Goal: Transaction & Acquisition: Purchase product/service

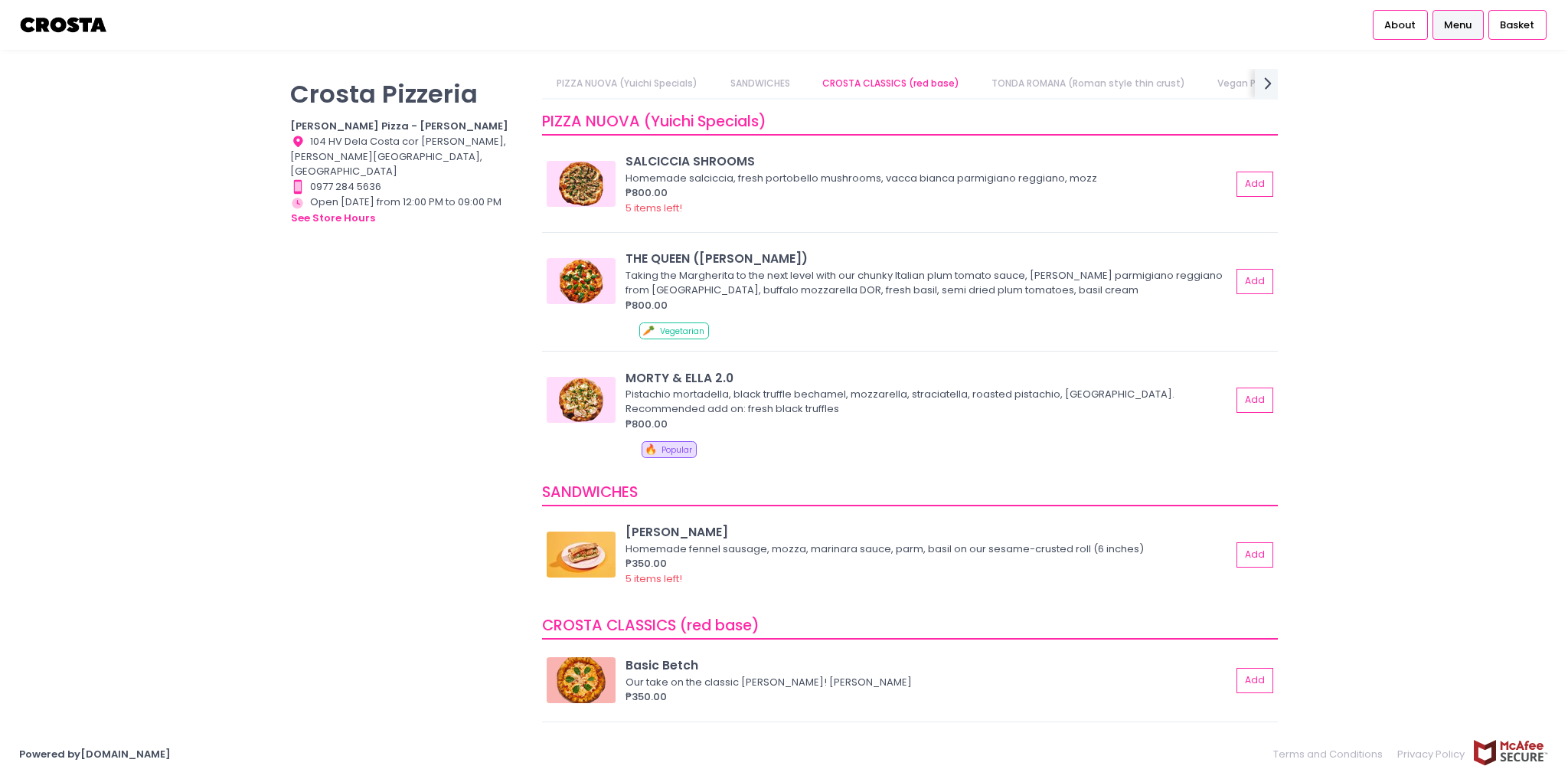
click at [659, 80] on link "PIZZA NUOVA (Yuichi Specials)" at bounding box center [627, 83] width 171 height 29
click at [753, 79] on link "SANDWICHES" at bounding box center [759, 83] width 90 height 29
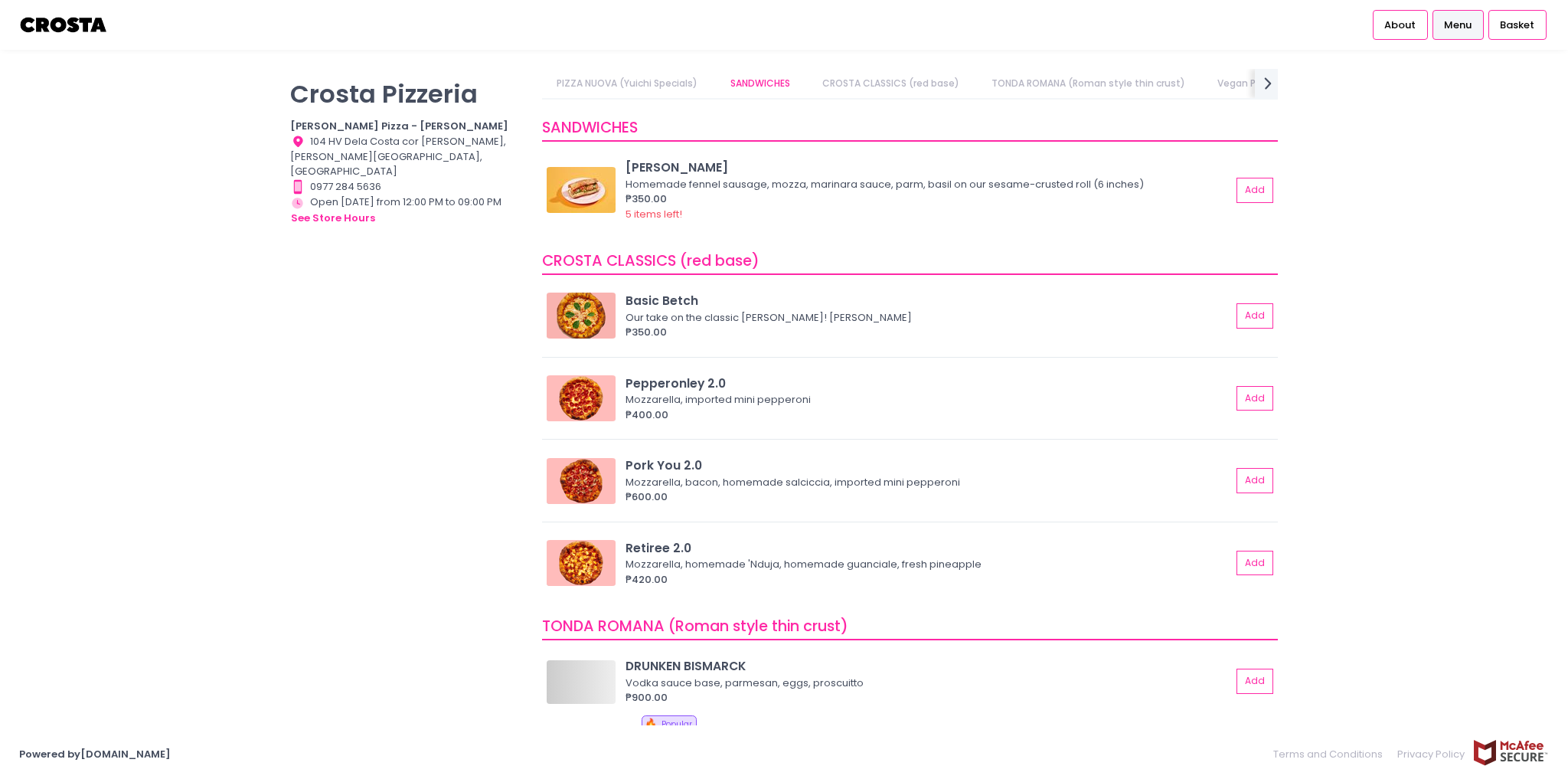
scroll to position [369, 0]
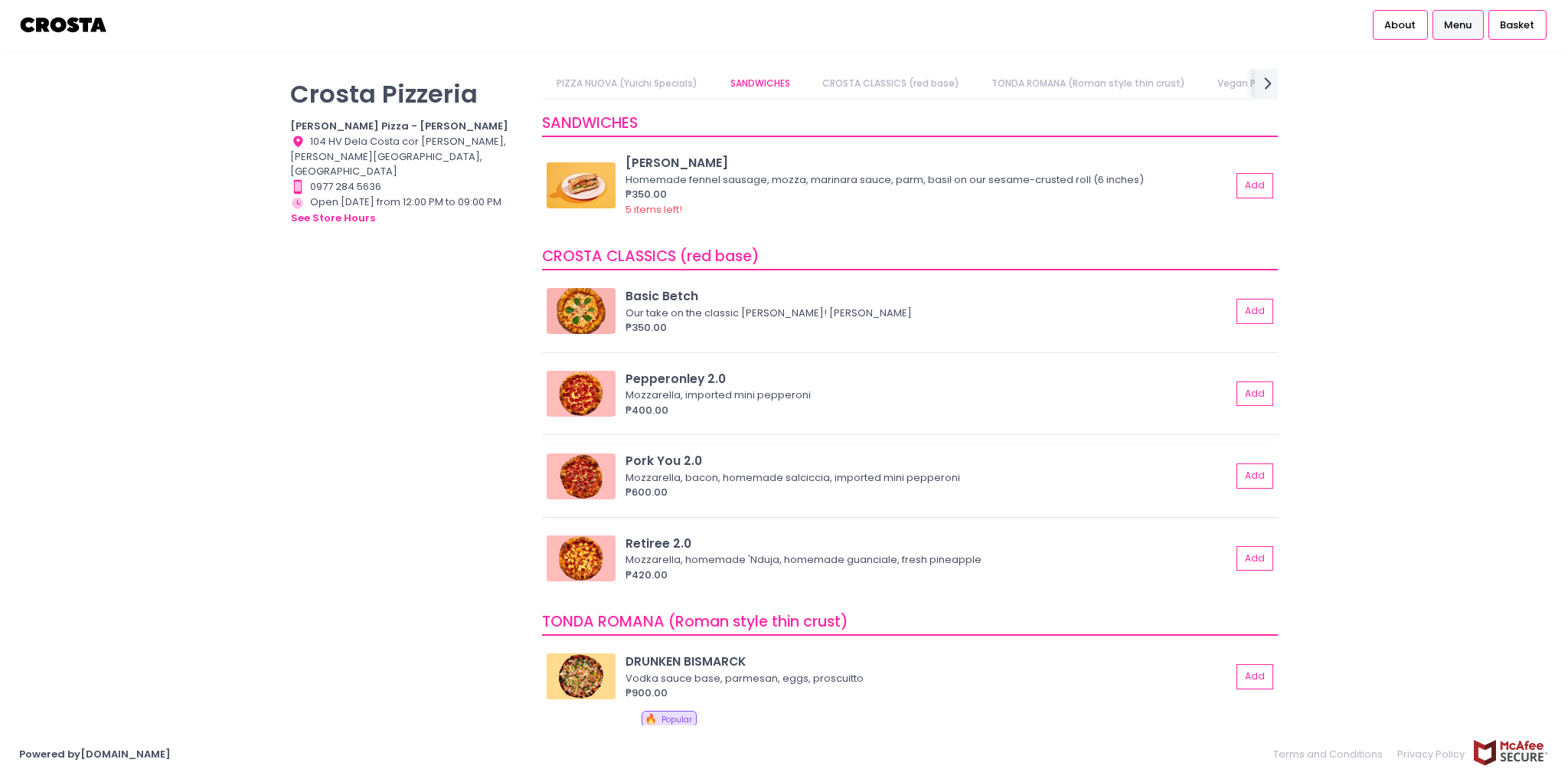
click at [795, 455] on div "Pork You 2.0" at bounding box center [928, 461] width 605 height 18
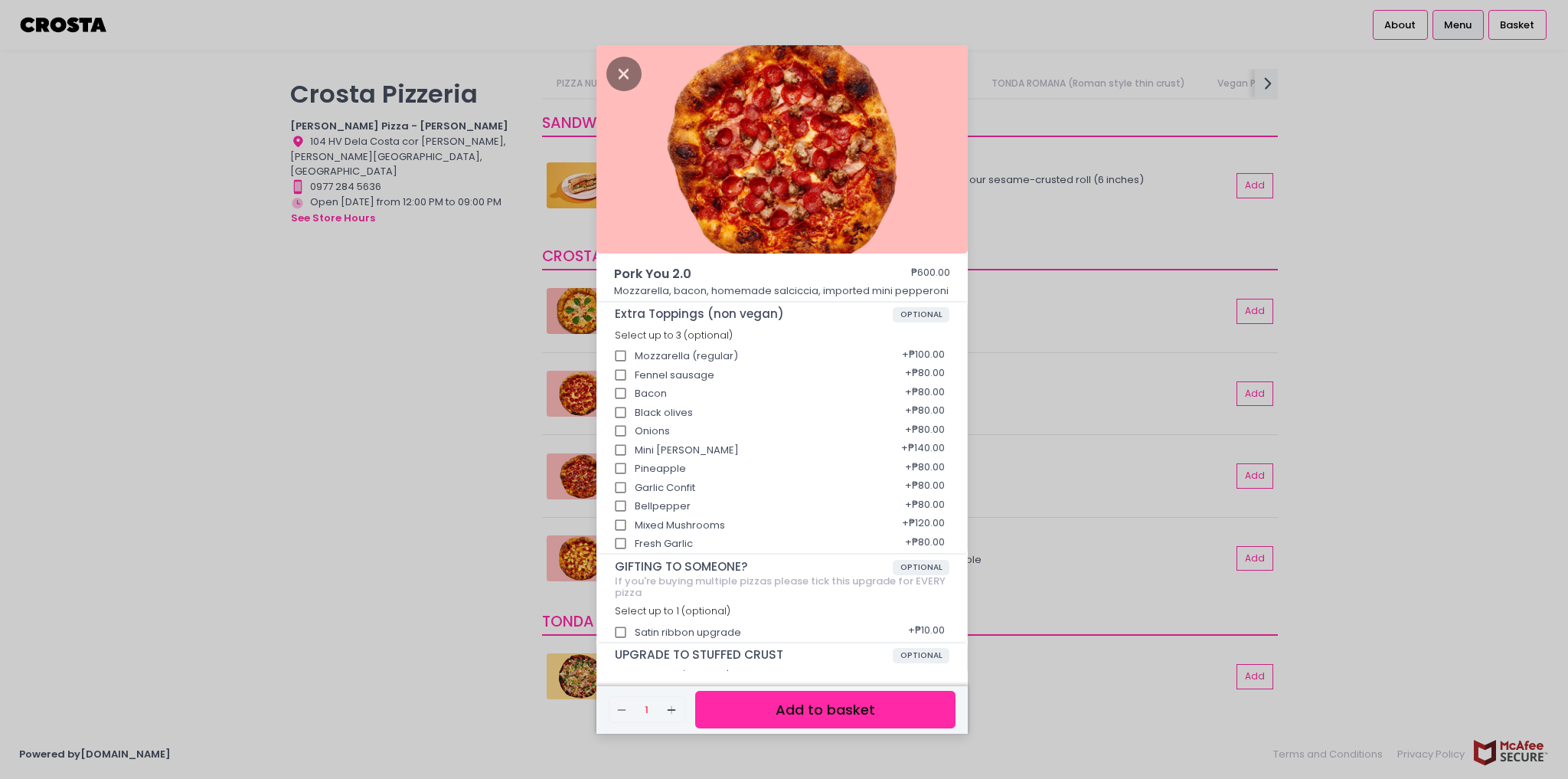
scroll to position [39, 0]
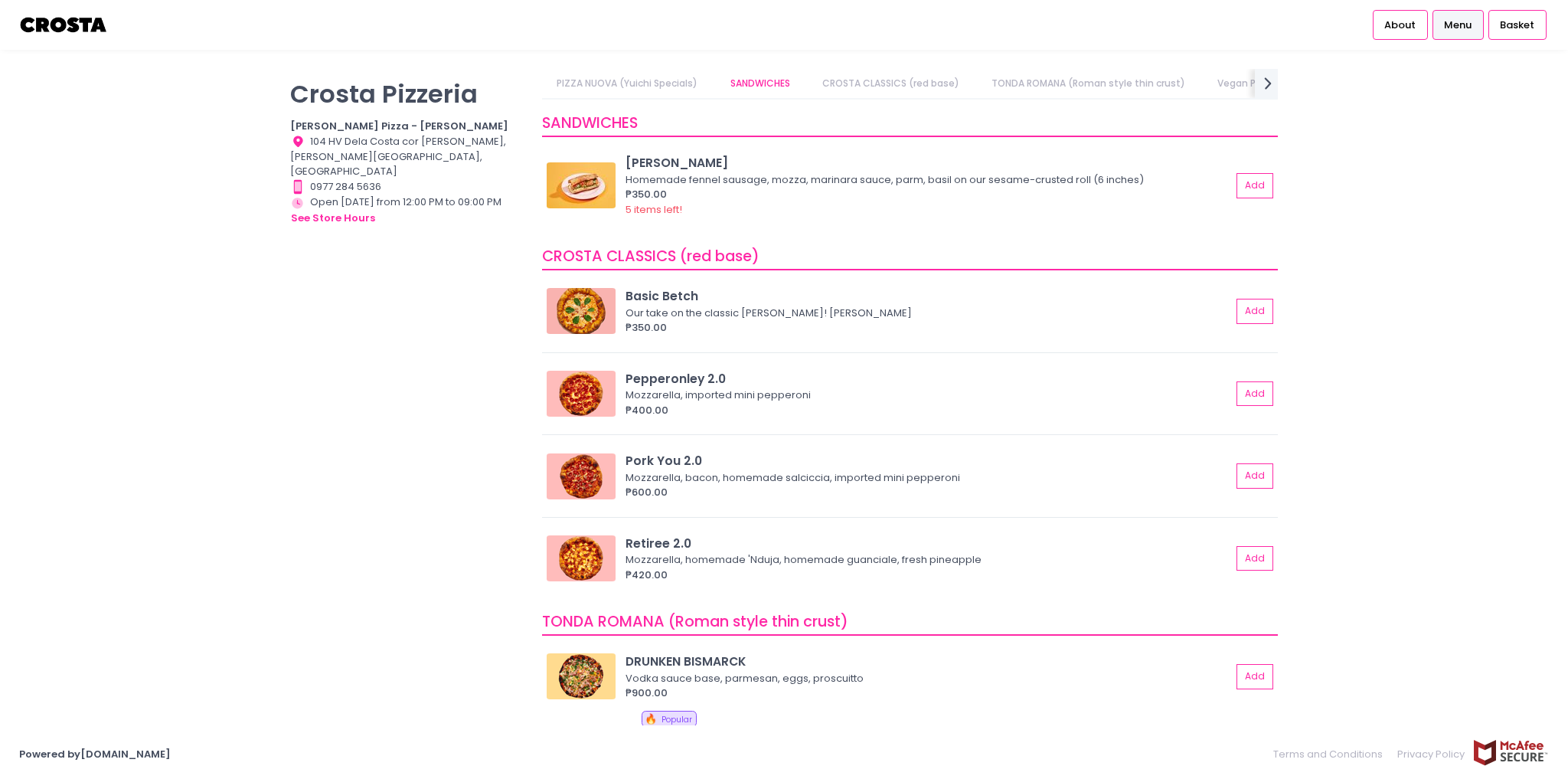
click at [854, 85] on link "CROSTA CLASSICS (red base)" at bounding box center [891, 83] width 167 height 29
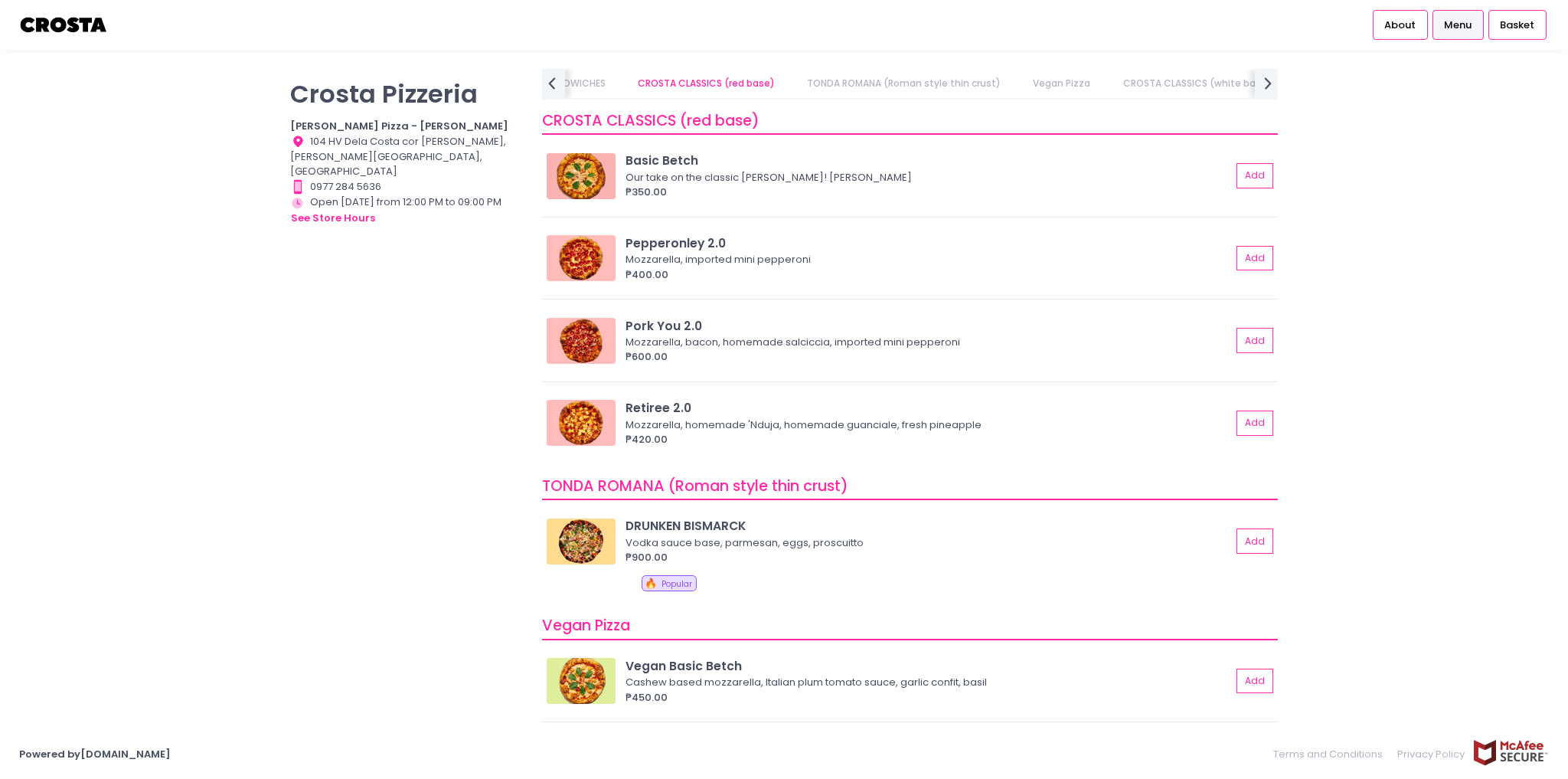
scroll to position [501, 0]
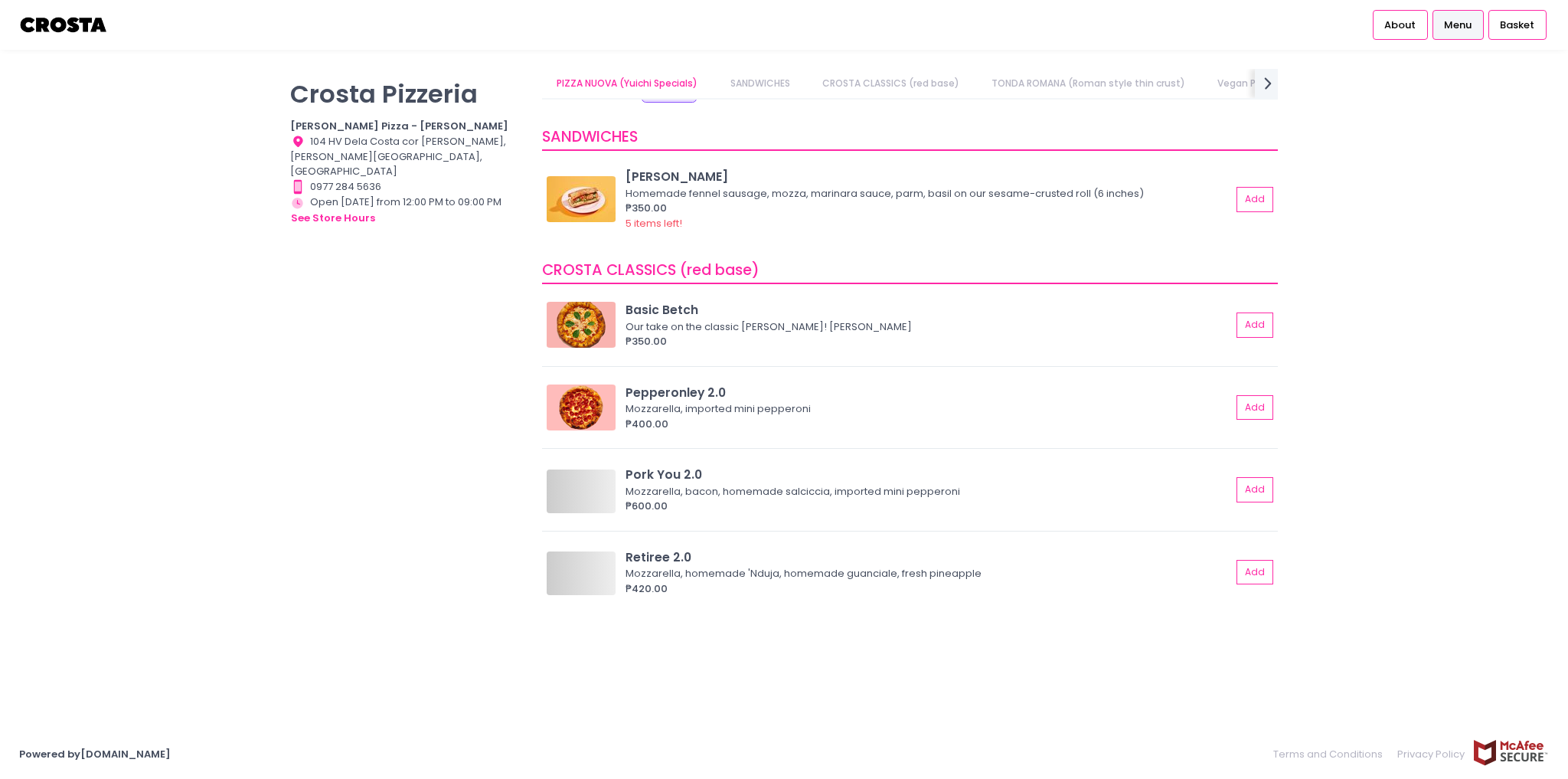
scroll to position [368, 0]
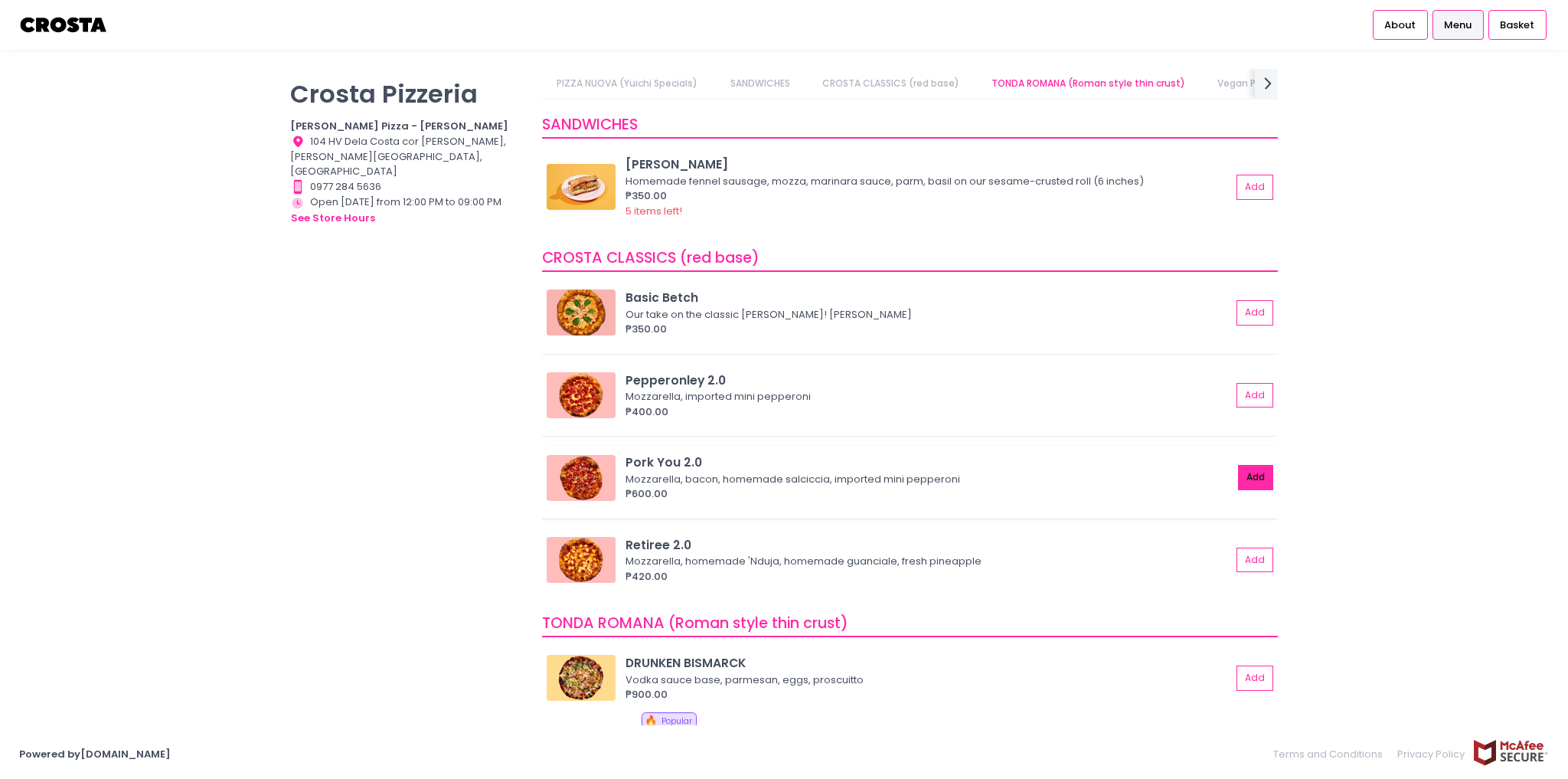
click at [1248, 476] on button "Add" at bounding box center [1256, 477] width 36 height 25
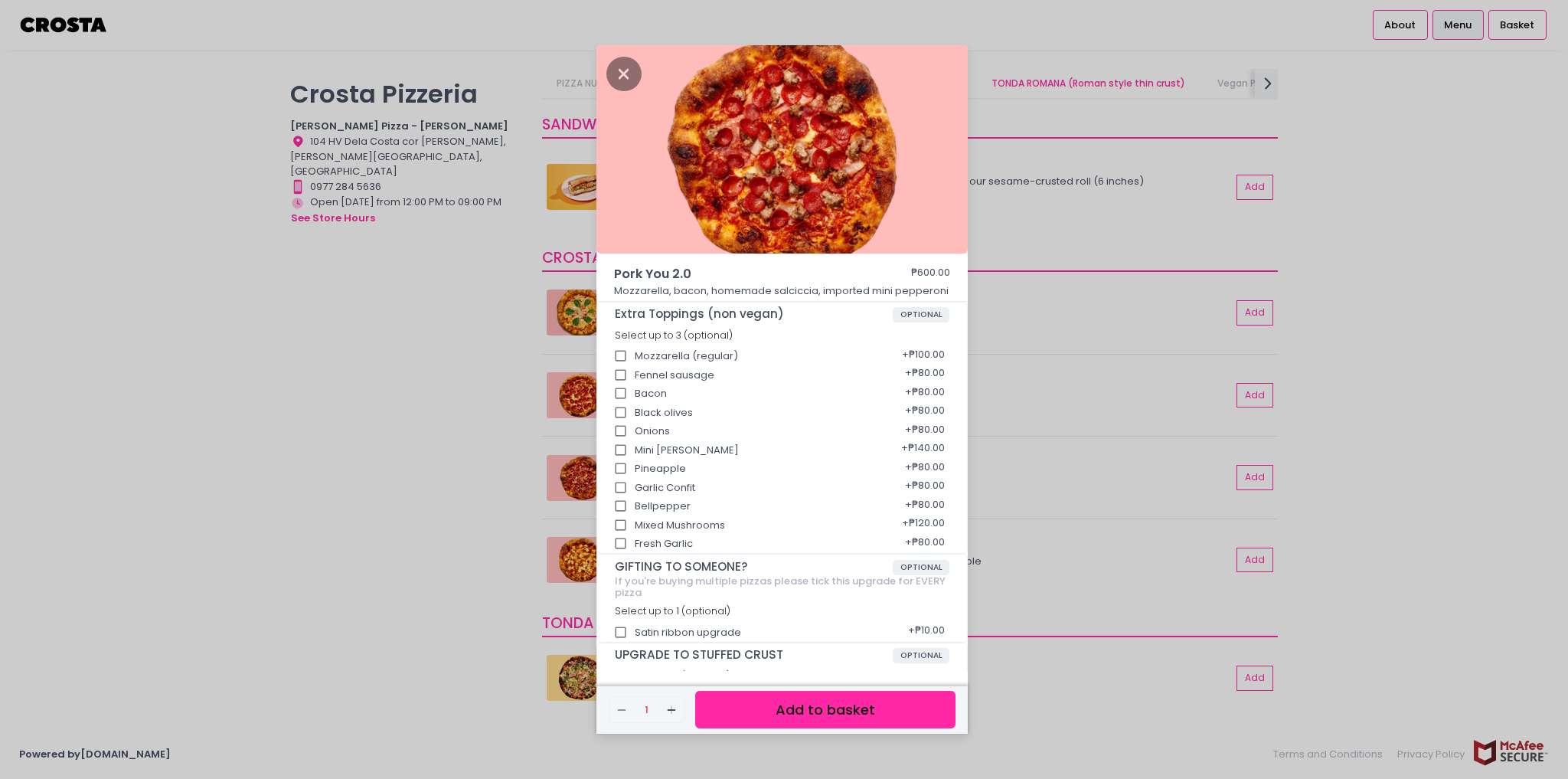
scroll to position [39, 0]
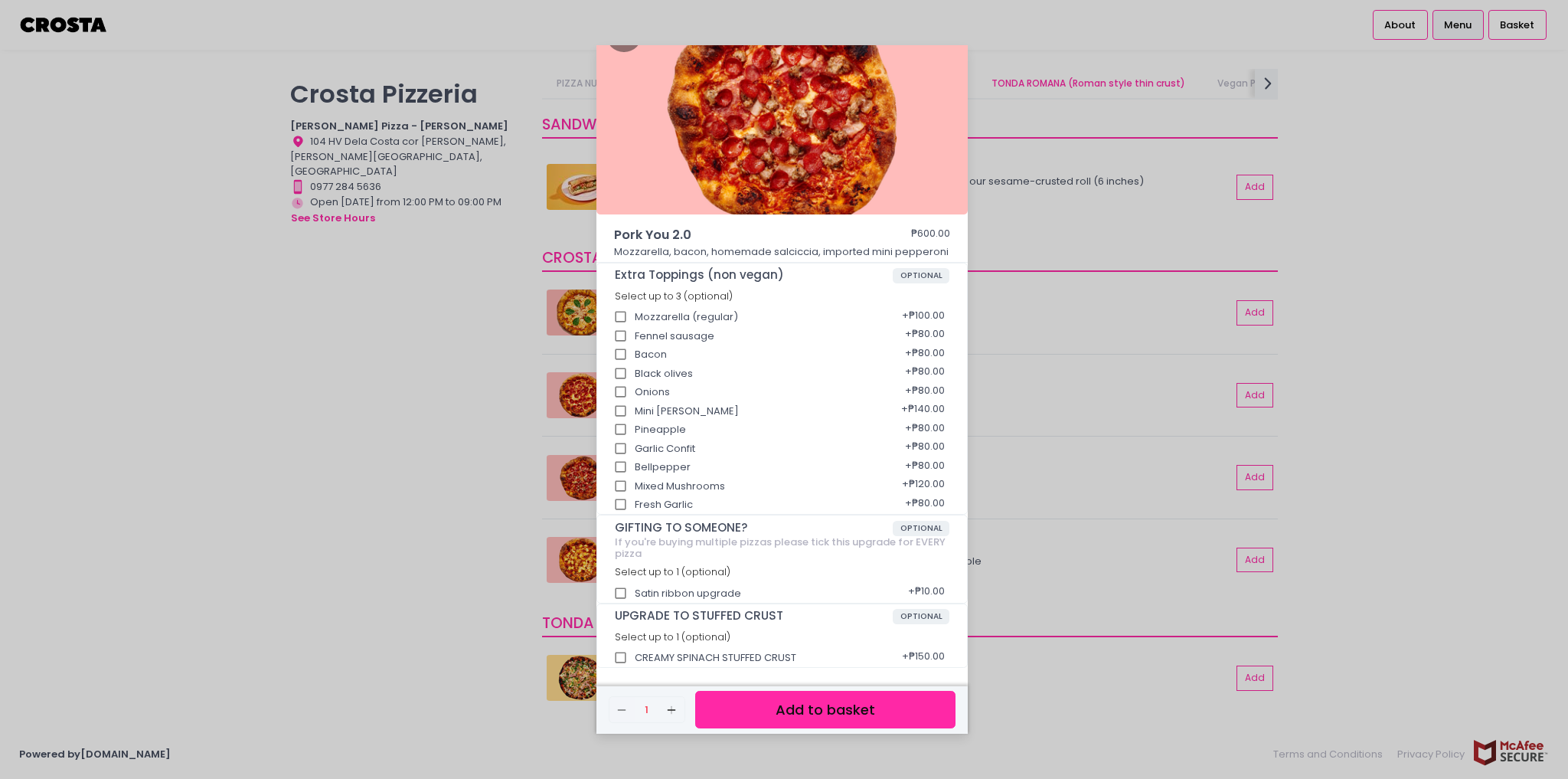
click at [769, 717] on button "Add to basket" at bounding box center [825, 710] width 260 height 37
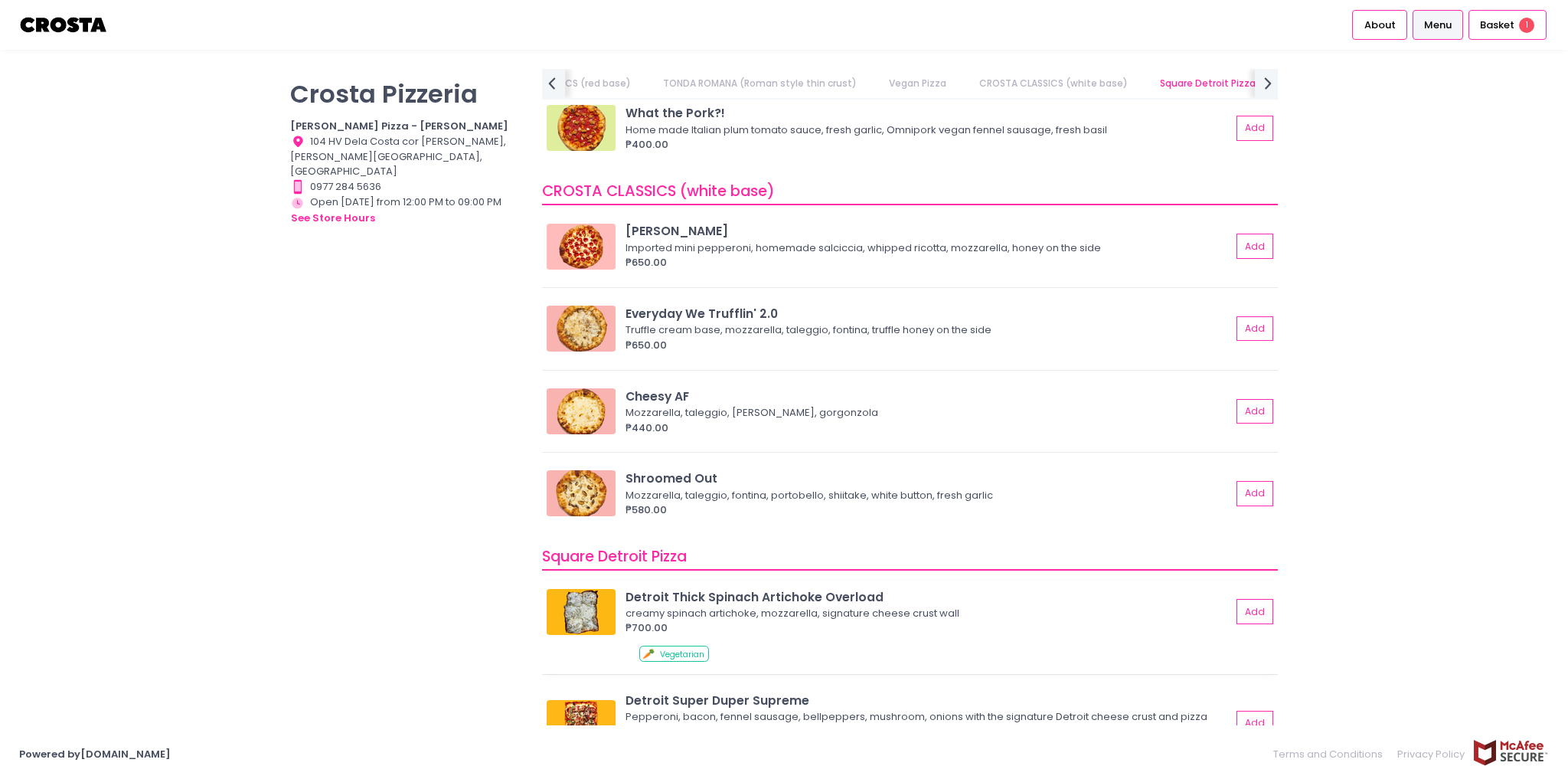
scroll to position [1348, 0]
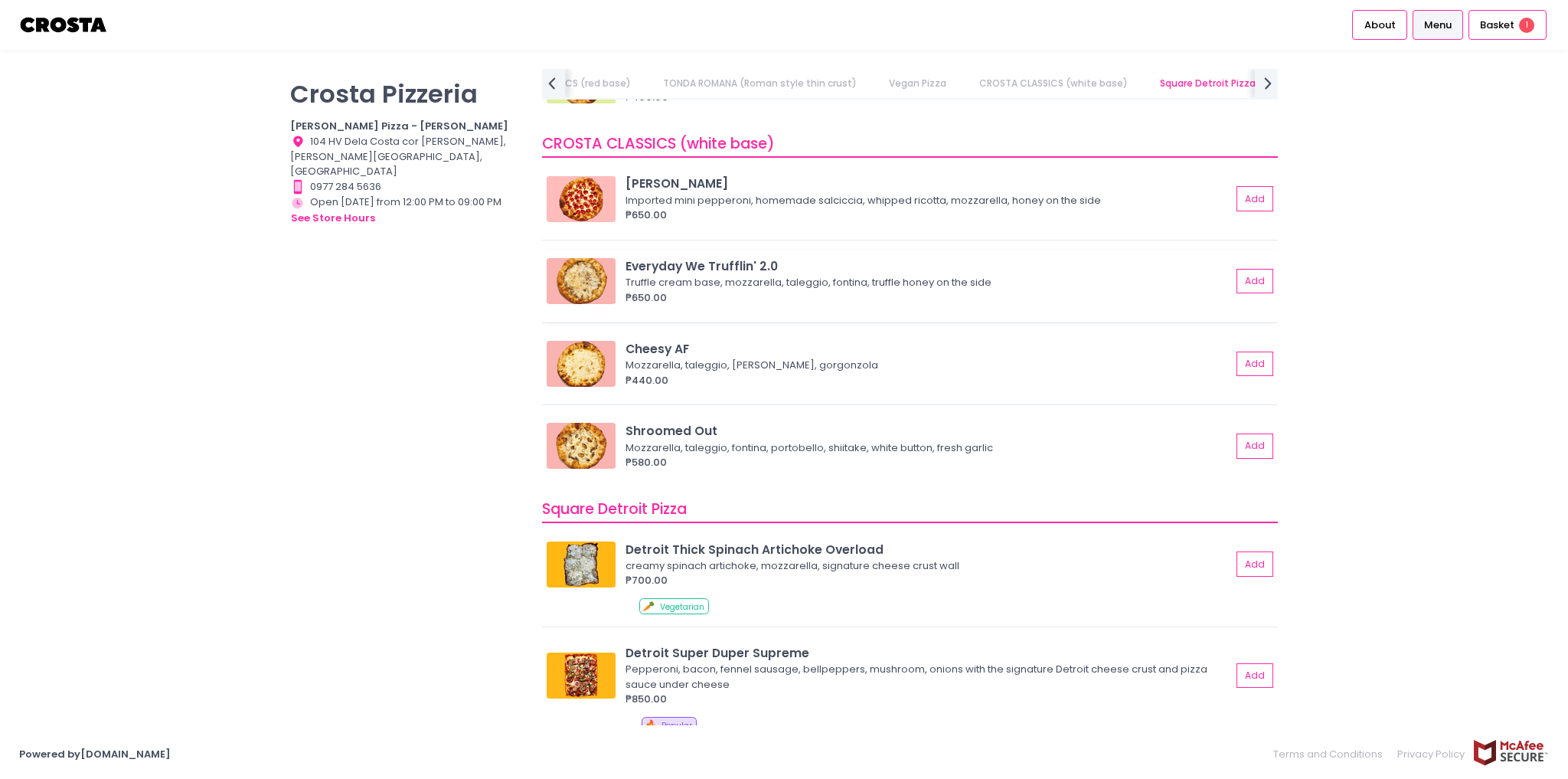
click at [924, 294] on div "₱650.00" at bounding box center [928, 297] width 605 height 15
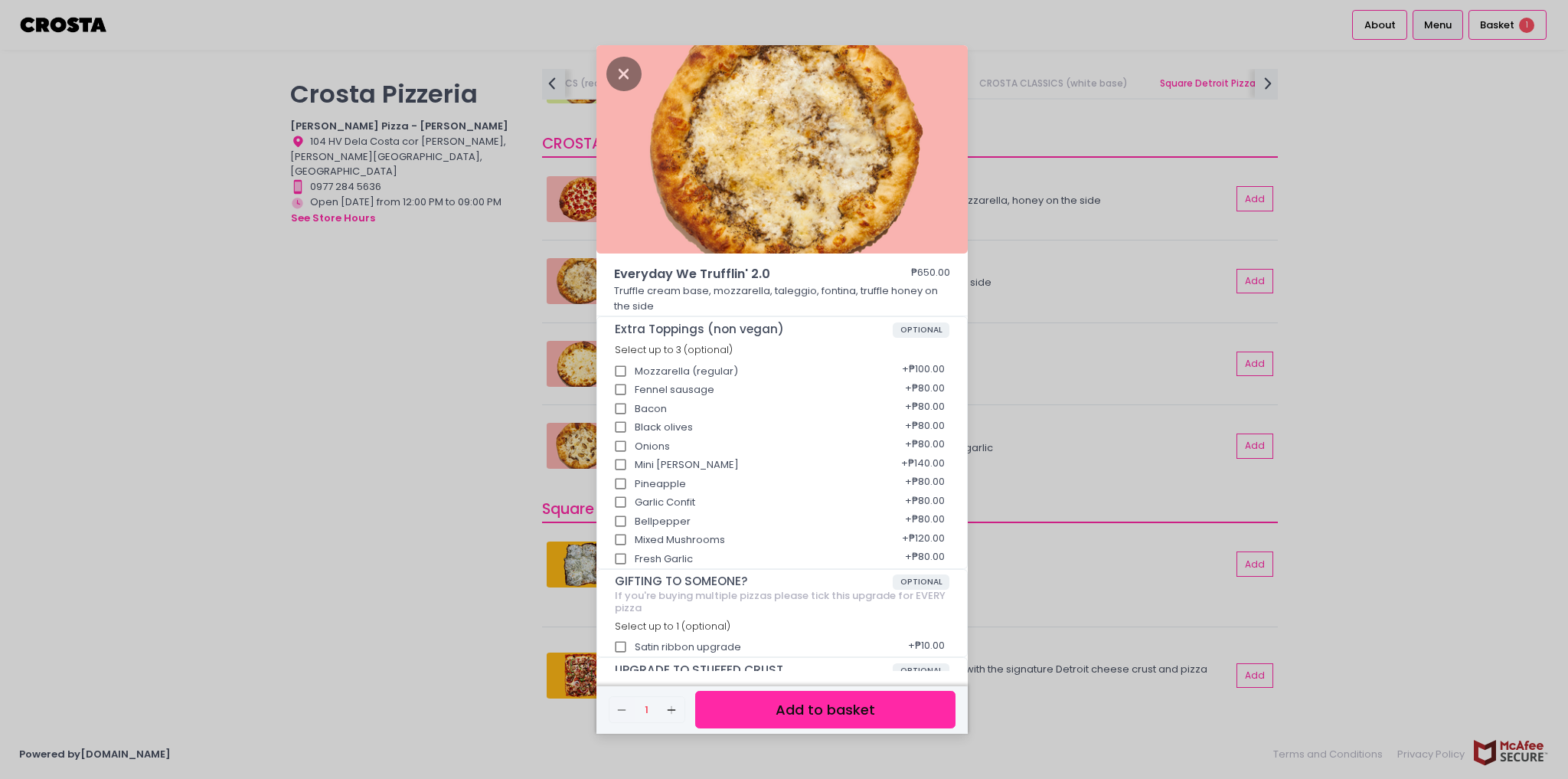
scroll to position [54, 0]
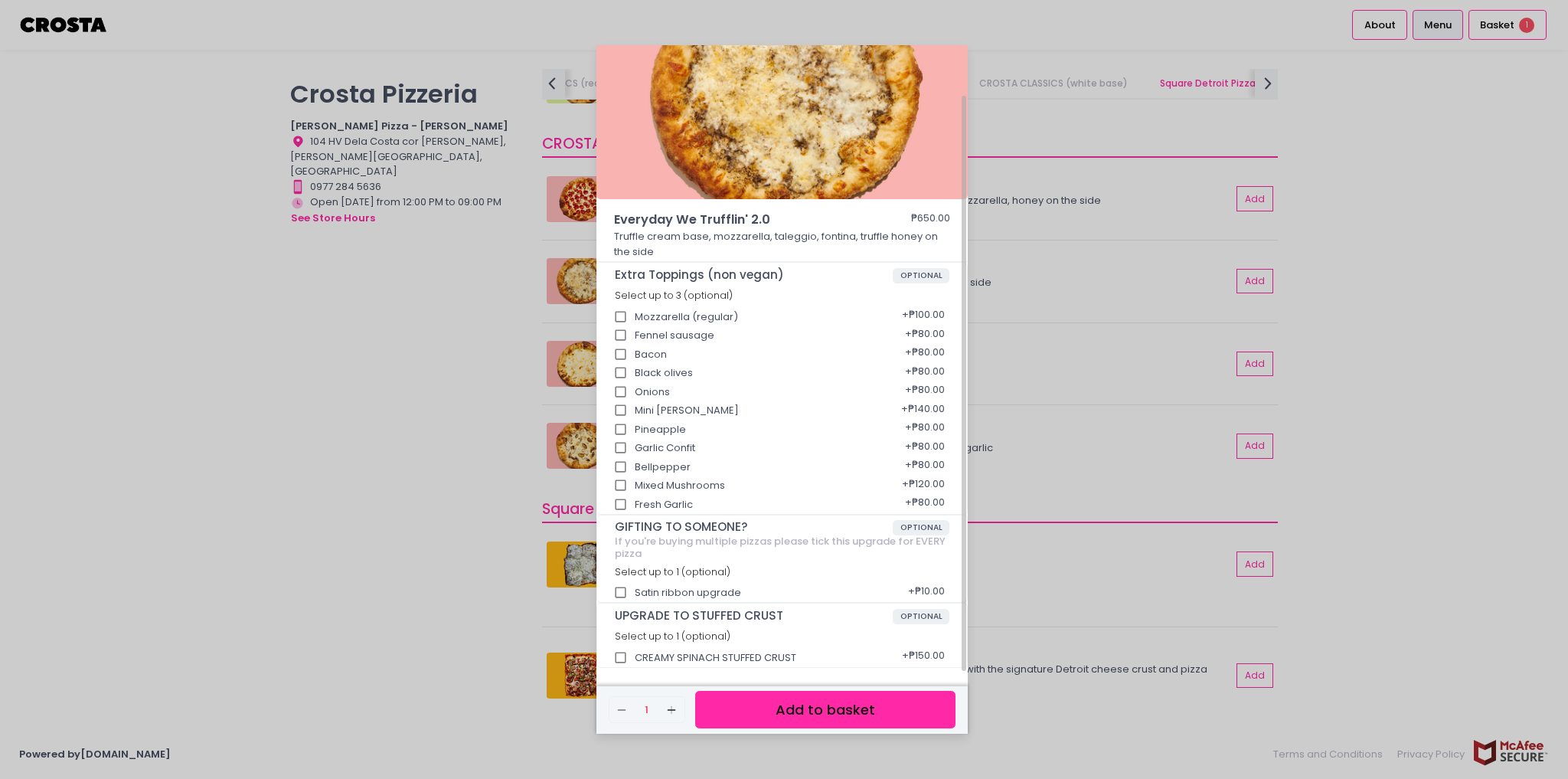
click at [742, 657] on div "CREAMY SPINACH STUFFED CRUST + ₱150.00" at bounding box center [782, 653] width 335 height 20
click at [623, 655] on input "CREAMY SPINACH STUFFED CRUST" at bounding box center [620, 658] width 29 height 29
checkbox input "true"
click at [767, 708] on button "Add to basket" at bounding box center [825, 710] width 260 height 37
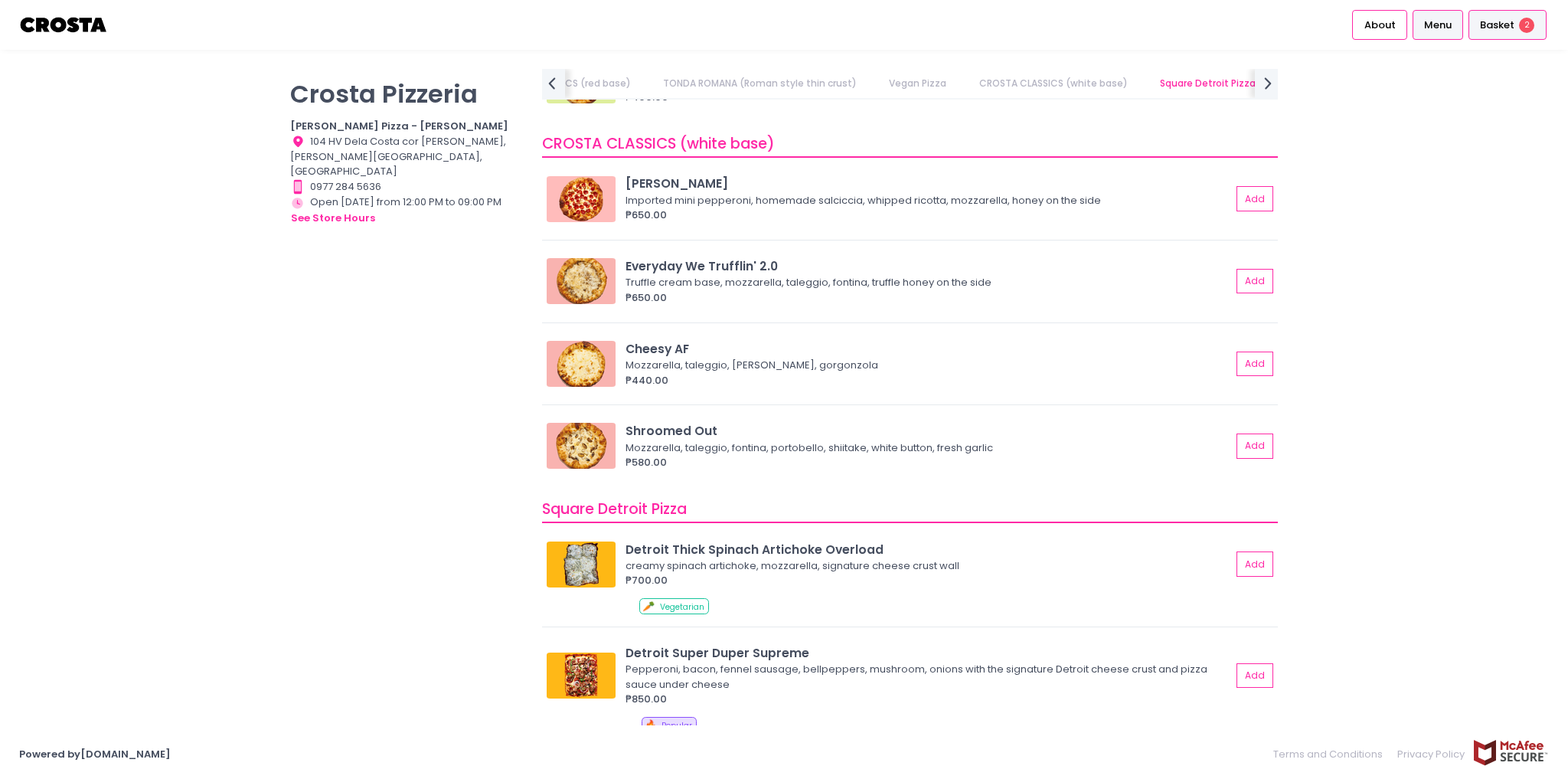
click at [1482, 28] on span "Basket" at bounding box center [1497, 25] width 35 height 15
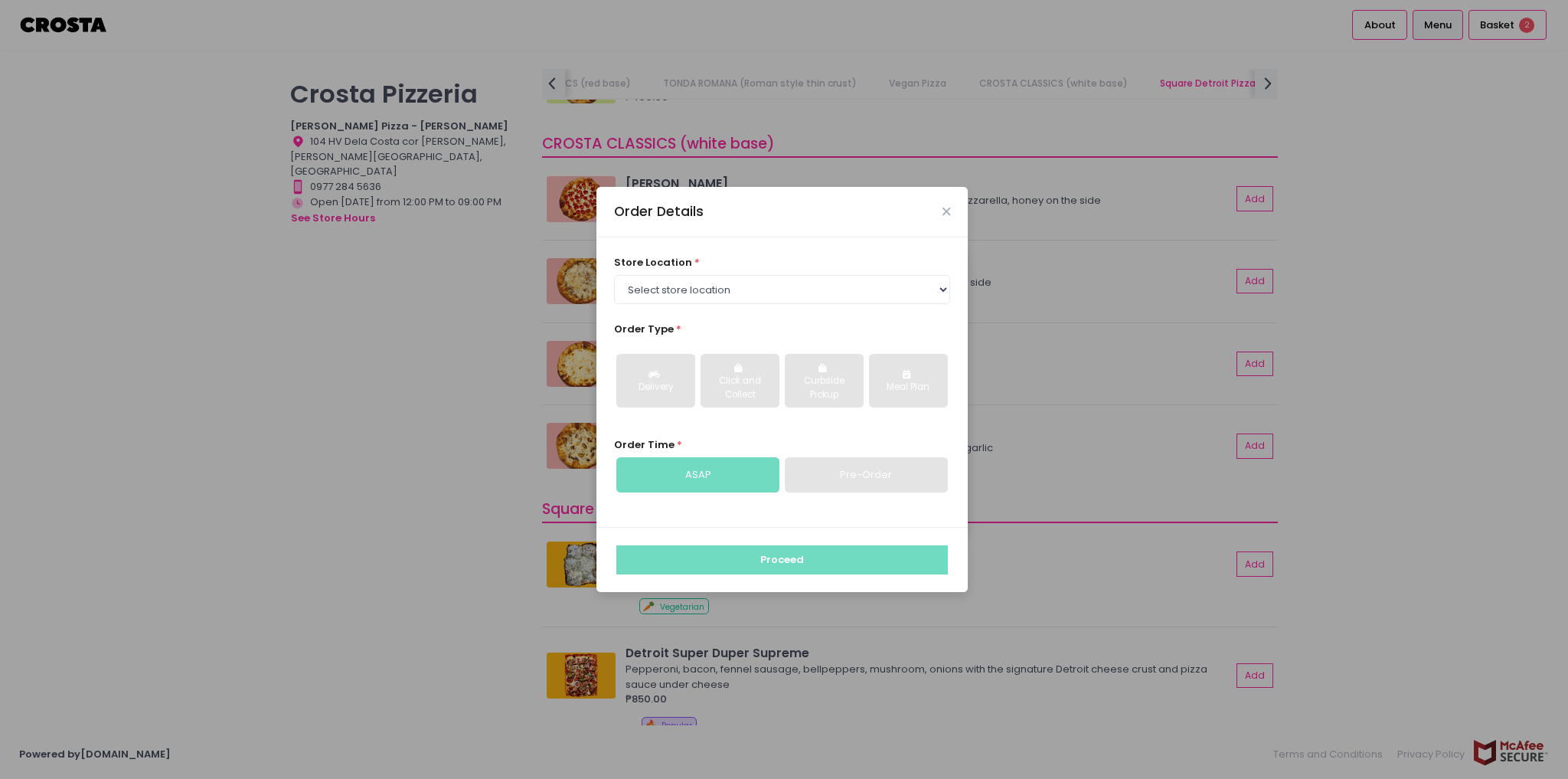
click at [850, 478] on div "Pre-Order" at bounding box center [866, 475] width 163 height 36
click at [731, 481] on div "ASAP" at bounding box center [697, 475] width 163 height 36
click at [688, 288] on select "Select store location Crosta Pizza - Salcedo Crosta Pizza - San Juan" at bounding box center [782, 289] width 336 height 29
select select "65090bae48156caed44a5eb4"
click at [614, 275] on select "Select store location Crosta Pizza - Salcedo Crosta Pizza - San Juan" at bounding box center [782, 289] width 336 height 29
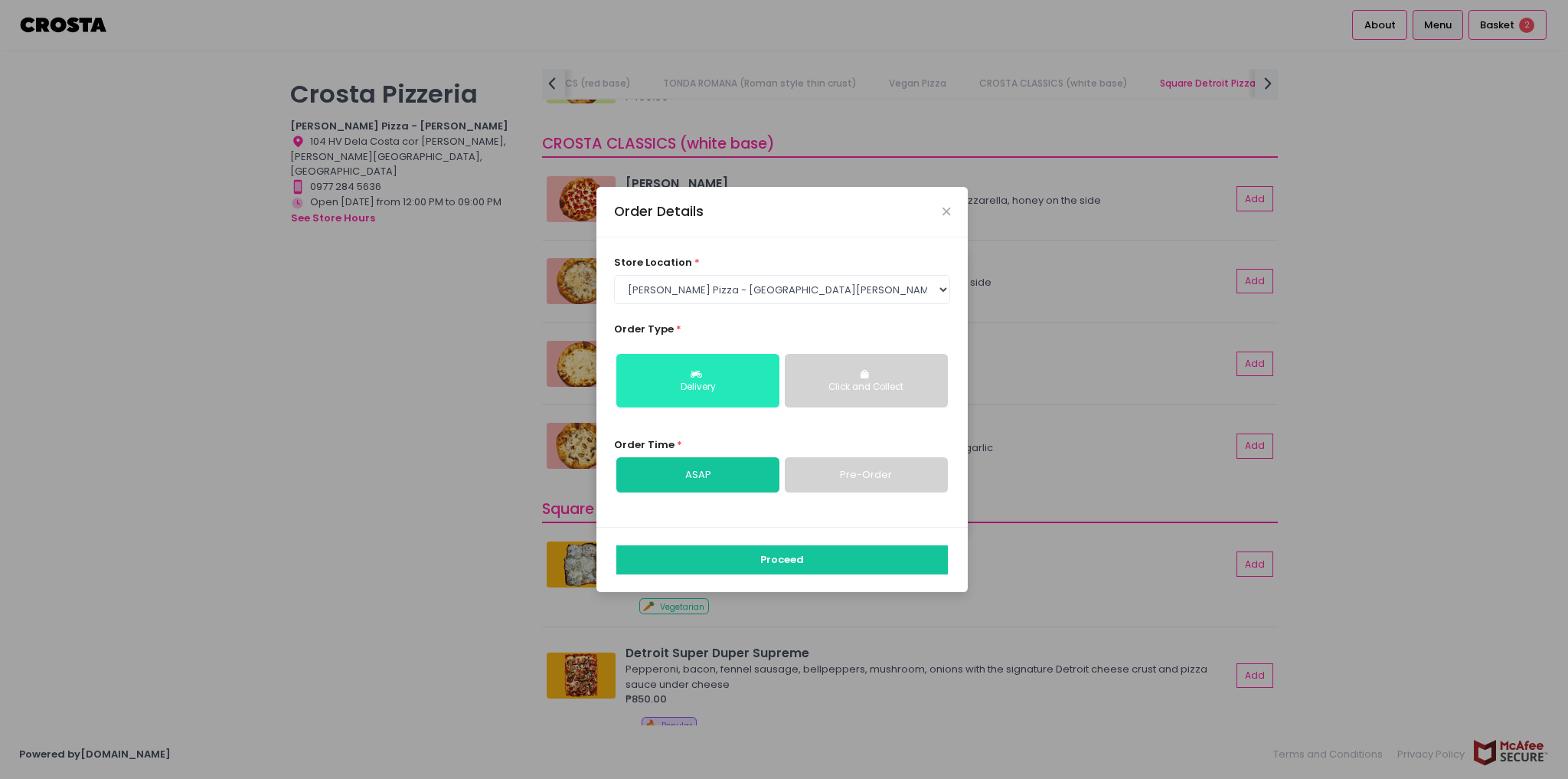
click at [660, 373] on button "Delivery" at bounding box center [697, 380] width 163 height 53
click at [710, 271] on div "store location * Select store location Crosta Pizza - Salcedo Crosta Pizza - Sa…" at bounding box center [782, 279] width 336 height 49
click at [709, 284] on select "Select store location Crosta Pizza - Salcedo Crosta Pizza - San Juan" at bounding box center [782, 289] width 336 height 29
click at [614, 275] on select "Select store location Crosta Pizza - Salcedo Crosta Pizza - San Juan" at bounding box center [782, 289] width 336 height 29
click at [731, 478] on link "ASAP" at bounding box center [697, 475] width 163 height 36
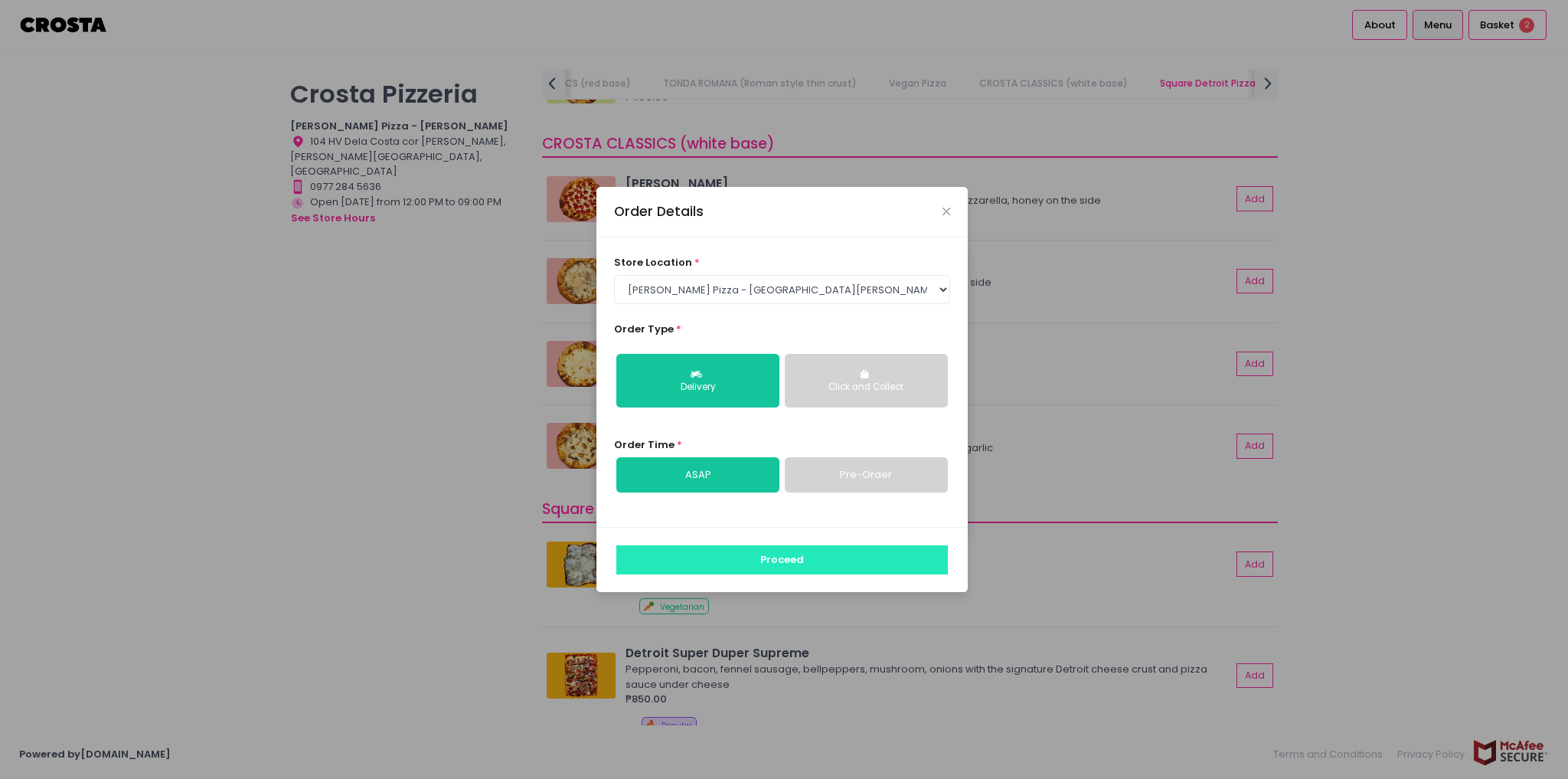
click at [761, 562] on button "Proceed" at bounding box center [781, 559] width 331 height 29
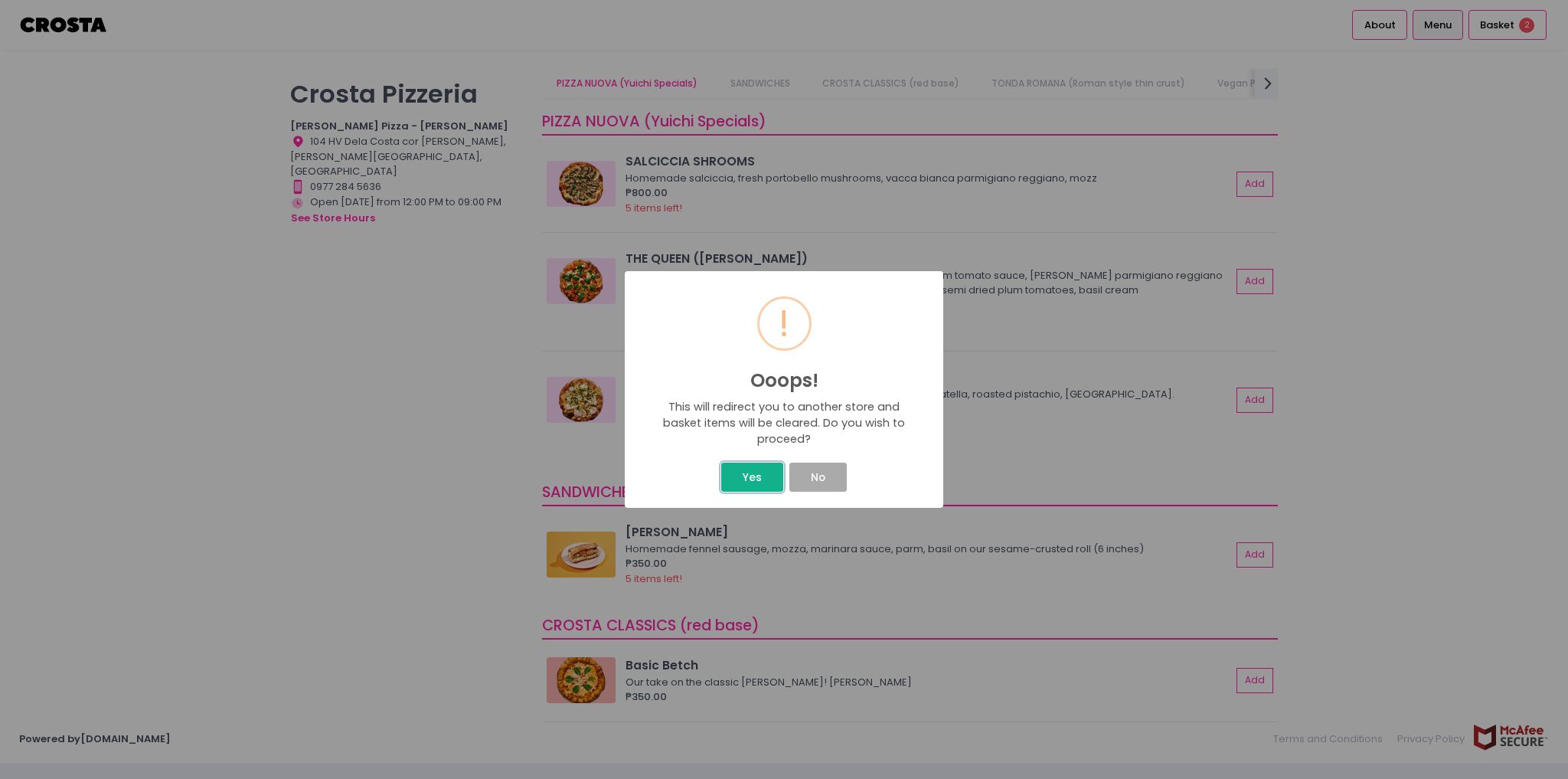
click at [747, 481] on button "Yes" at bounding box center [751, 477] width 61 height 29
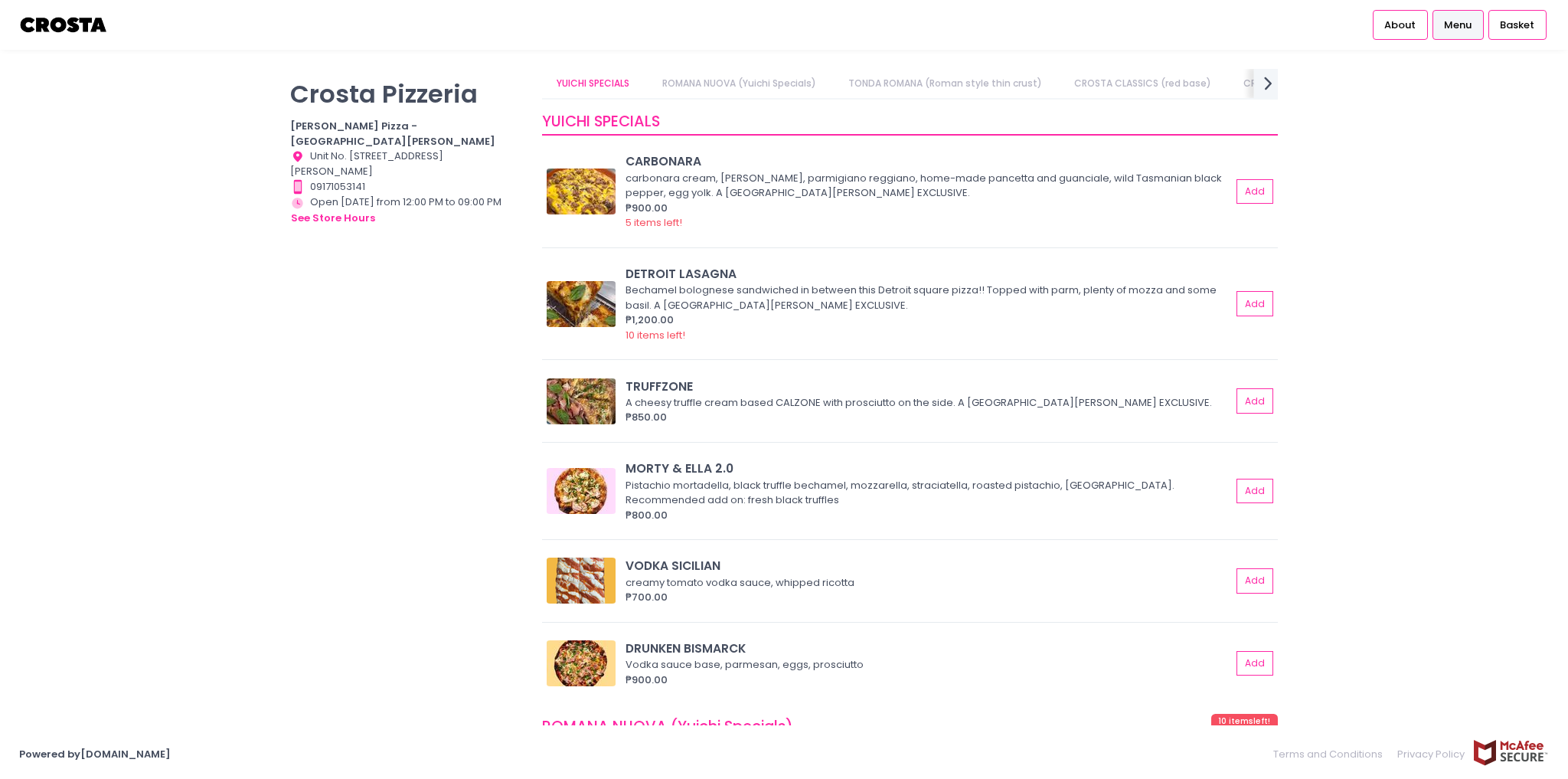
click at [1257, 80] on icon "next Created with Sketch." at bounding box center [1267, 83] width 22 height 22
click at [1032, 410] on div "₱850.00" at bounding box center [928, 417] width 605 height 15
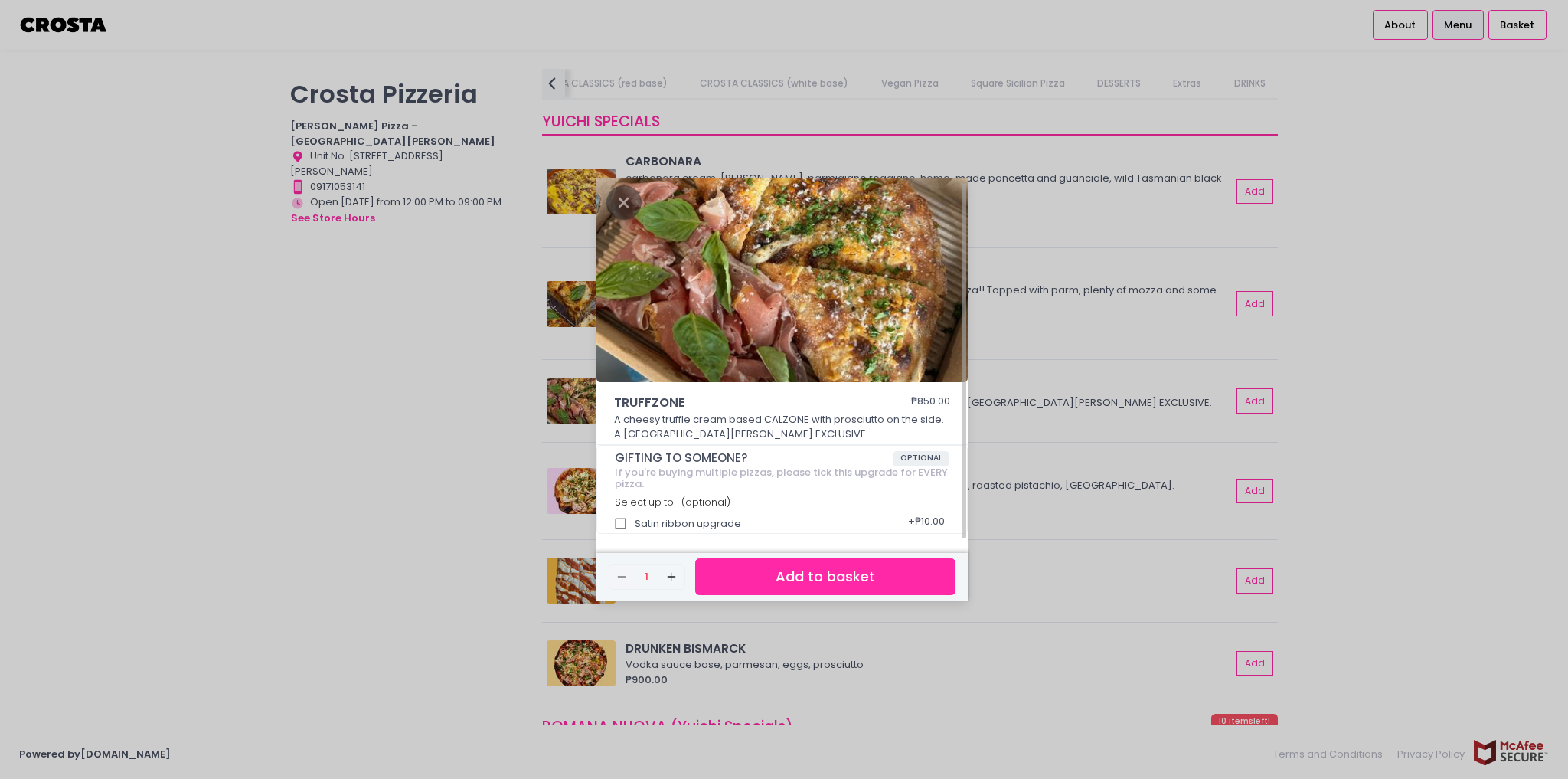
scroll to position [4, 0]
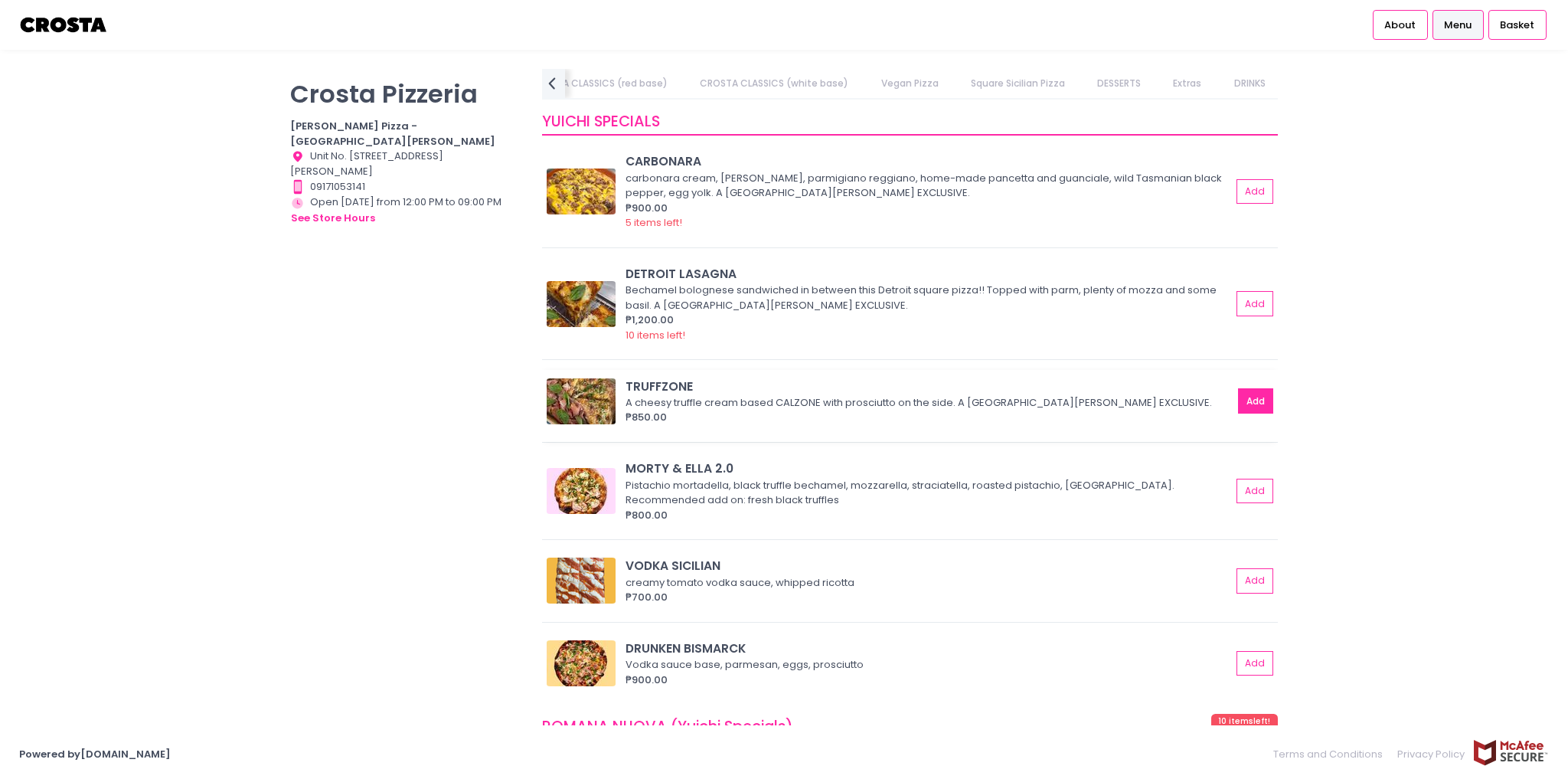
click at [1249, 395] on button "Add" at bounding box center [1256, 401] width 36 height 25
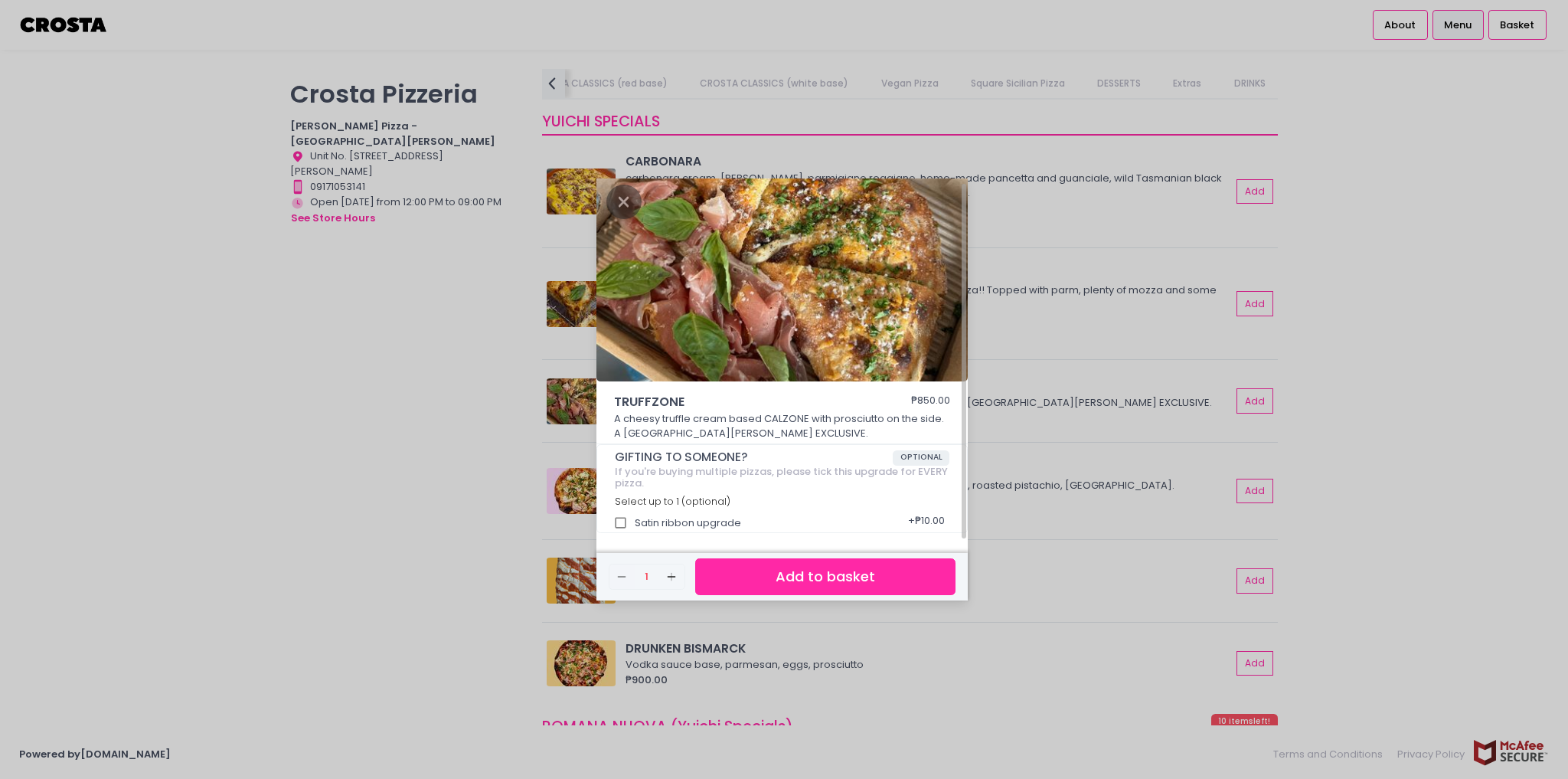
click at [478, 484] on div "TRUFFZONE ₱850.00 A cheesy truffle cream based CALZONE with prosciutto on the s…" at bounding box center [784, 389] width 1568 height 779
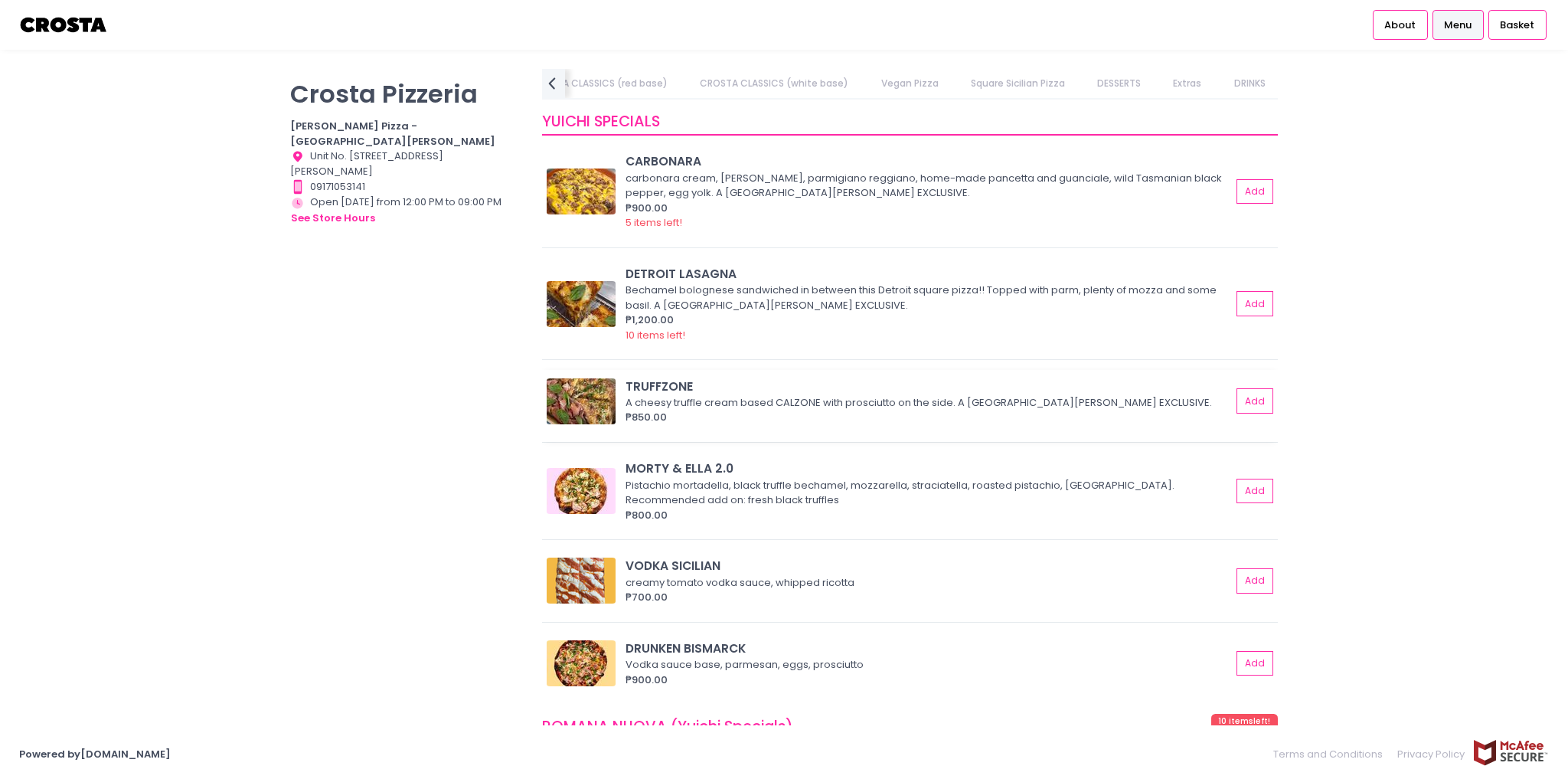
click at [647, 387] on div "TRUFFZONE" at bounding box center [928, 386] width 605 height 18
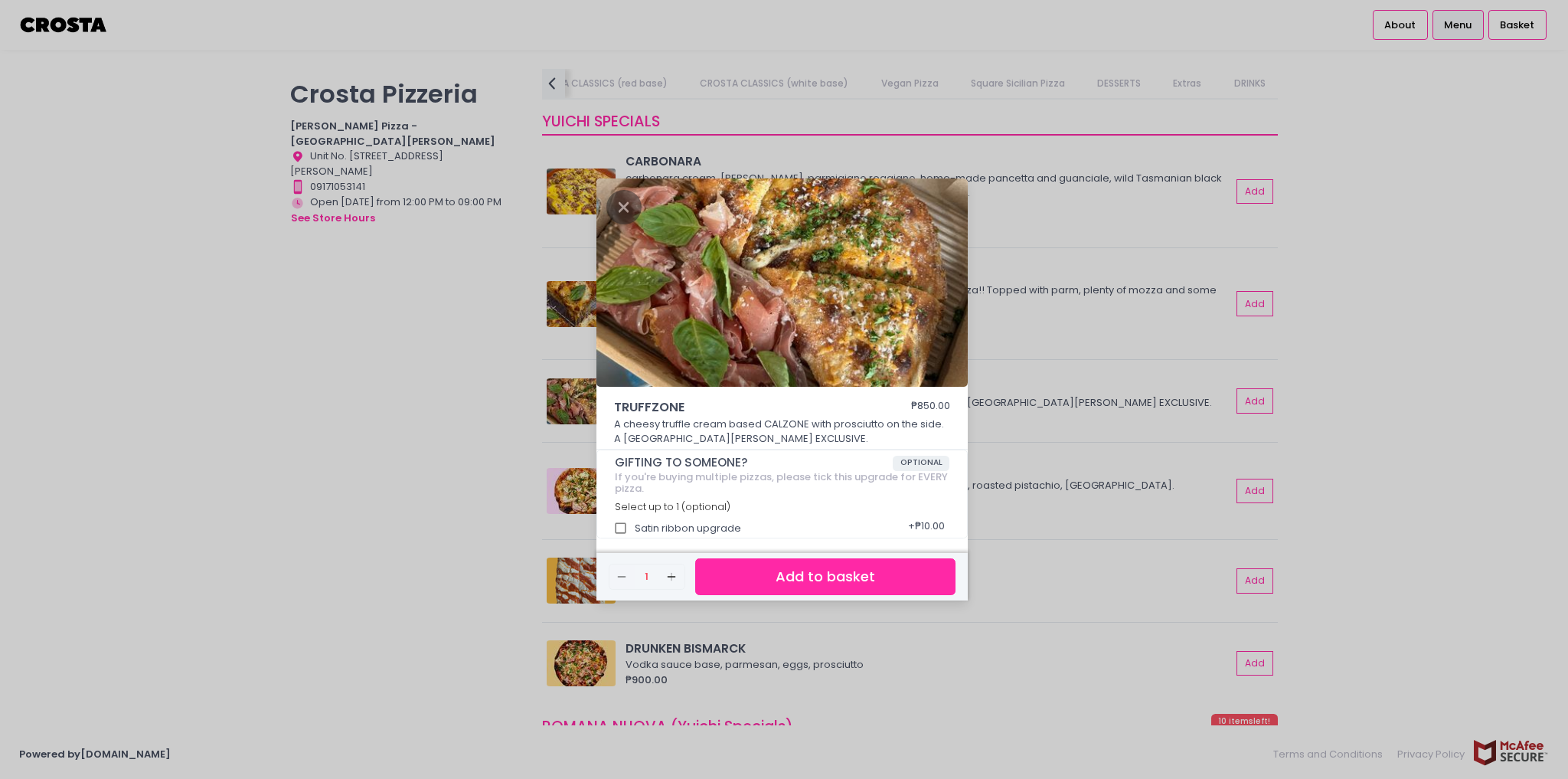
click at [457, 405] on div "TRUFFZONE ₱850.00 A cheesy truffle cream based CALZONE with prosciutto on the s…" at bounding box center [784, 389] width 1568 height 779
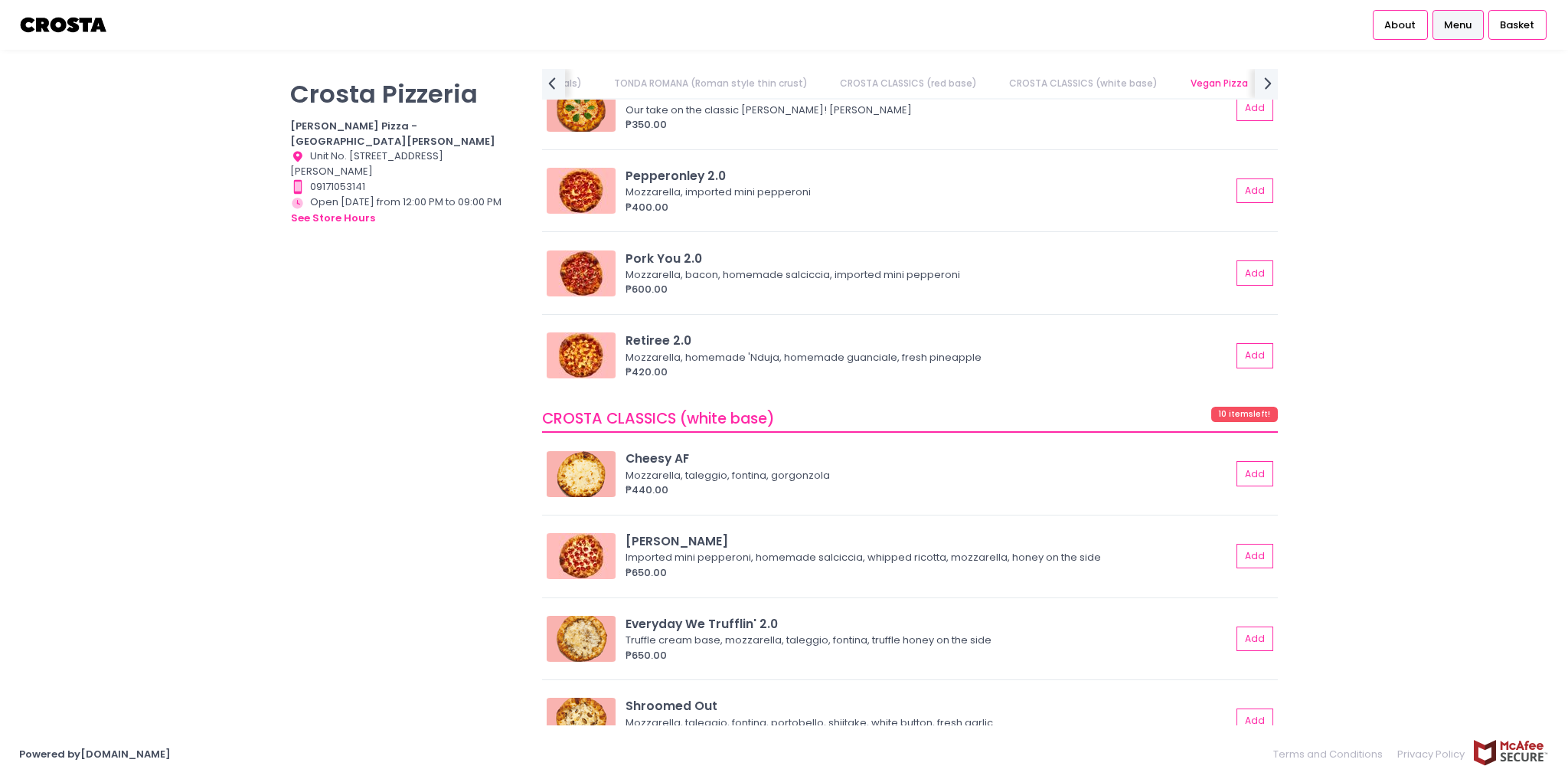
scroll to position [1103, 0]
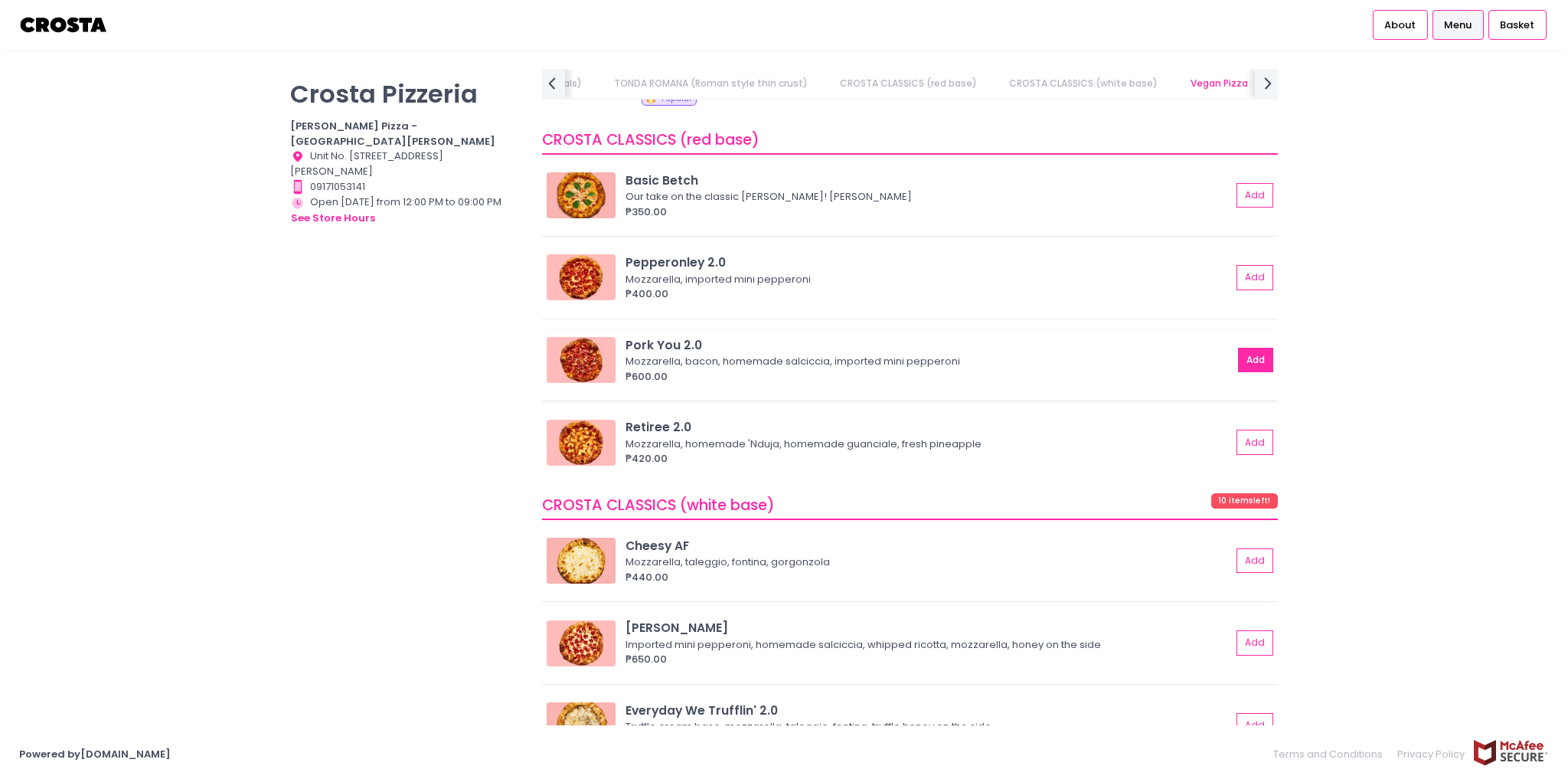
click at [1240, 351] on button "Add" at bounding box center [1256, 361] width 36 height 25
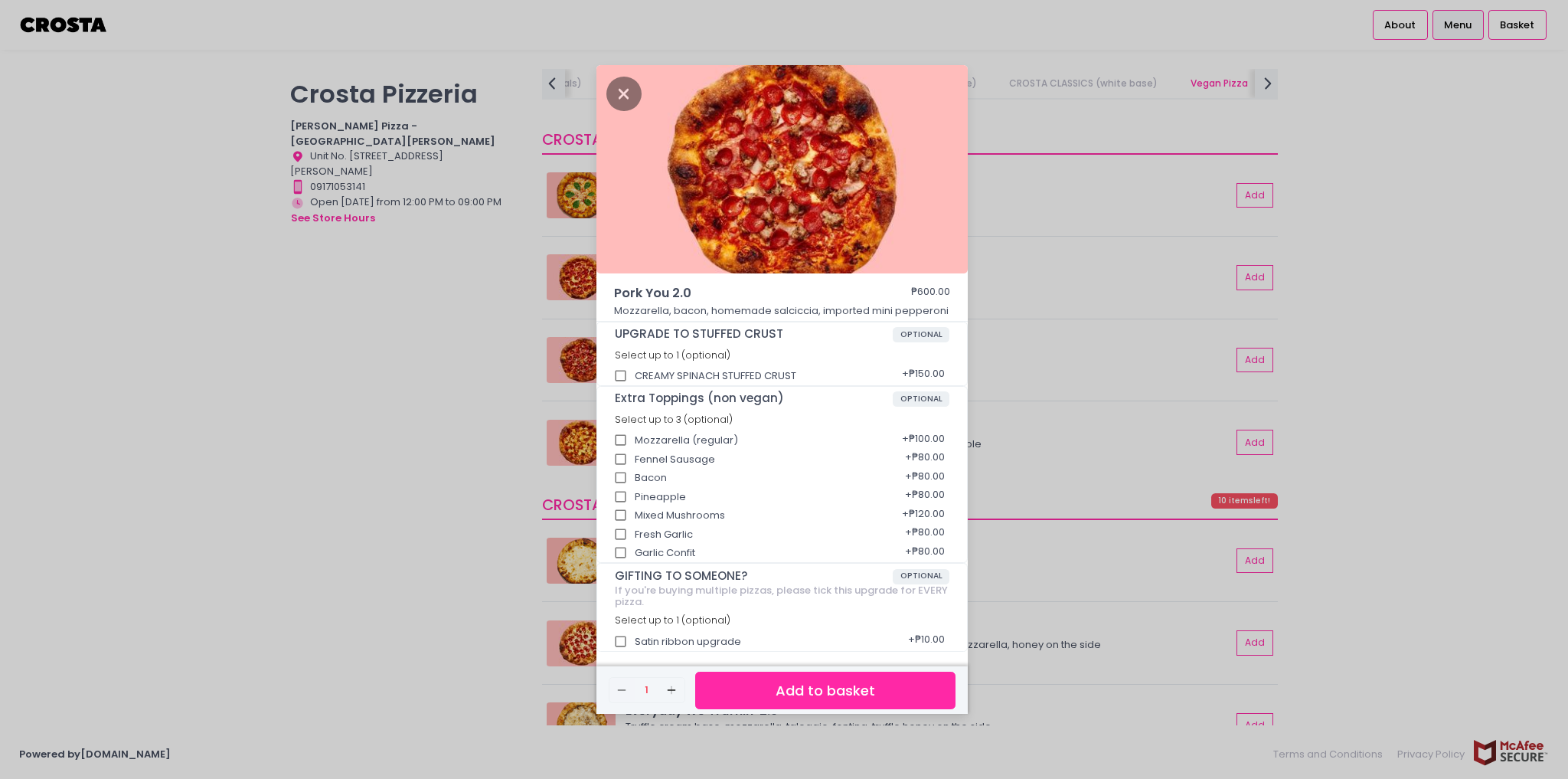
click at [866, 689] on button "Add to basket" at bounding box center [825, 690] width 260 height 37
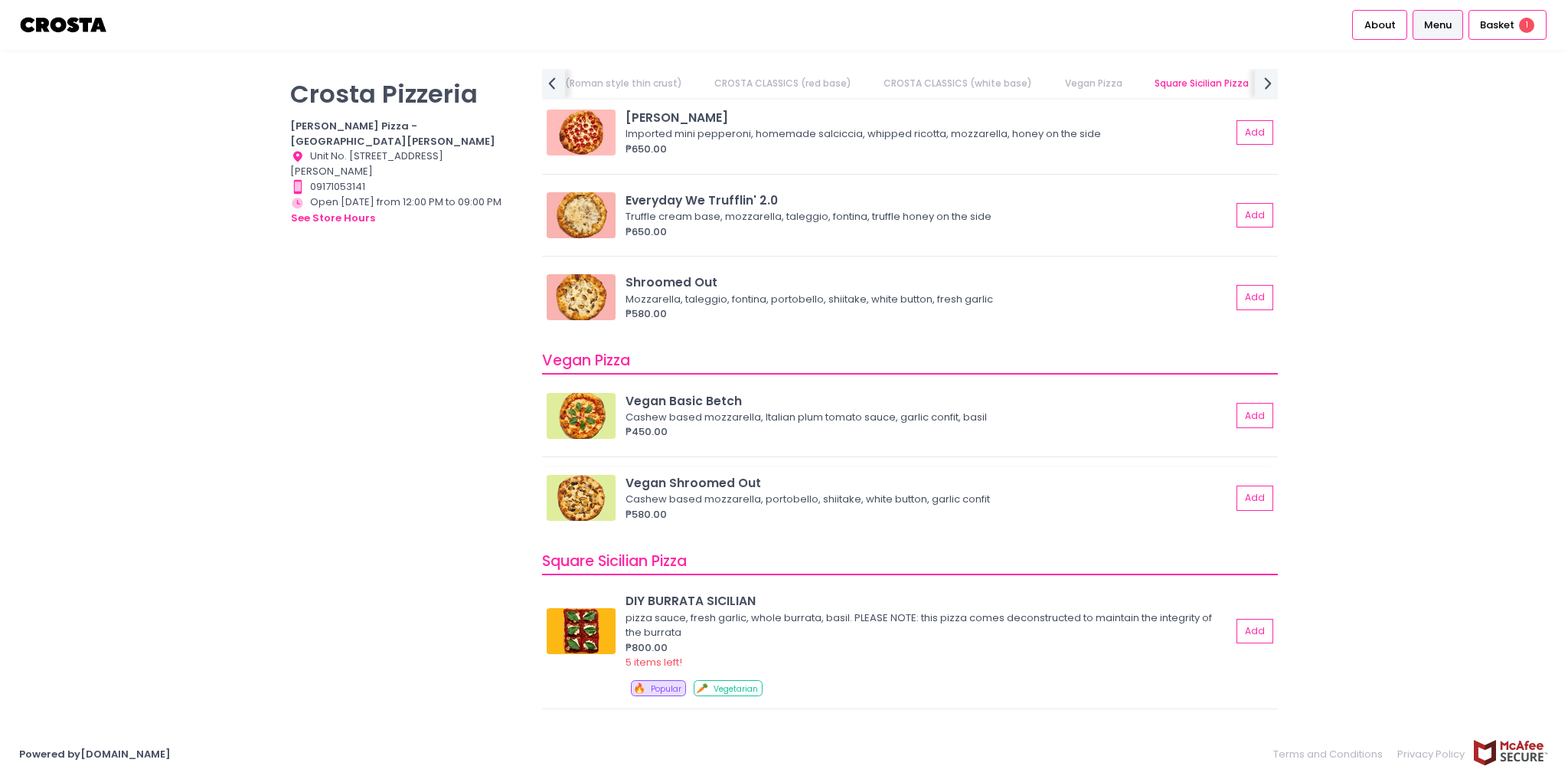
scroll to position [1471, 0]
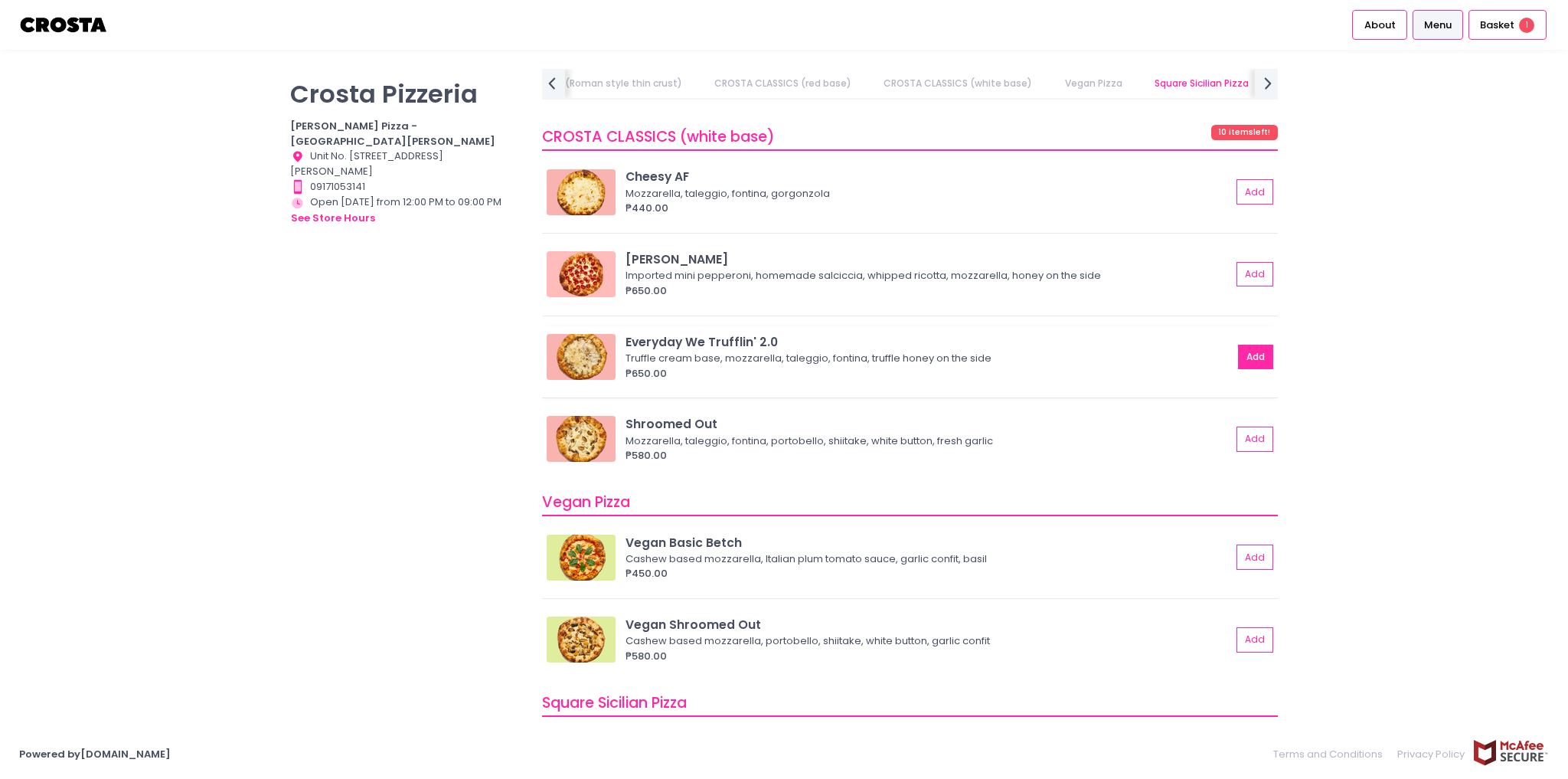
click at [1238, 359] on button "Add" at bounding box center [1256, 357] width 36 height 25
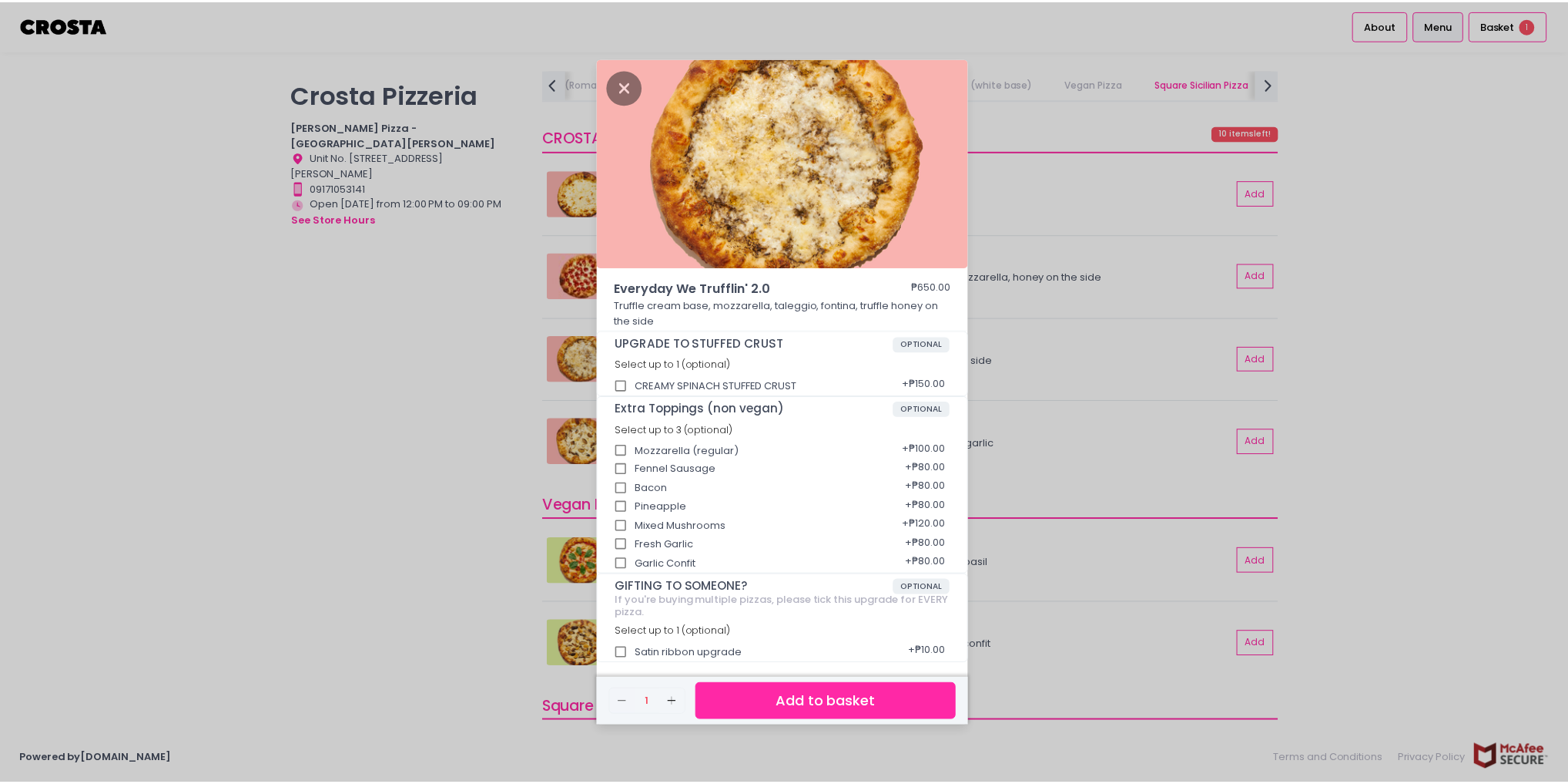
scroll to position [4, 0]
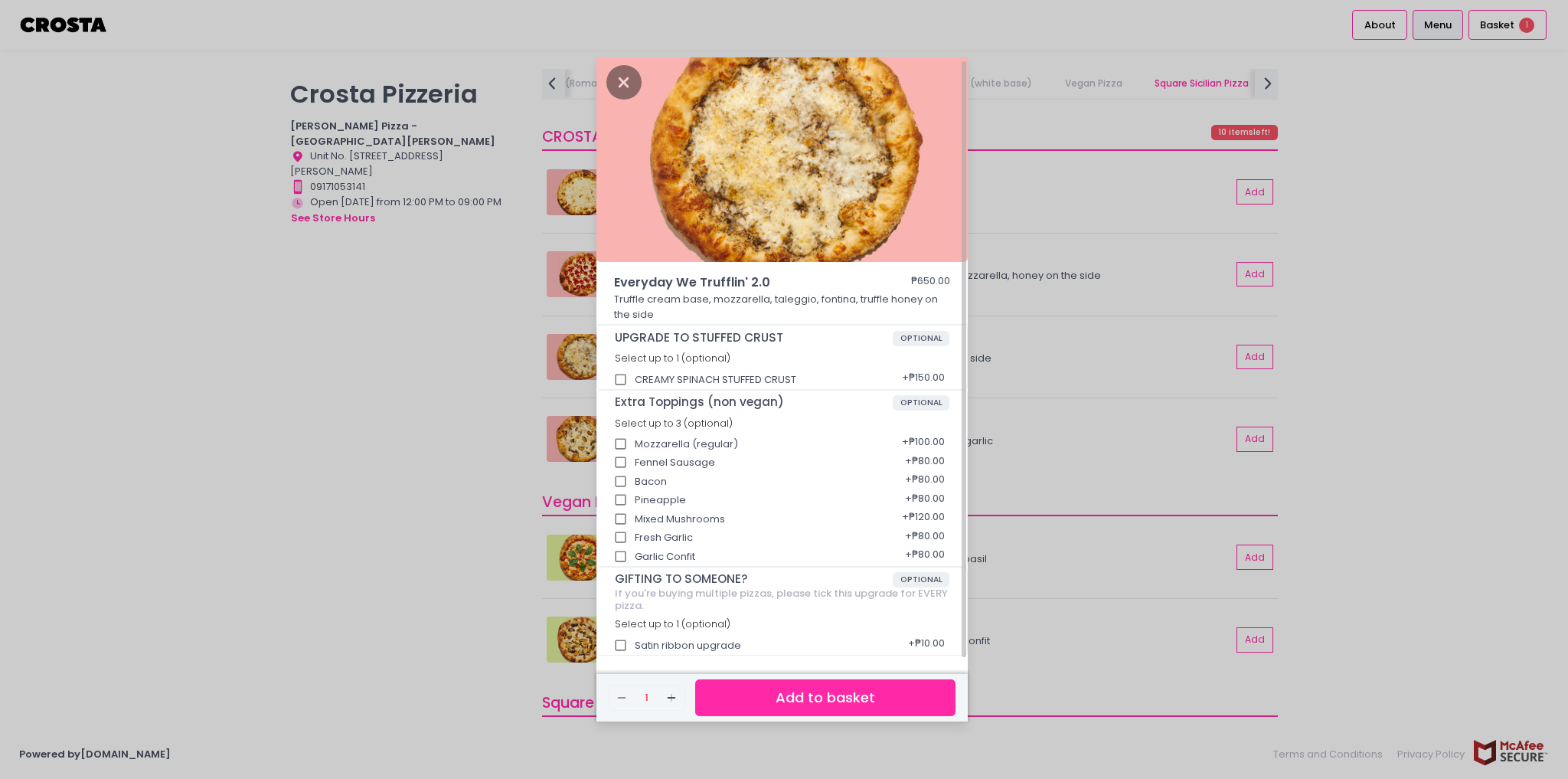
click at [692, 371] on div "CREAMY SPINACH STUFFED CRUST + ₱150.00" at bounding box center [782, 375] width 335 height 20
click at [691, 377] on div "CREAMY SPINACH STUFFED CRUST + ₱150.00" at bounding box center [782, 375] width 335 height 20
click at [634, 386] on input "CREAMY SPINACH STUFFED CRUST" at bounding box center [620, 379] width 29 height 29
checkbox input "true"
click at [776, 707] on button "Add to basket" at bounding box center [825, 698] width 260 height 37
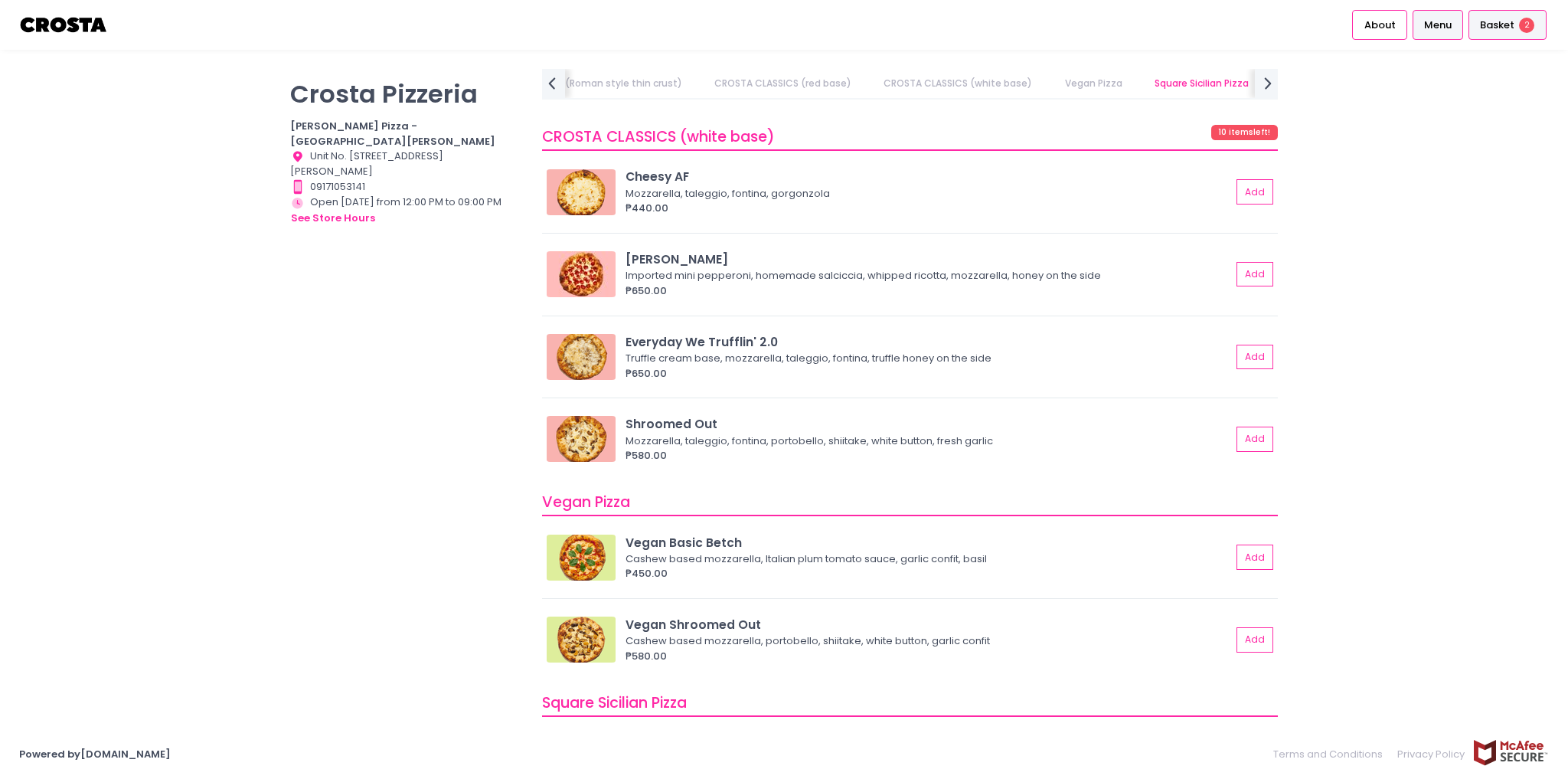
click at [1509, 22] on span "Basket" at bounding box center [1497, 25] width 35 height 15
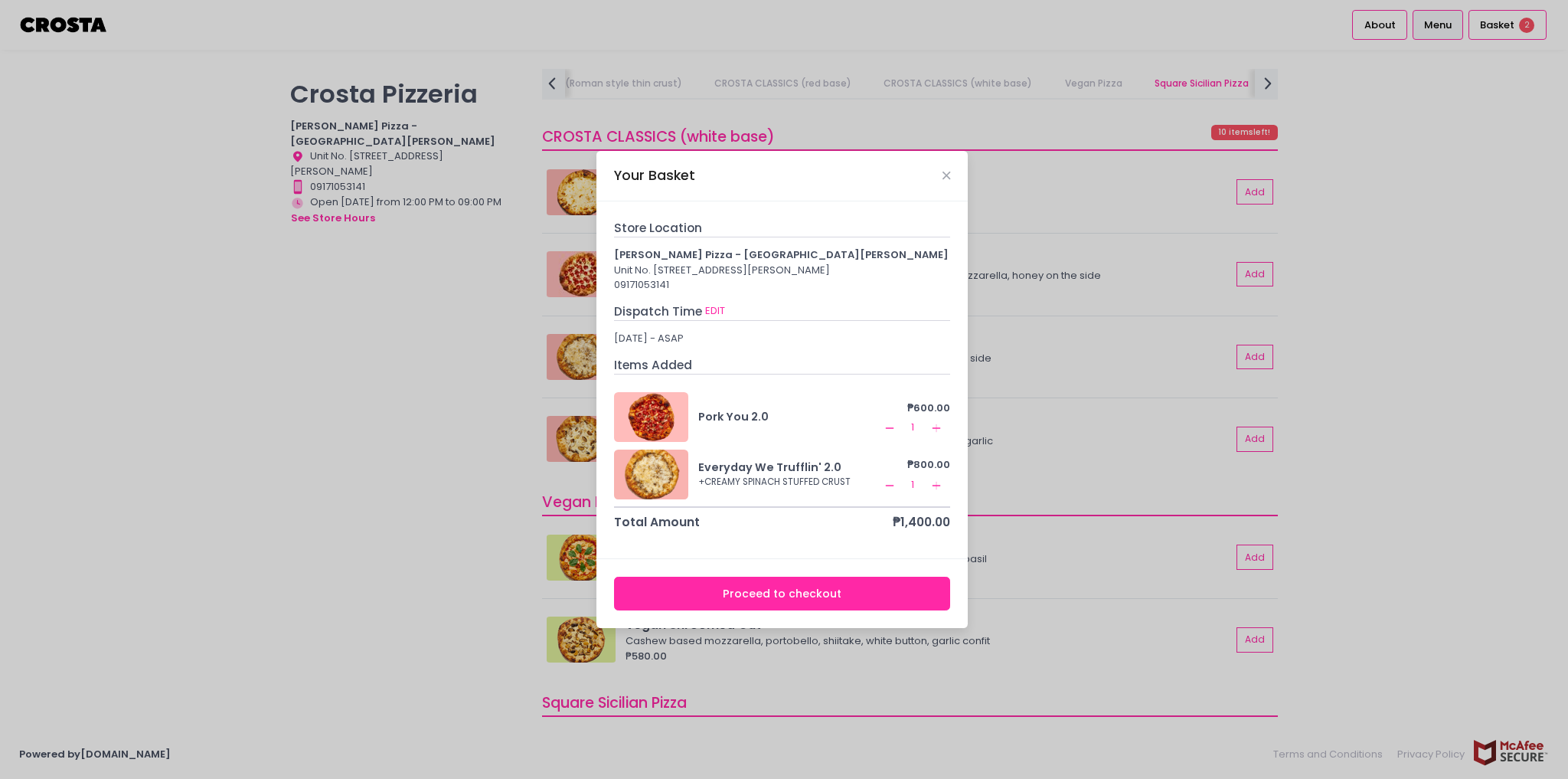
click at [808, 600] on button "Proceed to checkout" at bounding box center [782, 594] width 336 height 35
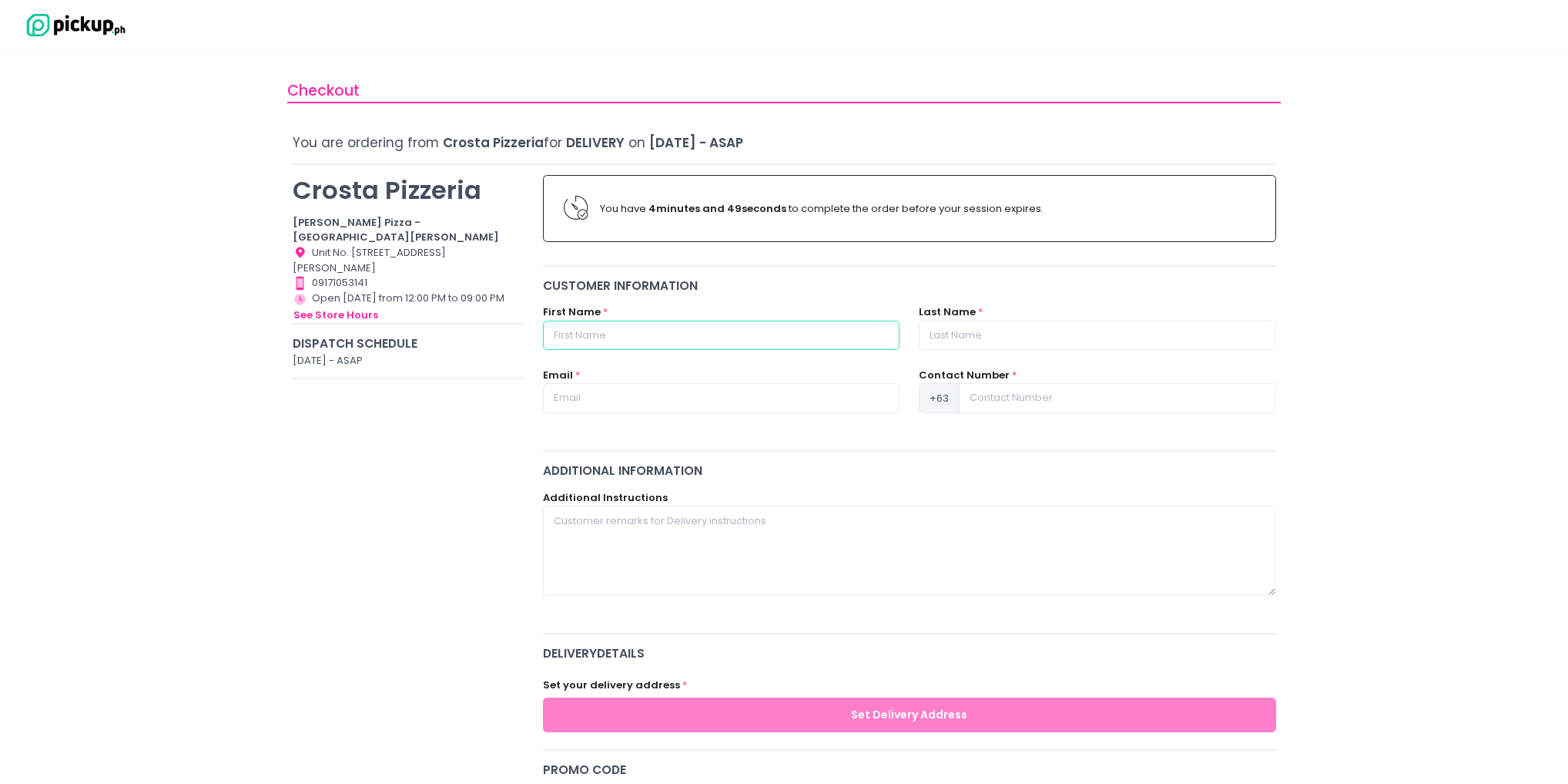
click at [653, 327] on input "text" at bounding box center [721, 335] width 356 height 30
type input "K"
type input "Jude Cedrick"
type input "Geronca"
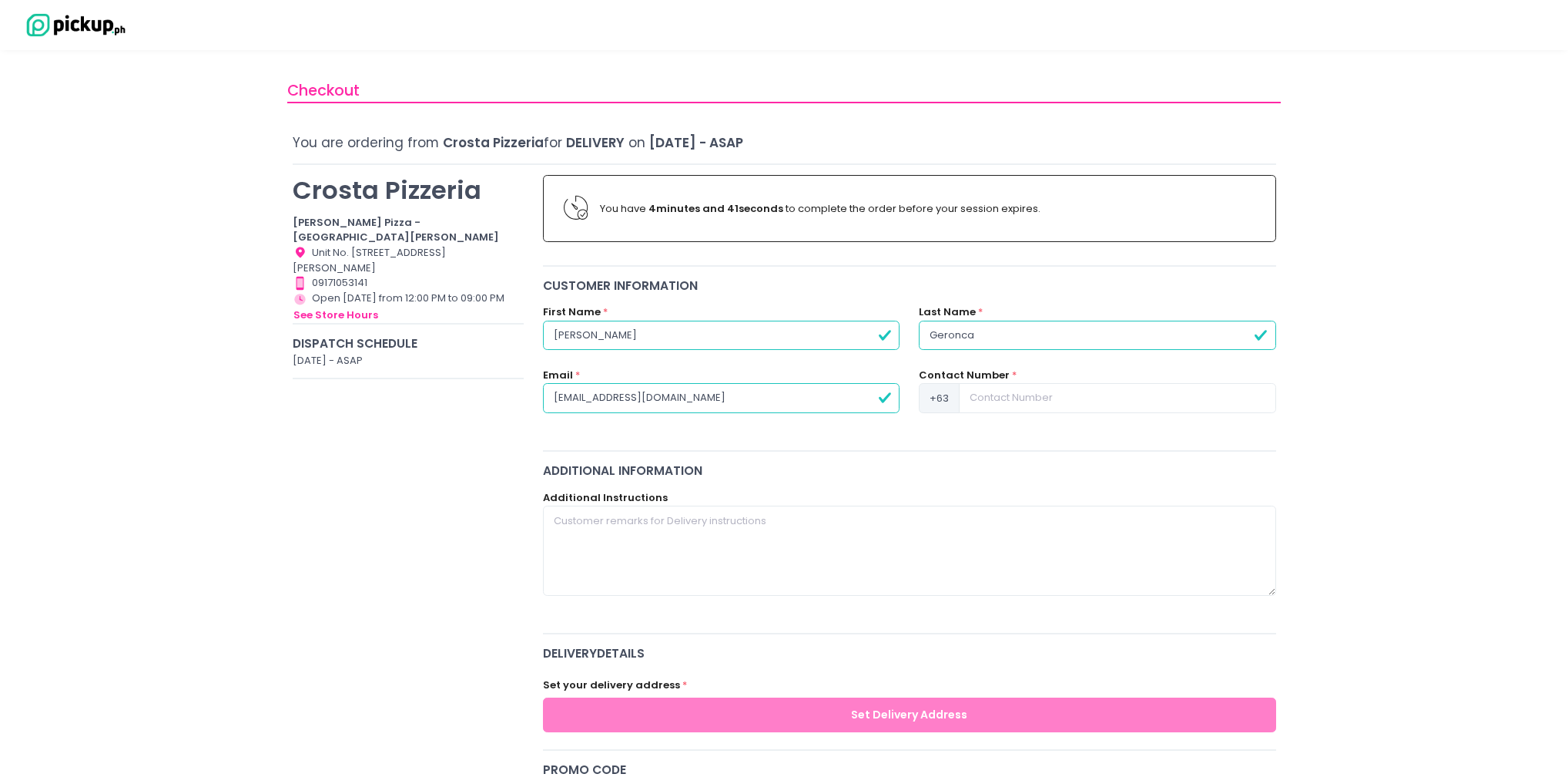
type input "judecedrickgeronca@gmail.com"
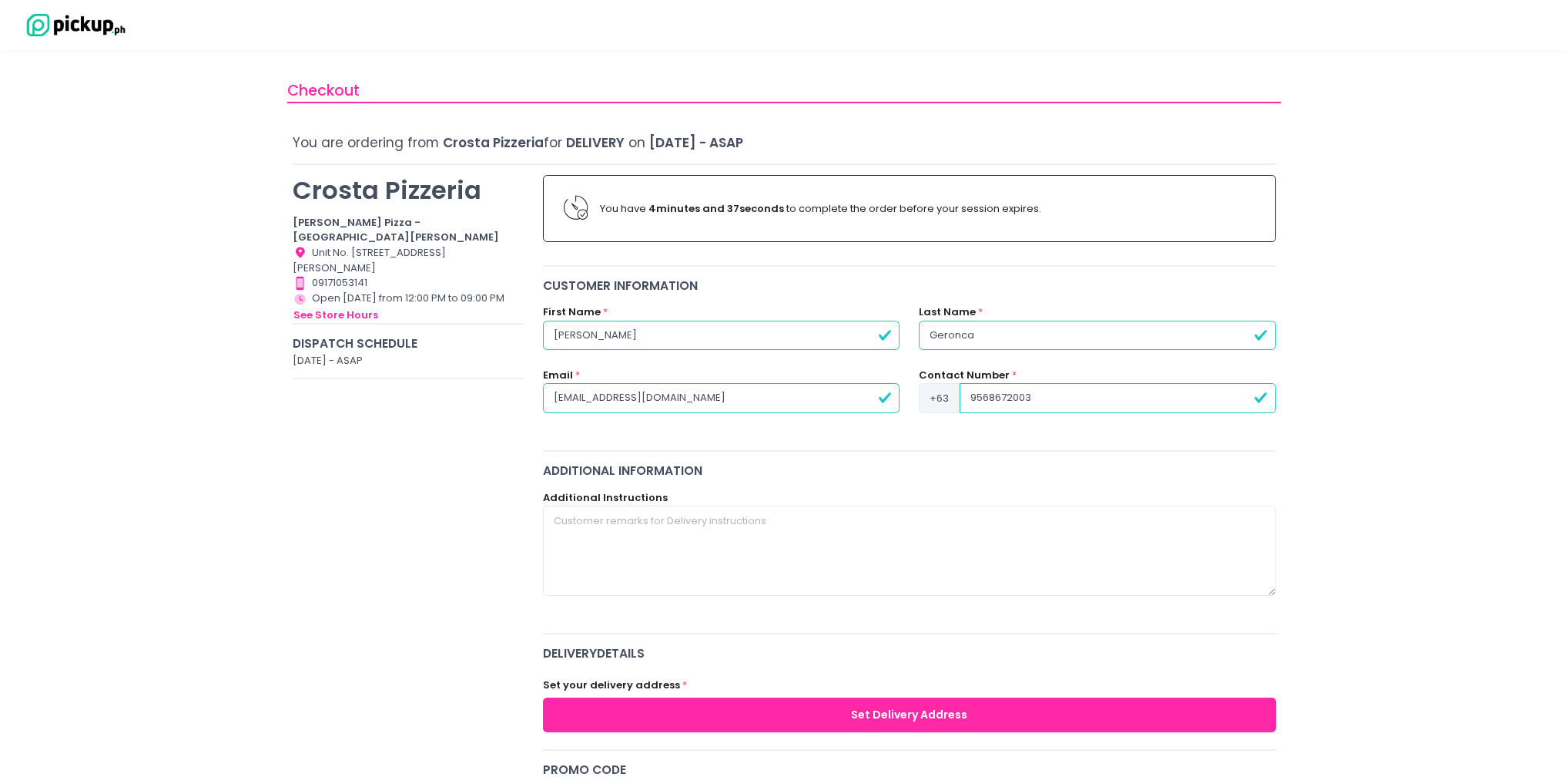
type input "9568672003"
click at [587, 548] on textarea at bounding box center [909, 550] width 733 height 90
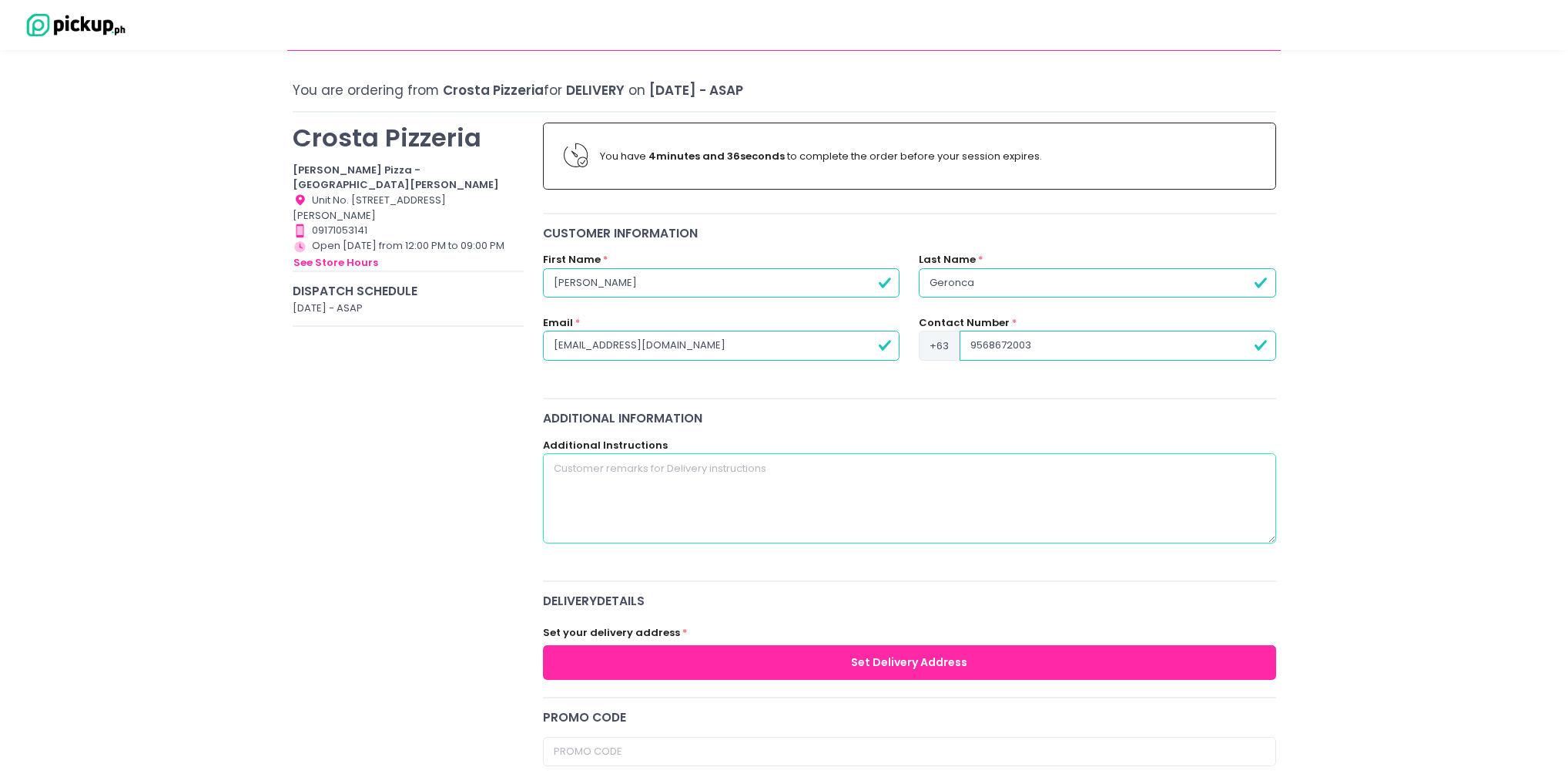
scroll to position [185, 0]
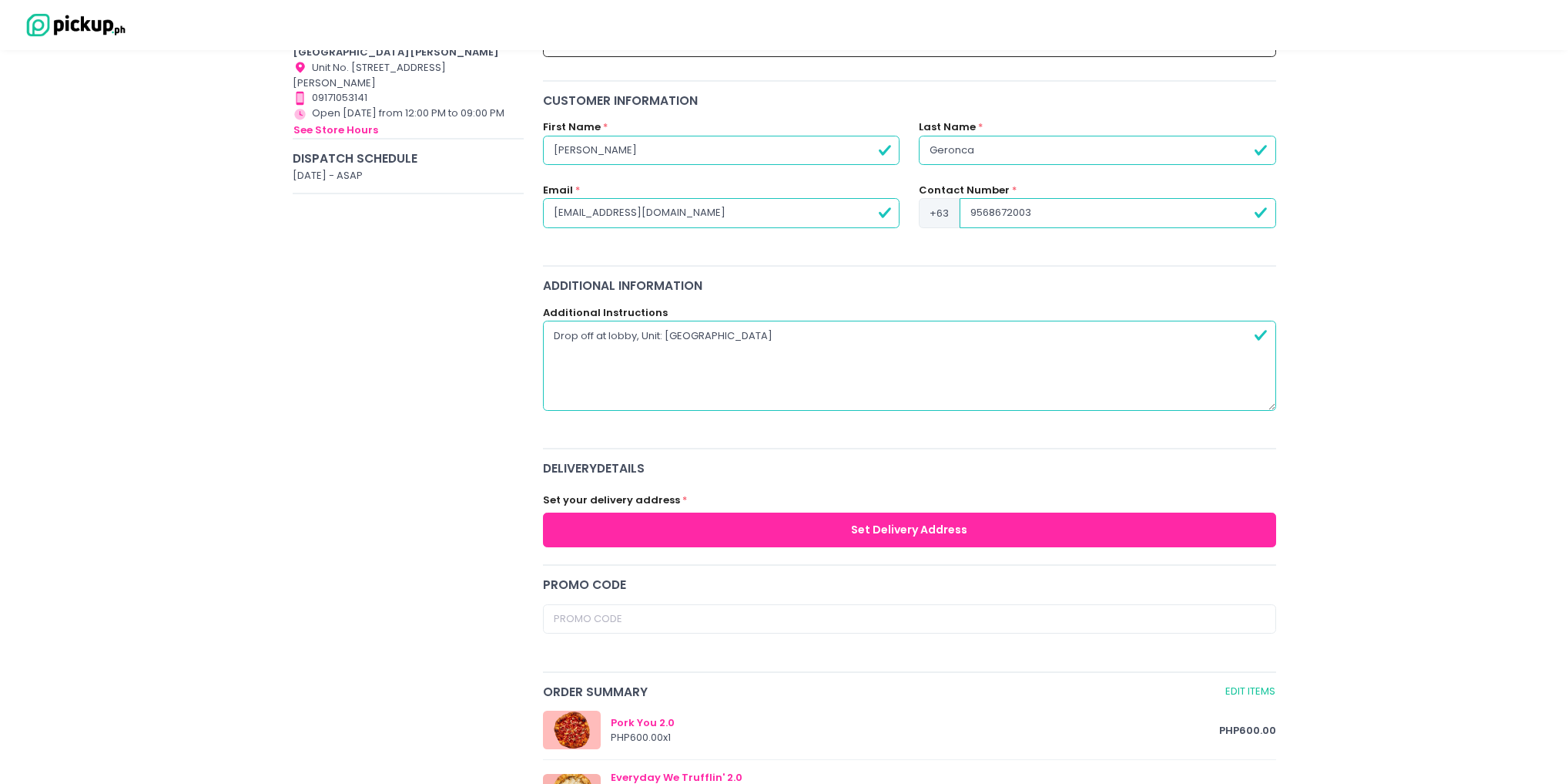
type textarea "Drop off at lobby, Unit: West Tower M09"
click at [504, 523] on div "Crosta Pizzeria Crosta Pizza - San Juan Location Created with Sketch. Unit No. …" at bounding box center [408, 589] width 251 height 1218
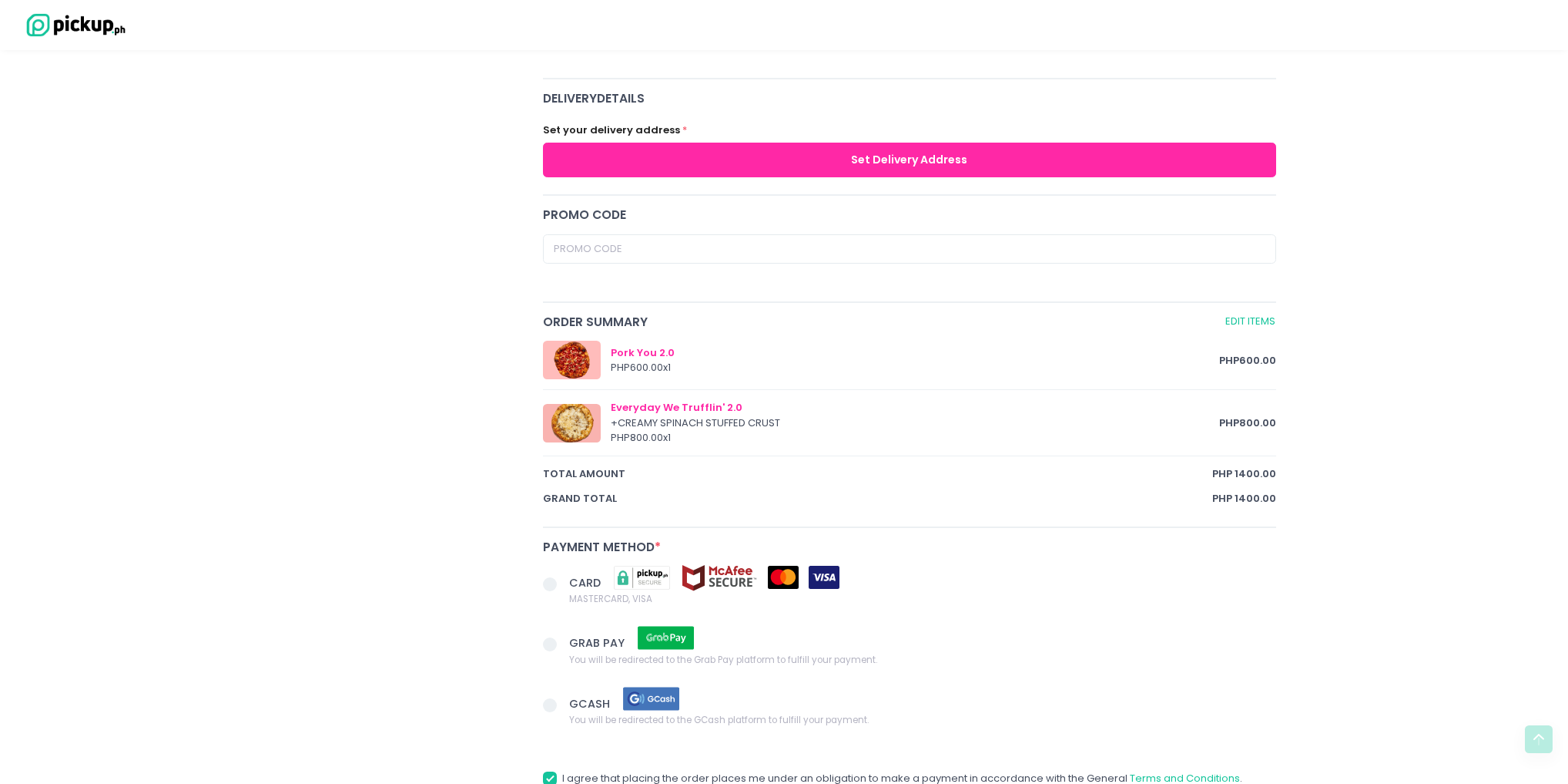
scroll to position [616, 0]
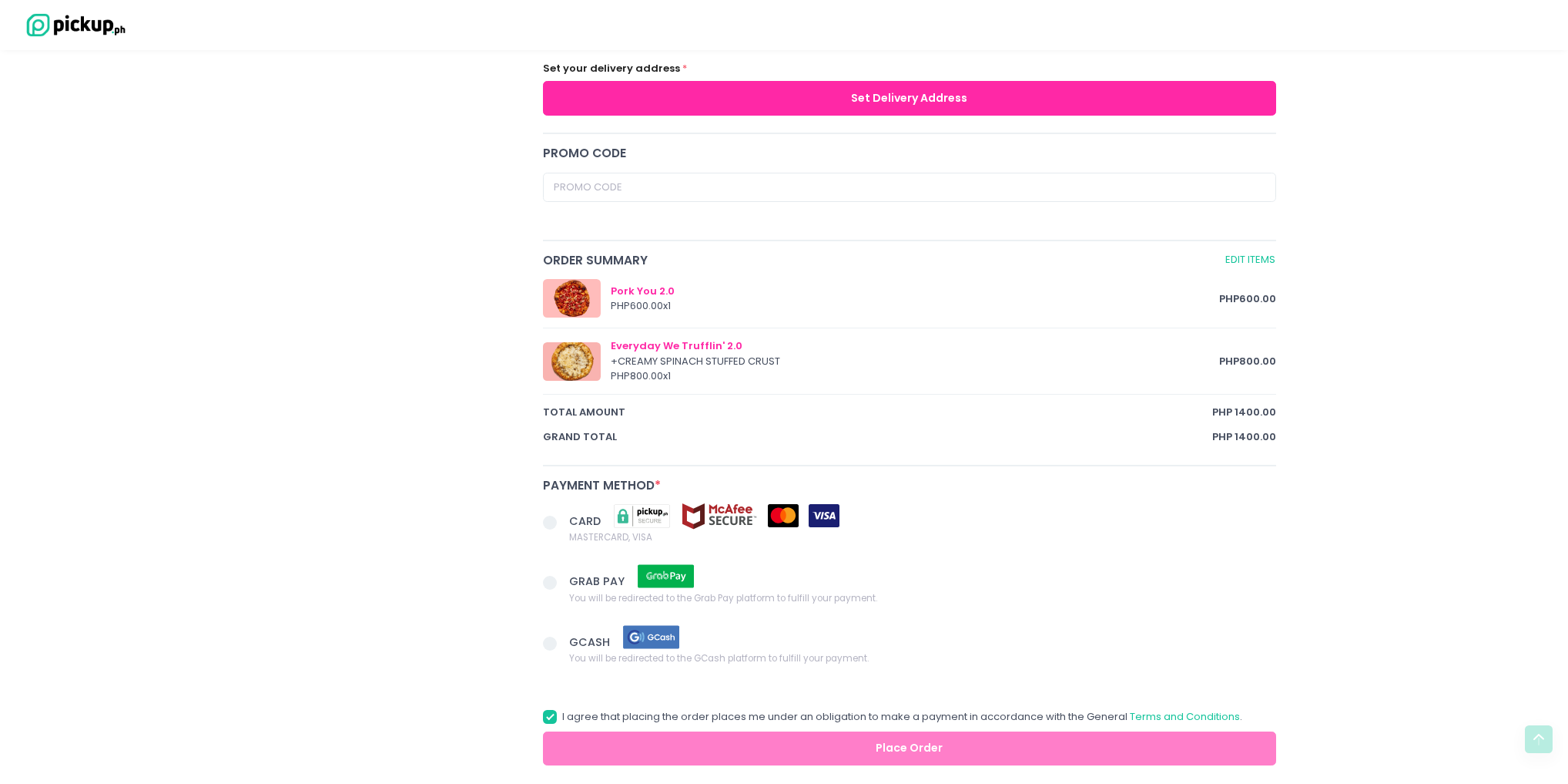
click at [554, 523] on span at bounding box center [555, 523] width 26 height 22
click at [562, 523] on input "CARD MASTERCARD, VISA" at bounding box center [567, 520] width 10 height 10
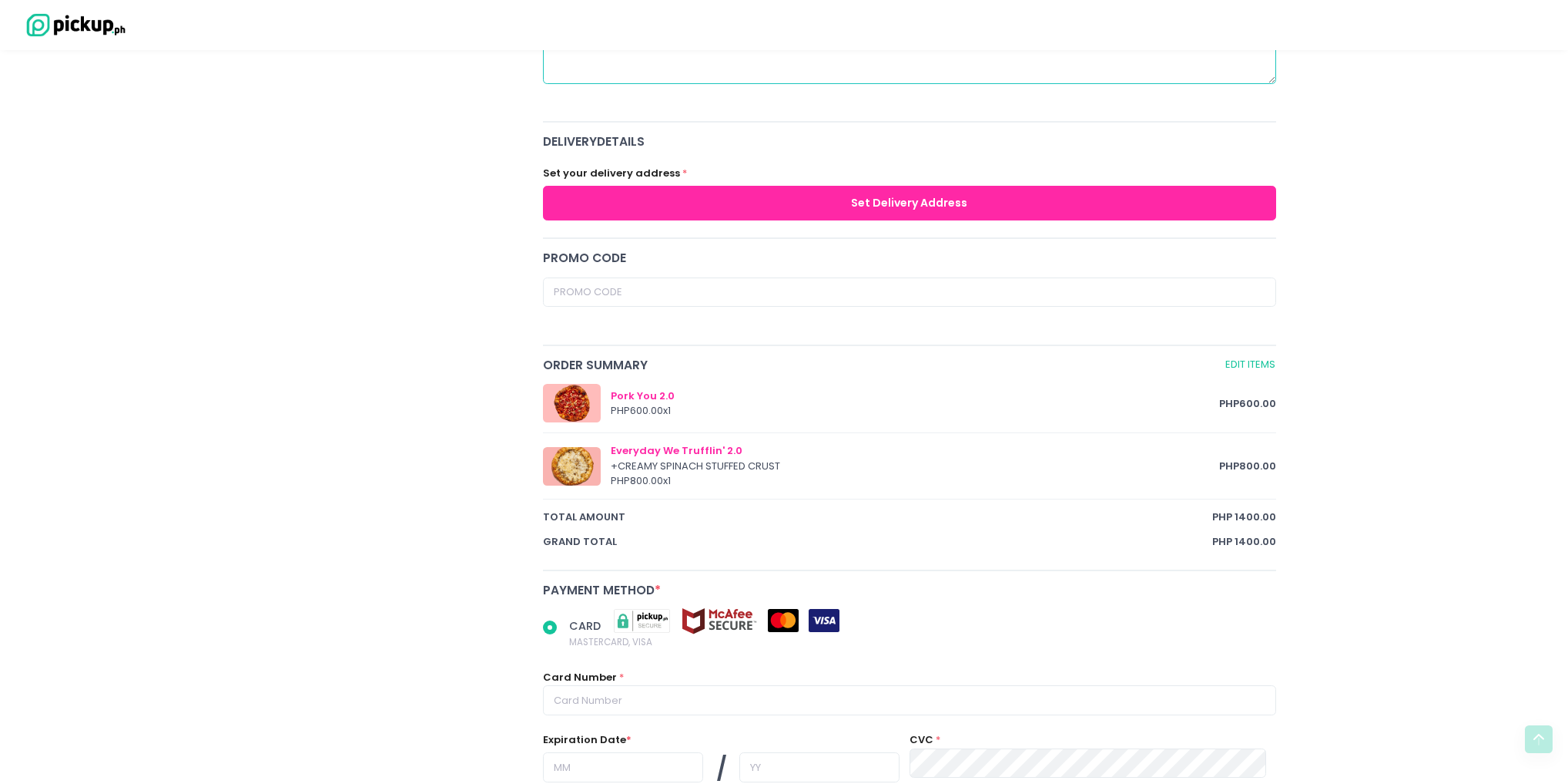
scroll to position [494, 0]
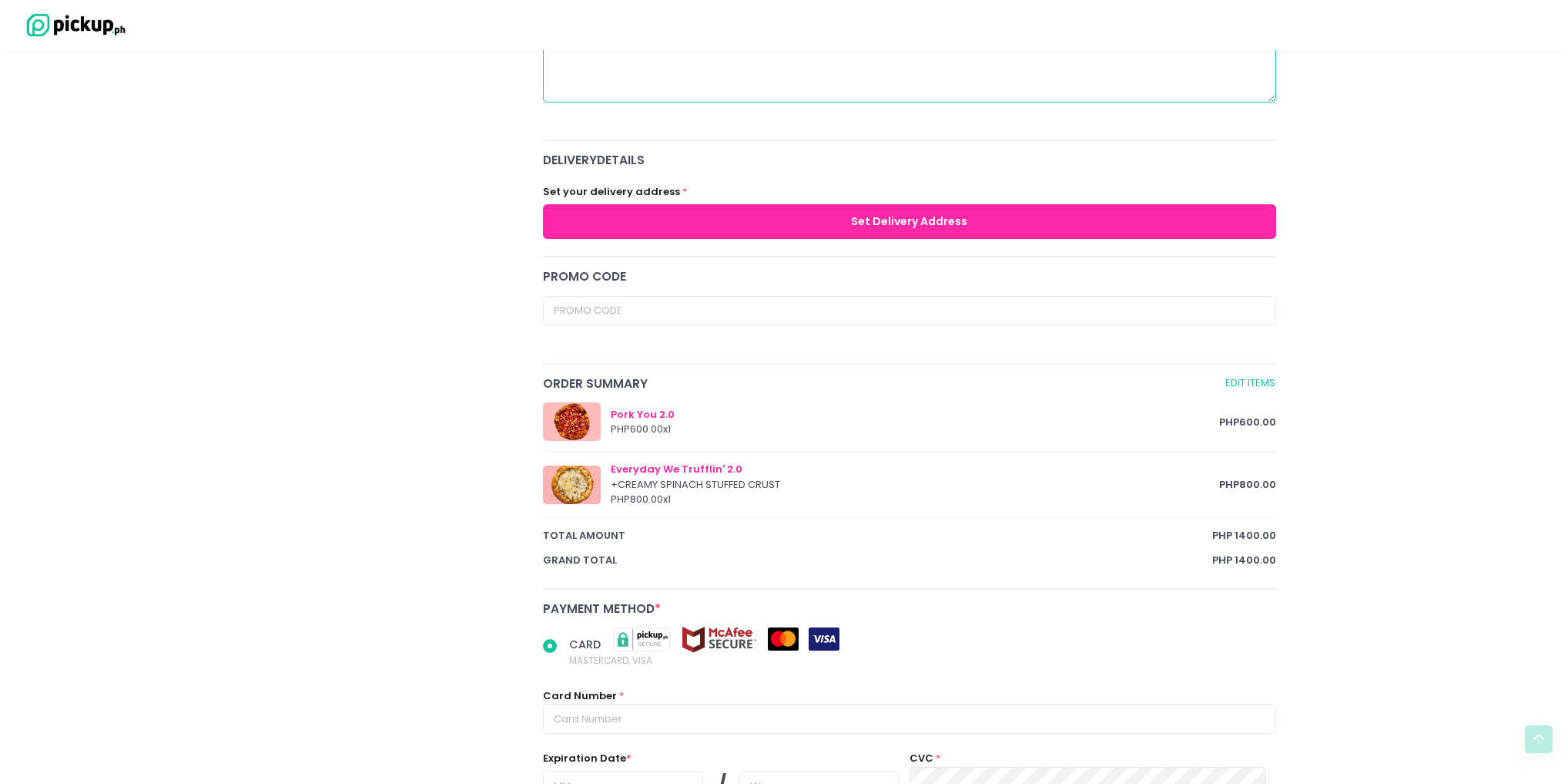
click at [690, 212] on button "Set Delivery Address" at bounding box center [909, 221] width 733 height 35
radio input "true"
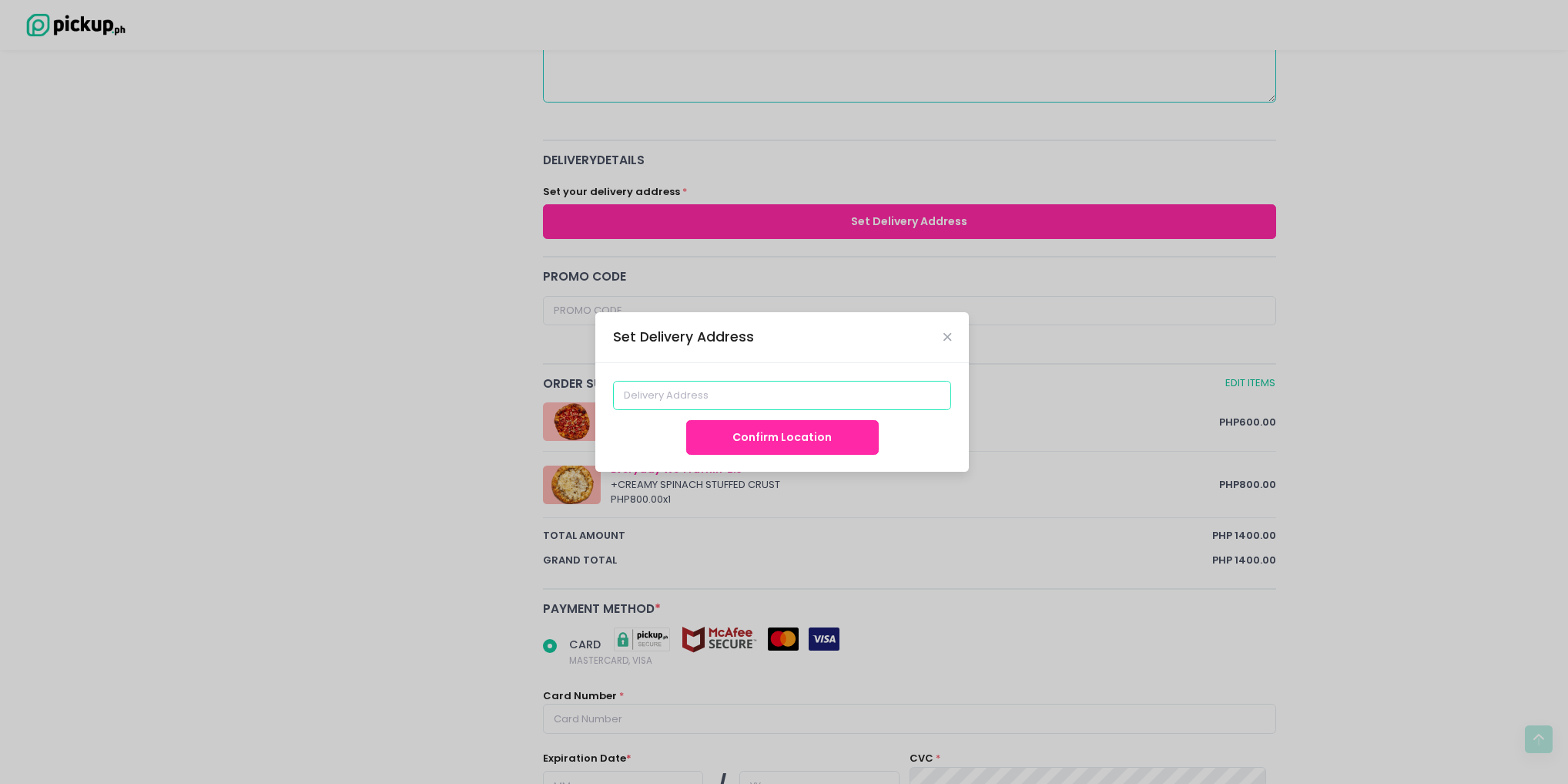
click at [748, 390] on input at bounding box center [783, 395] width 338 height 30
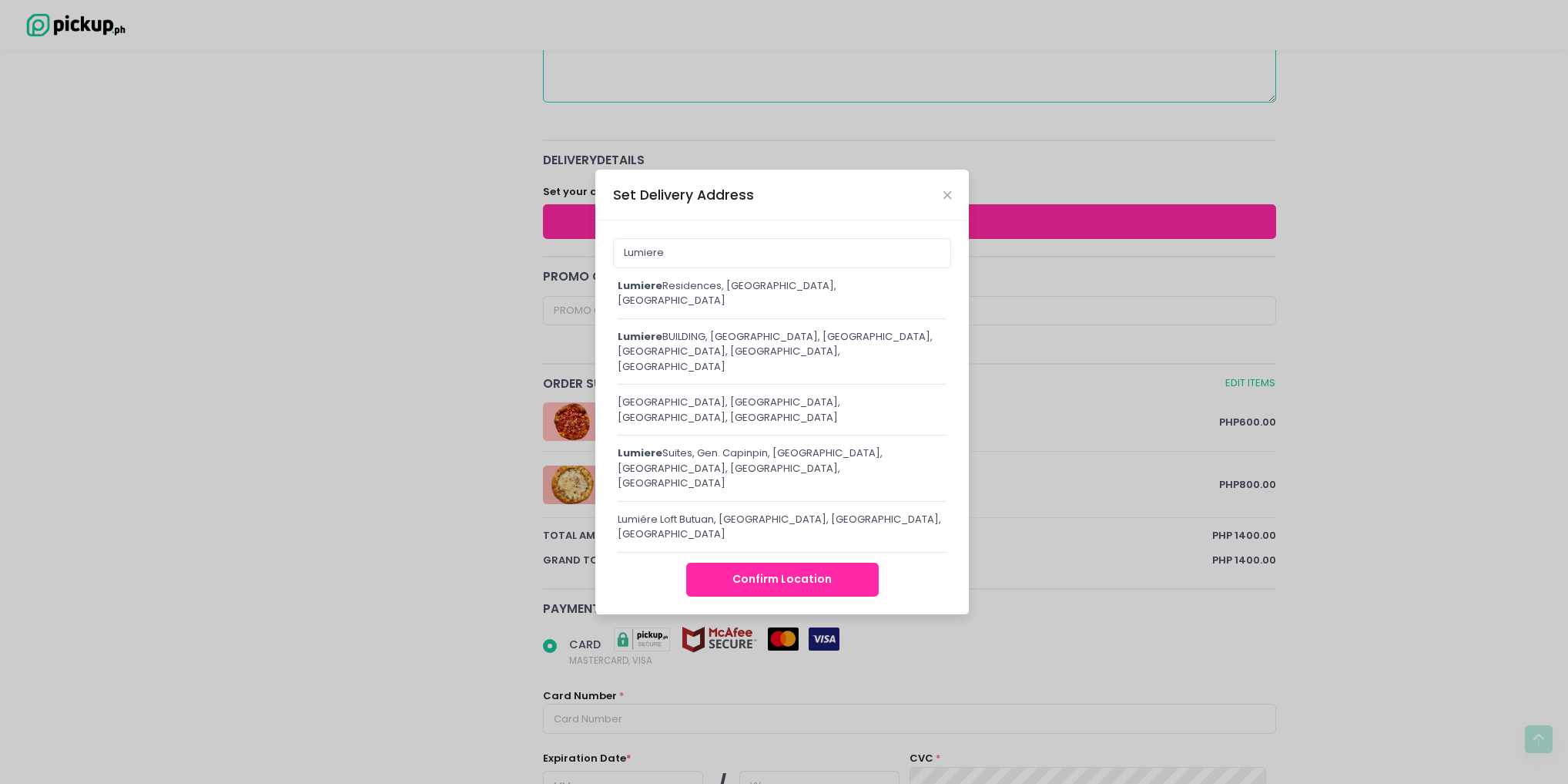
click at [742, 308] on div "Lumiere Residences, Pasig Boulevard, Pasig, Metro Manila, Philippines" at bounding box center [782, 294] width 329 height 30
type input "Lumiere Residences, Pasig Boulevard, Pasig, Metro Manila, Philippines"
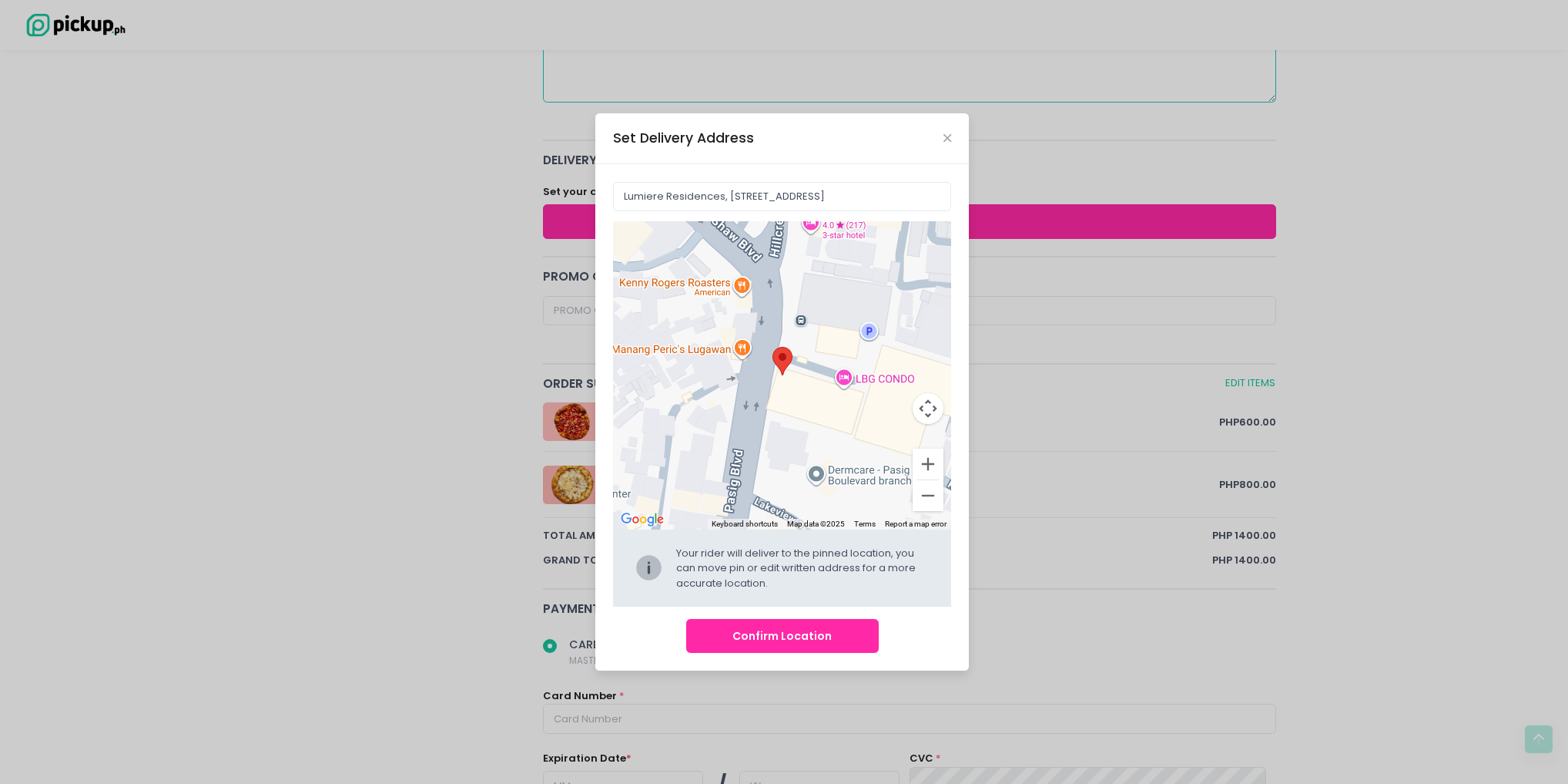
click at [813, 645] on button "Confirm Location" at bounding box center [782, 636] width 193 height 35
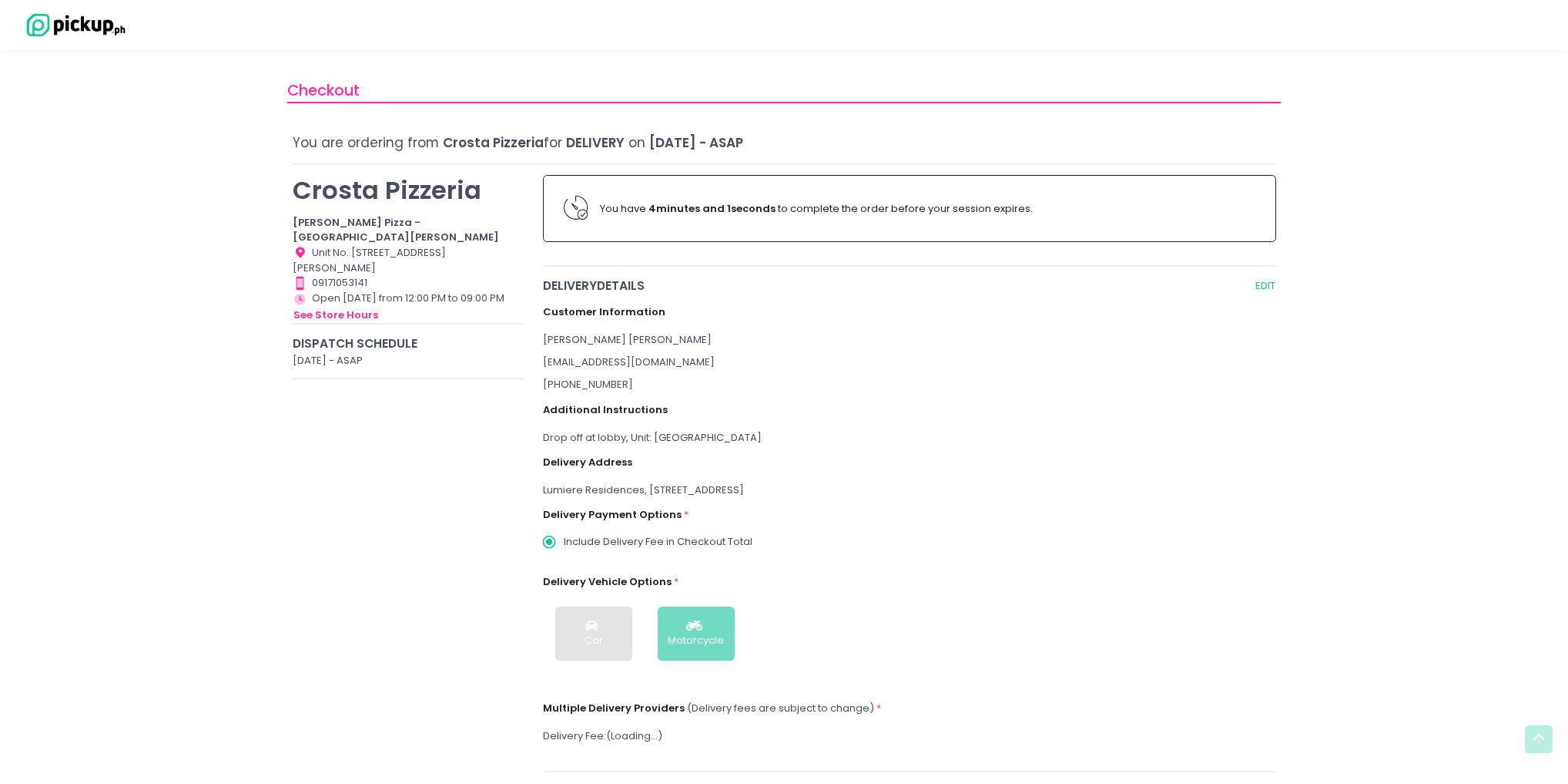
radio input "true"
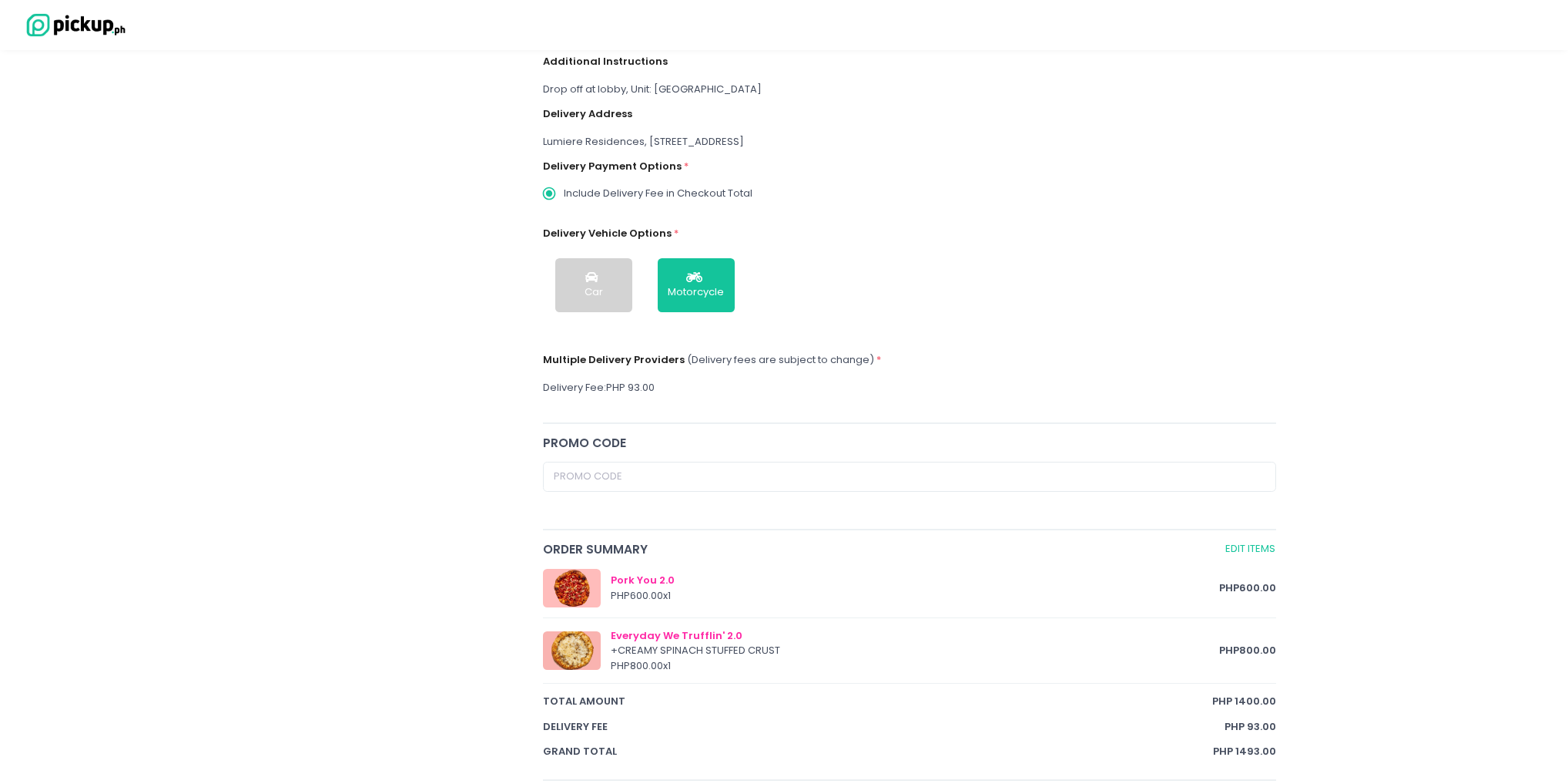
scroll to position [494, 0]
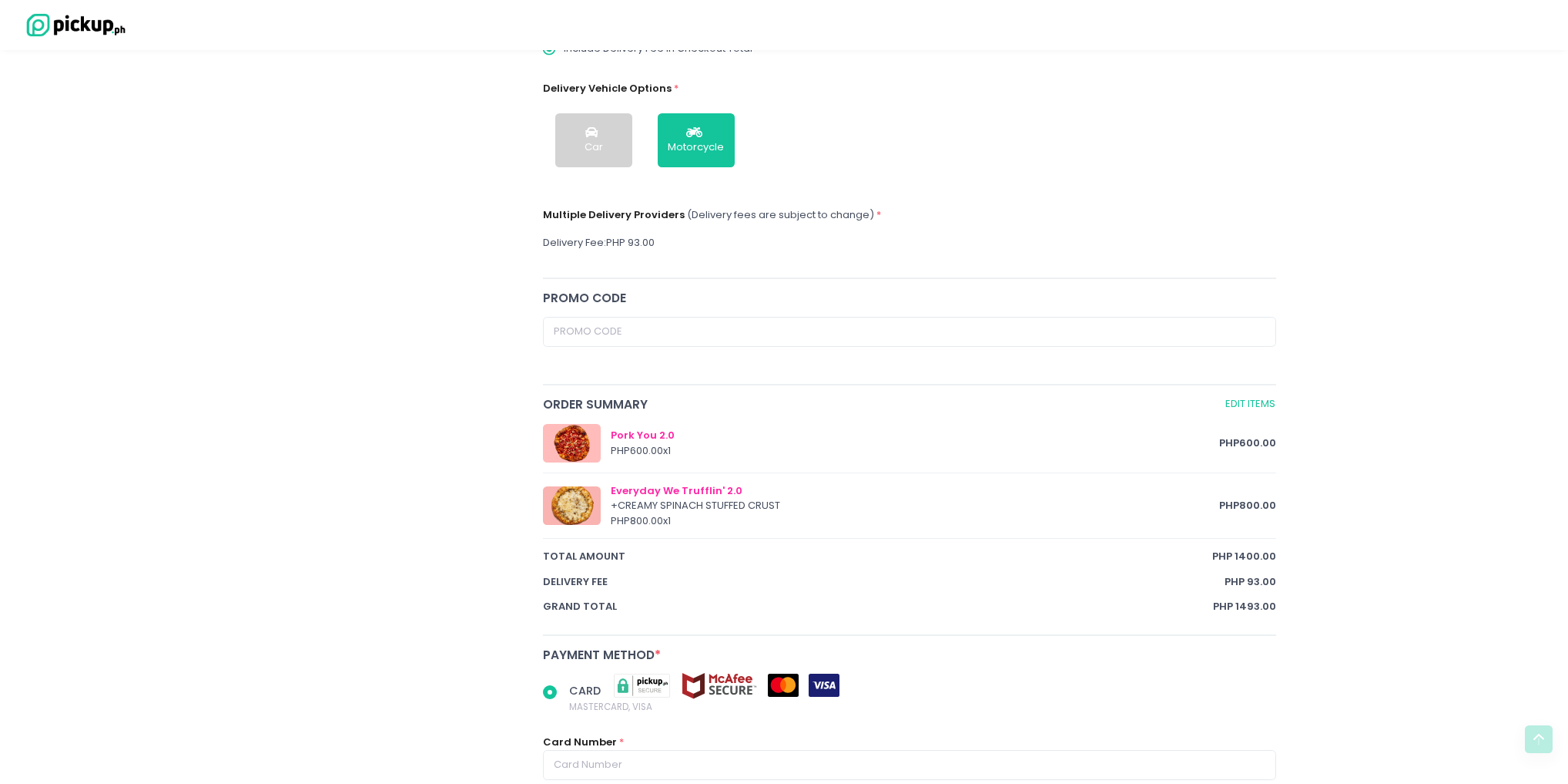
click at [635, 432] on div "Pork You 2.0" at bounding box center [915, 435] width 609 height 15
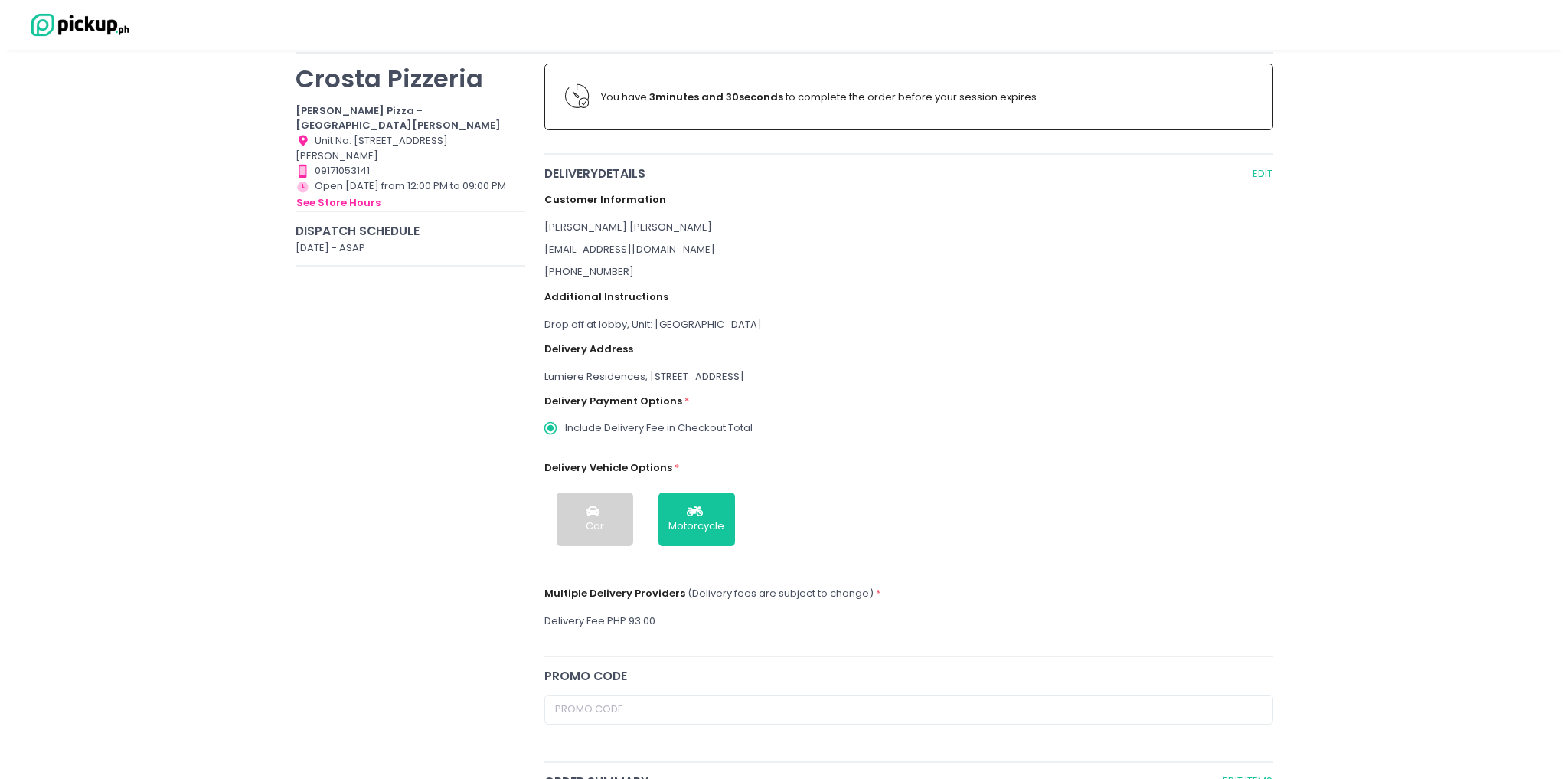
scroll to position [0, 0]
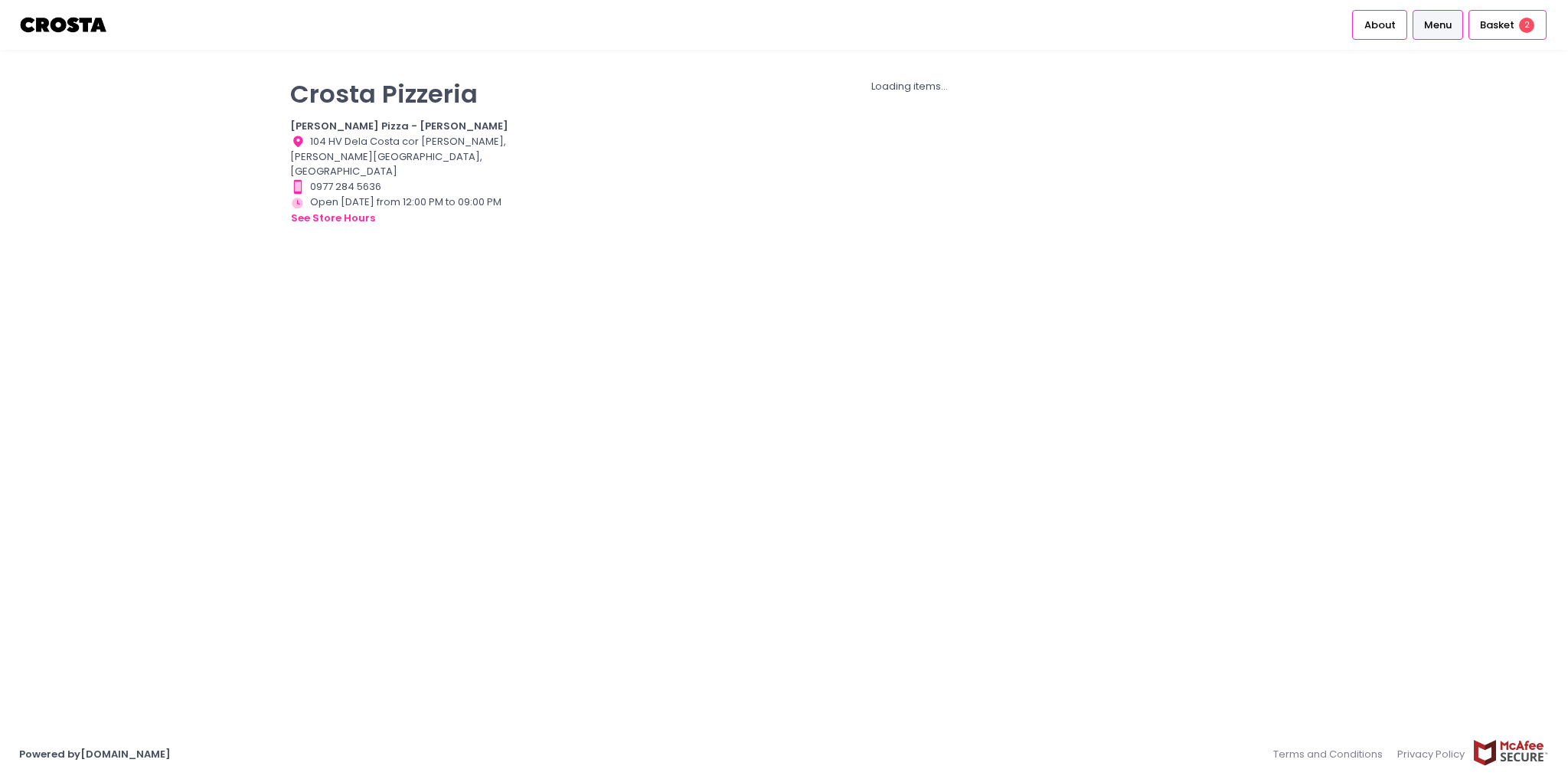
click at [45, 20] on img at bounding box center [64, 25] width 90 height 27
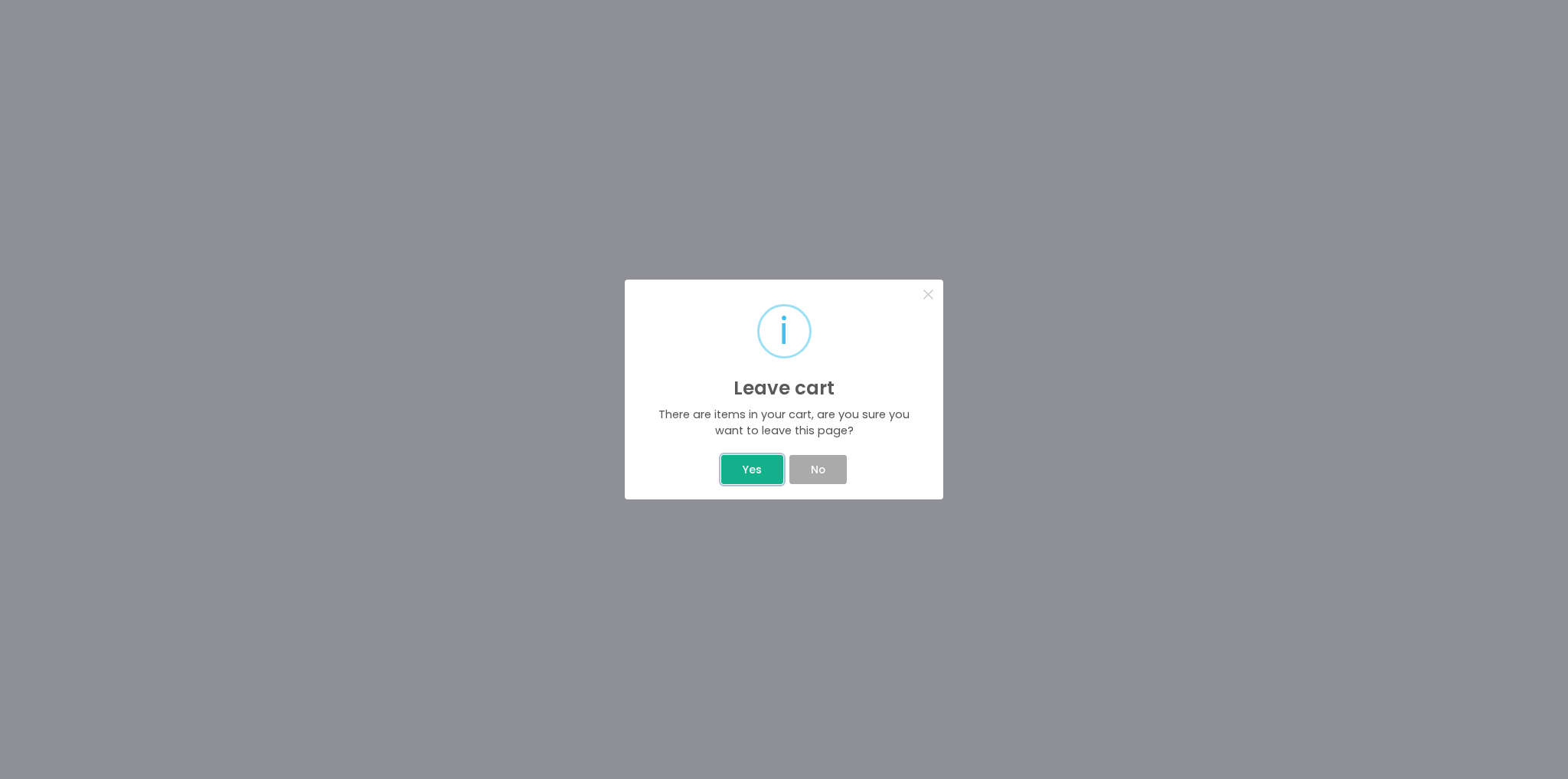
click at [750, 466] on button "Yes" at bounding box center [751, 469] width 61 height 29
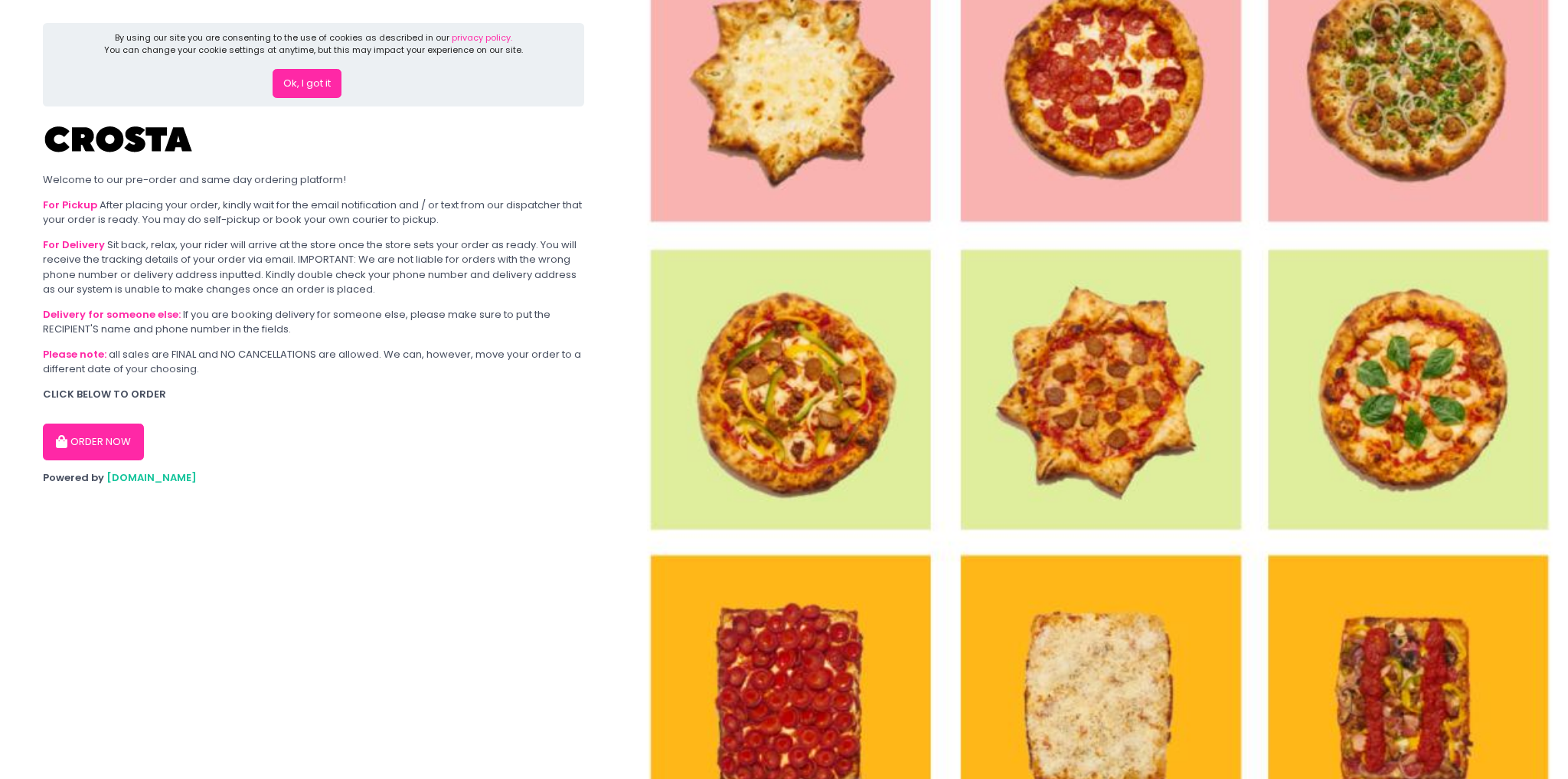
click at [319, 96] on button "Ok, I got it" at bounding box center [306, 83] width 69 height 29
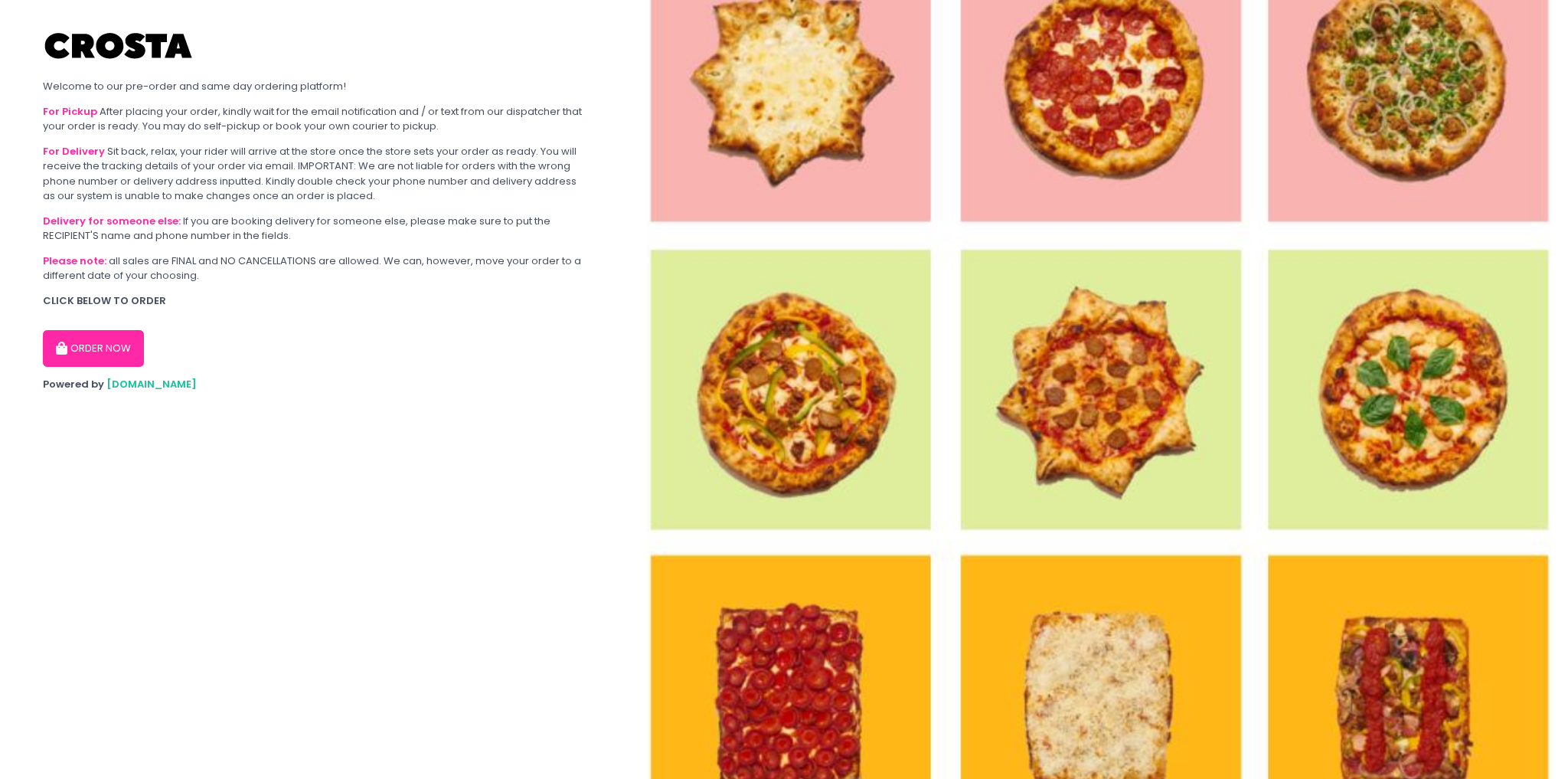
click at [106, 350] on button "ORDER NOW" at bounding box center [93, 348] width 101 height 37
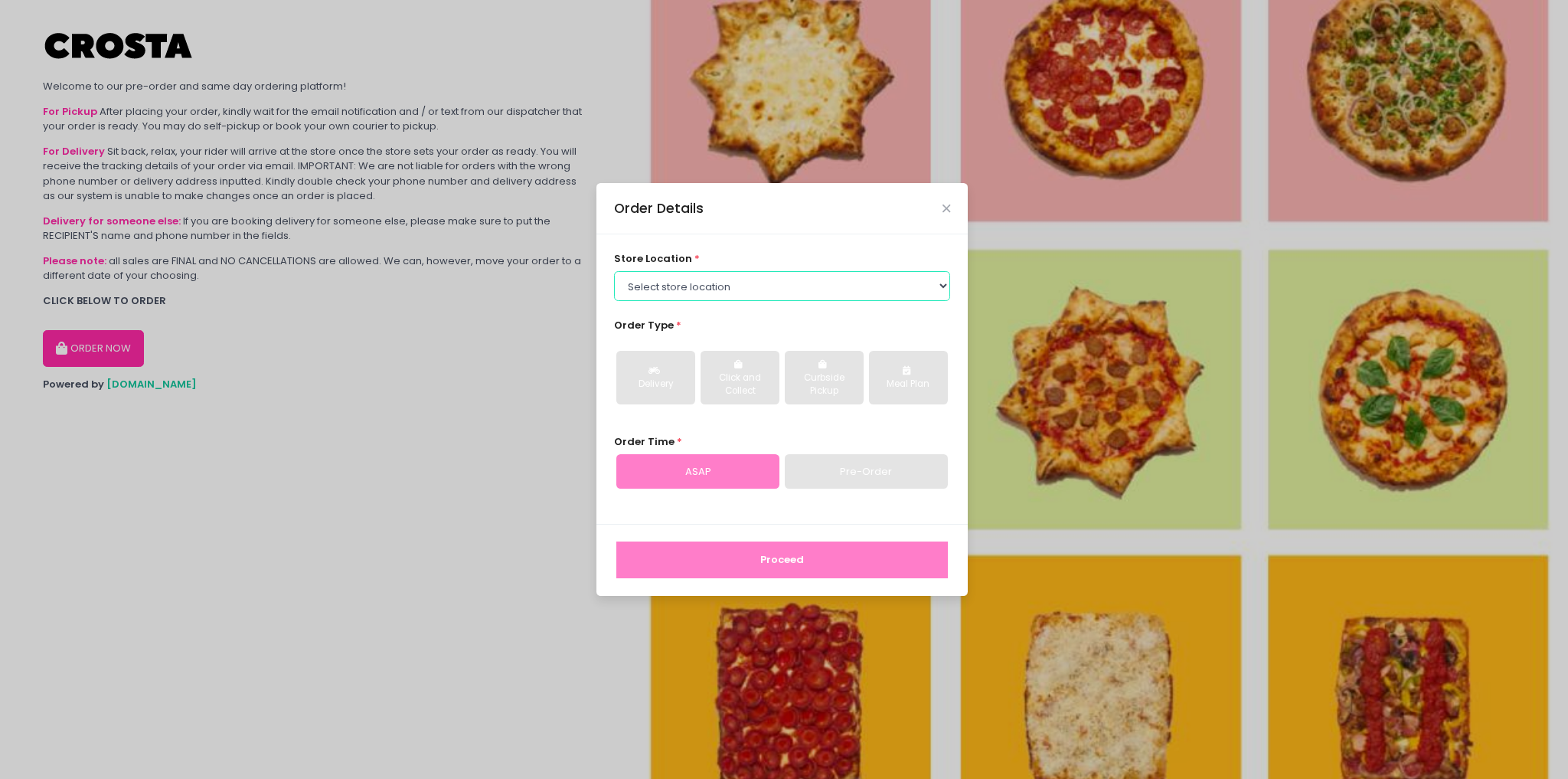
click at [701, 280] on select "Select store location Crosta Pizza - [PERSON_NAME] Crosta Pizza - [GEOGRAPHIC_D…" at bounding box center [782, 286] width 336 height 29
select select "65090bae48156caed44a5eb4"
click at [614, 272] on select "Select store location Crosta Pizza - [PERSON_NAME] Crosta Pizza - [GEOGRAPHIC_D…" at bounding box center [782, 286] width 336 height 29
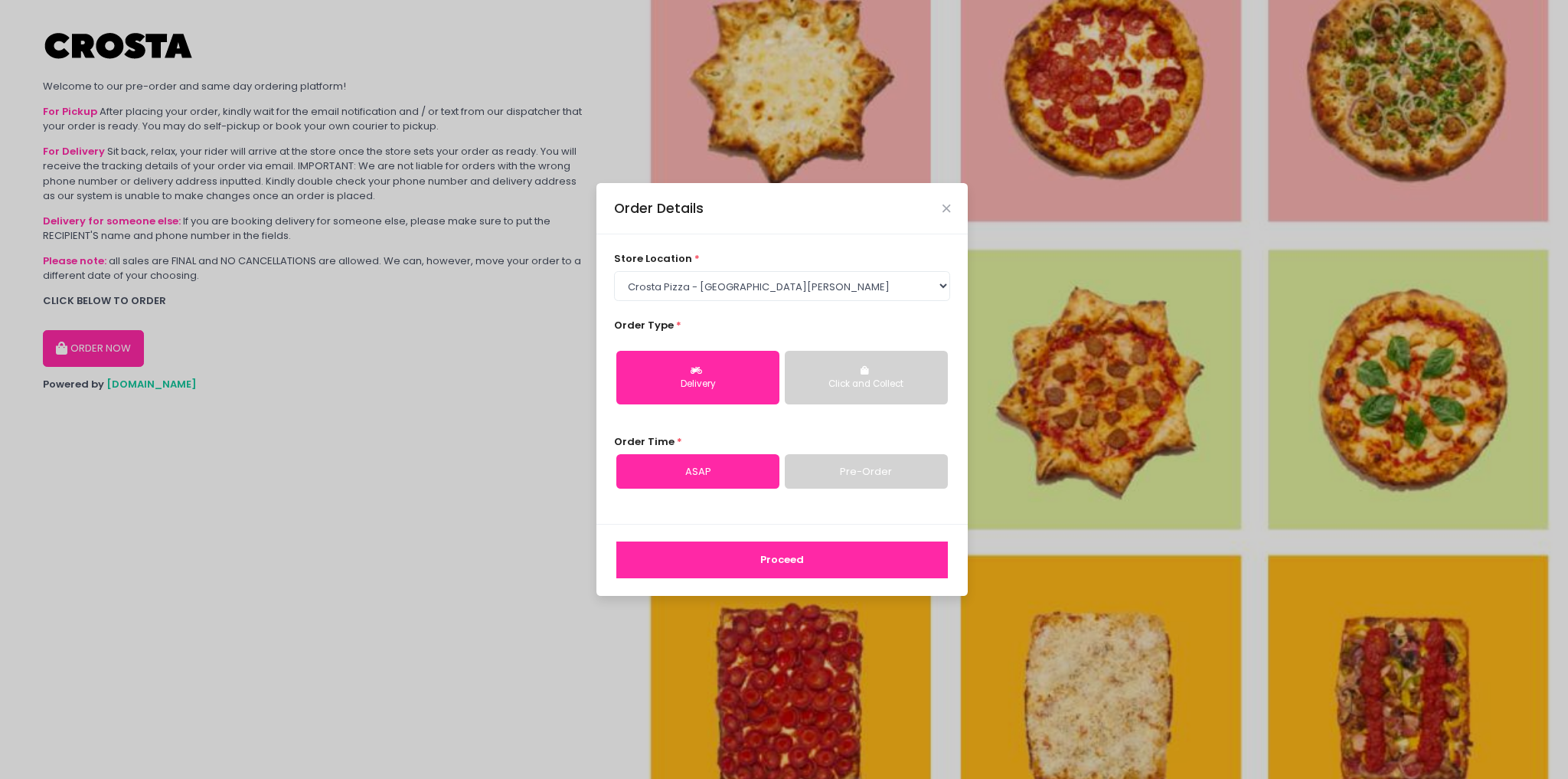
click at [818, 564] on button "Proceed" at bounding box center [781, 559] width 331 height 37
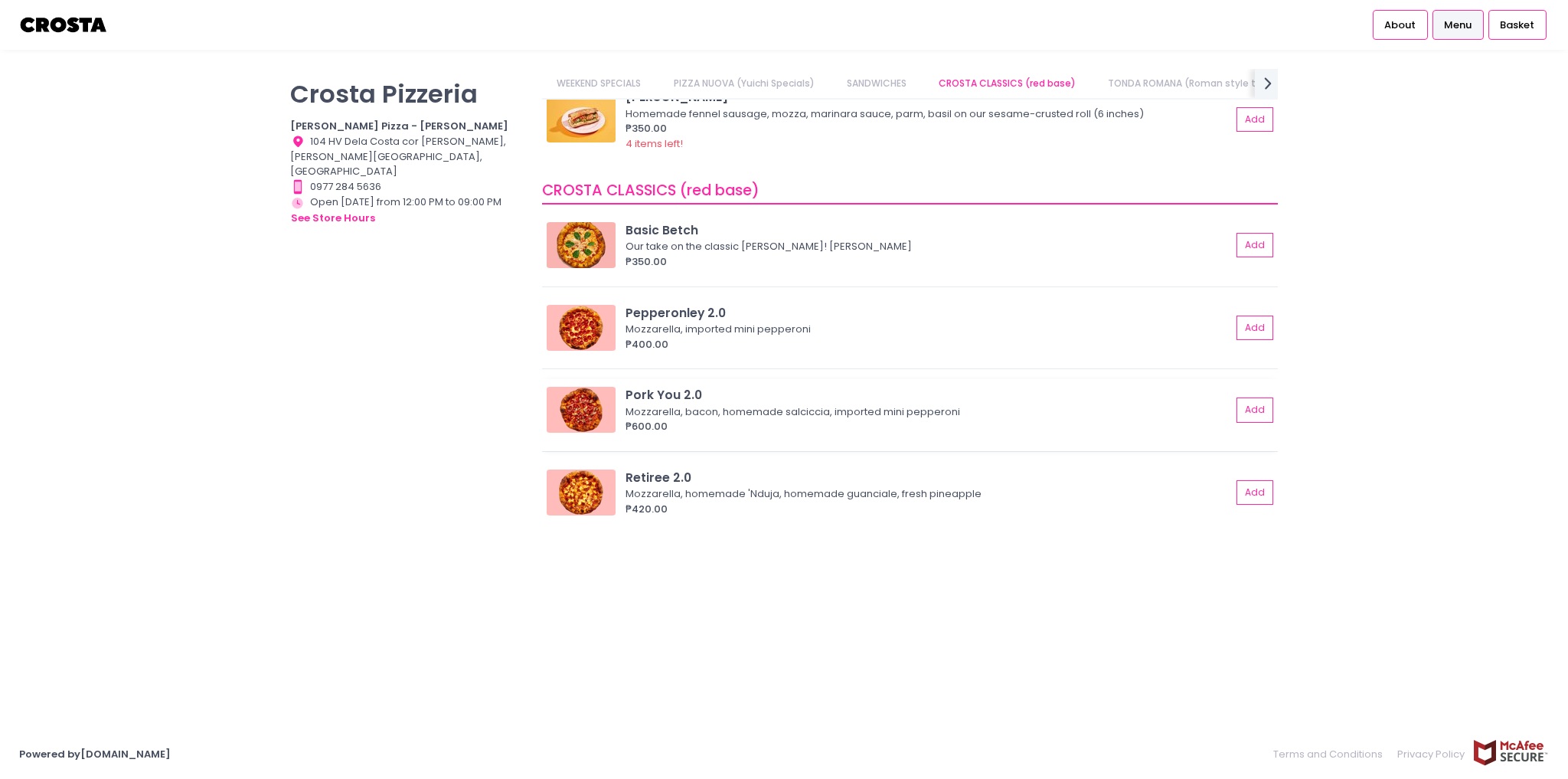
scroll to position [0, 166]
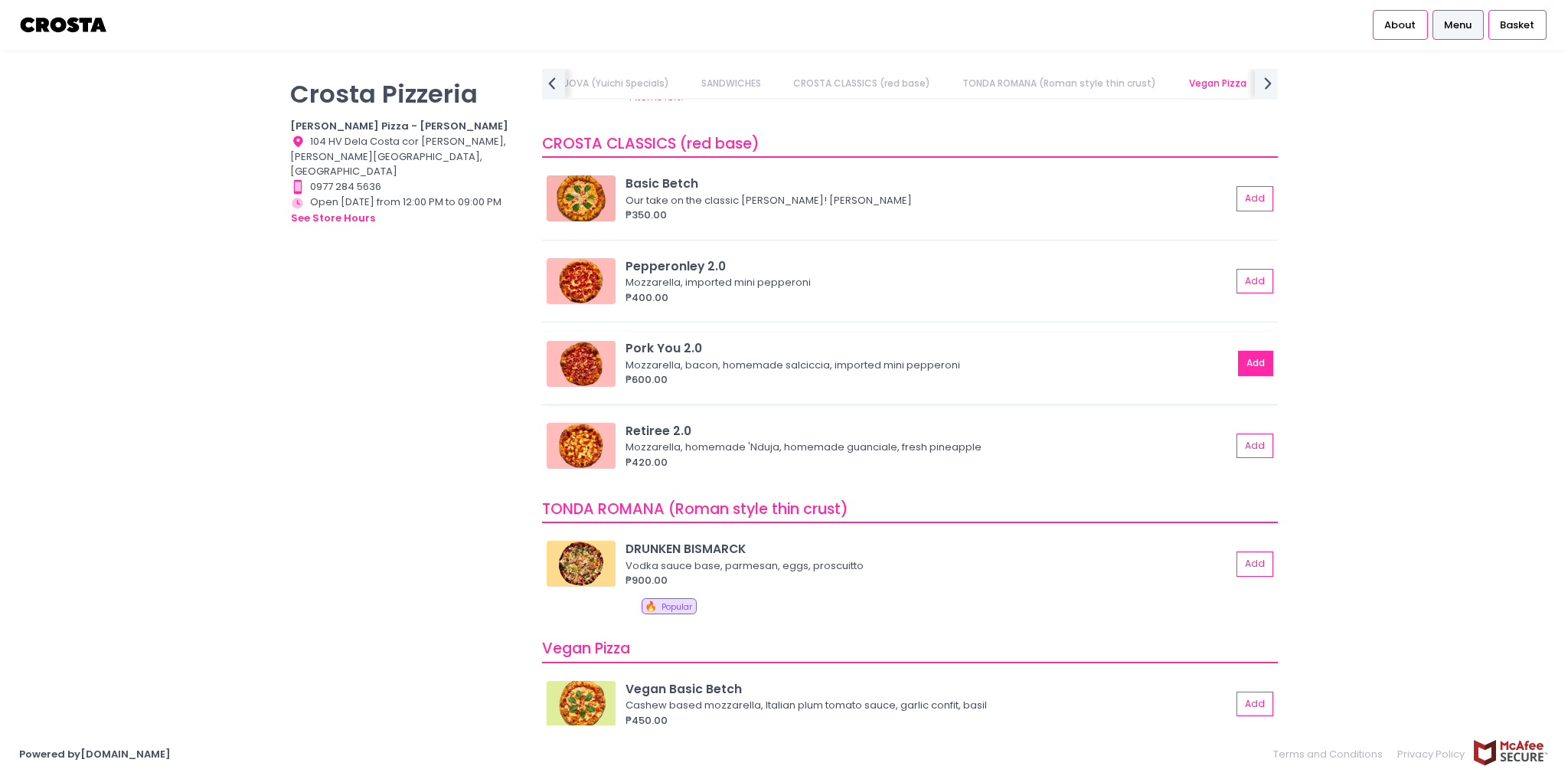
click at [1255, 358] on button "Add" at bounding box center [1256, 363] width 36 height 25
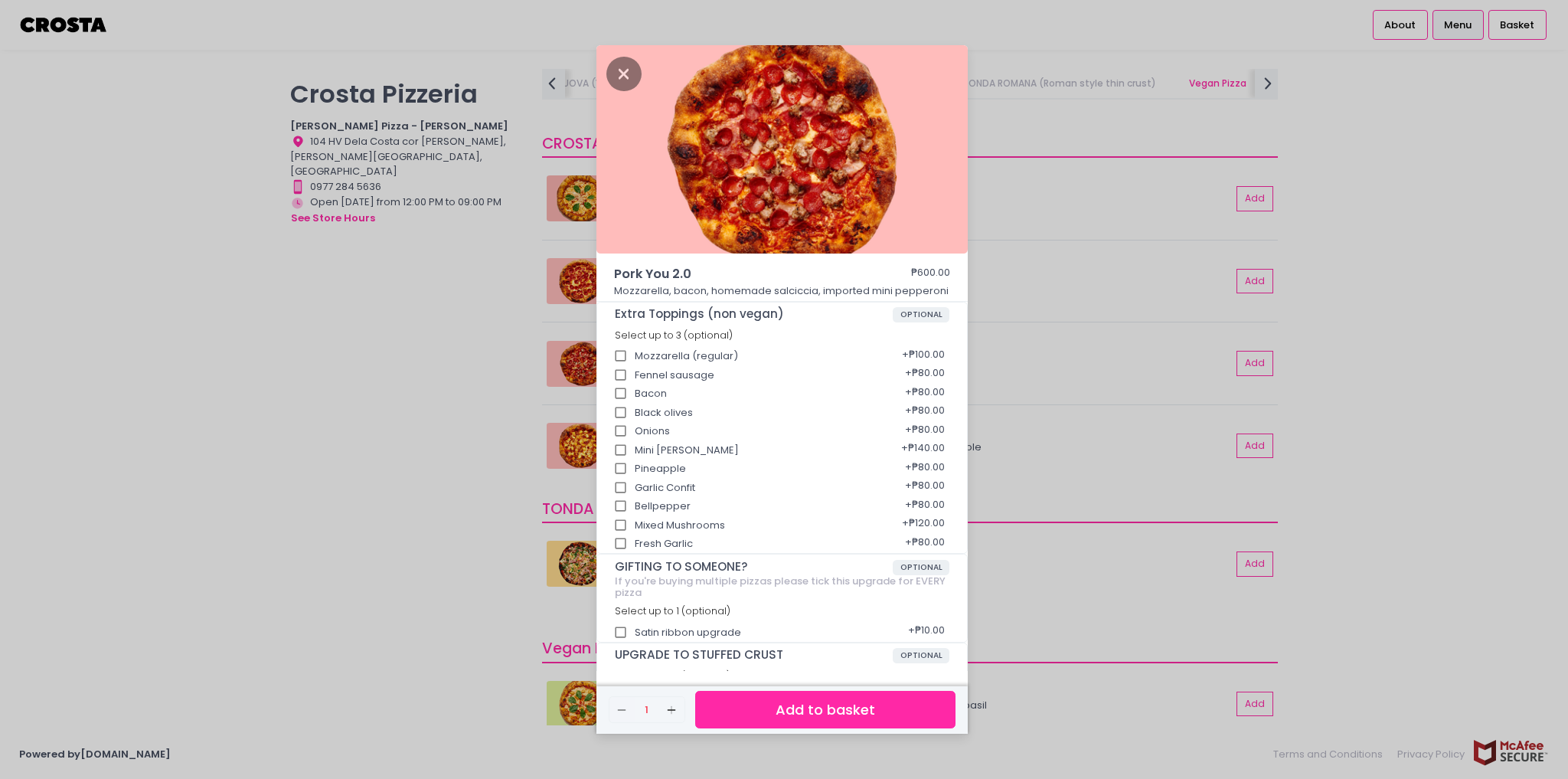
click at [801, 712] on button "Add to basket" at bounding box center [825, 710] width 260 height 37
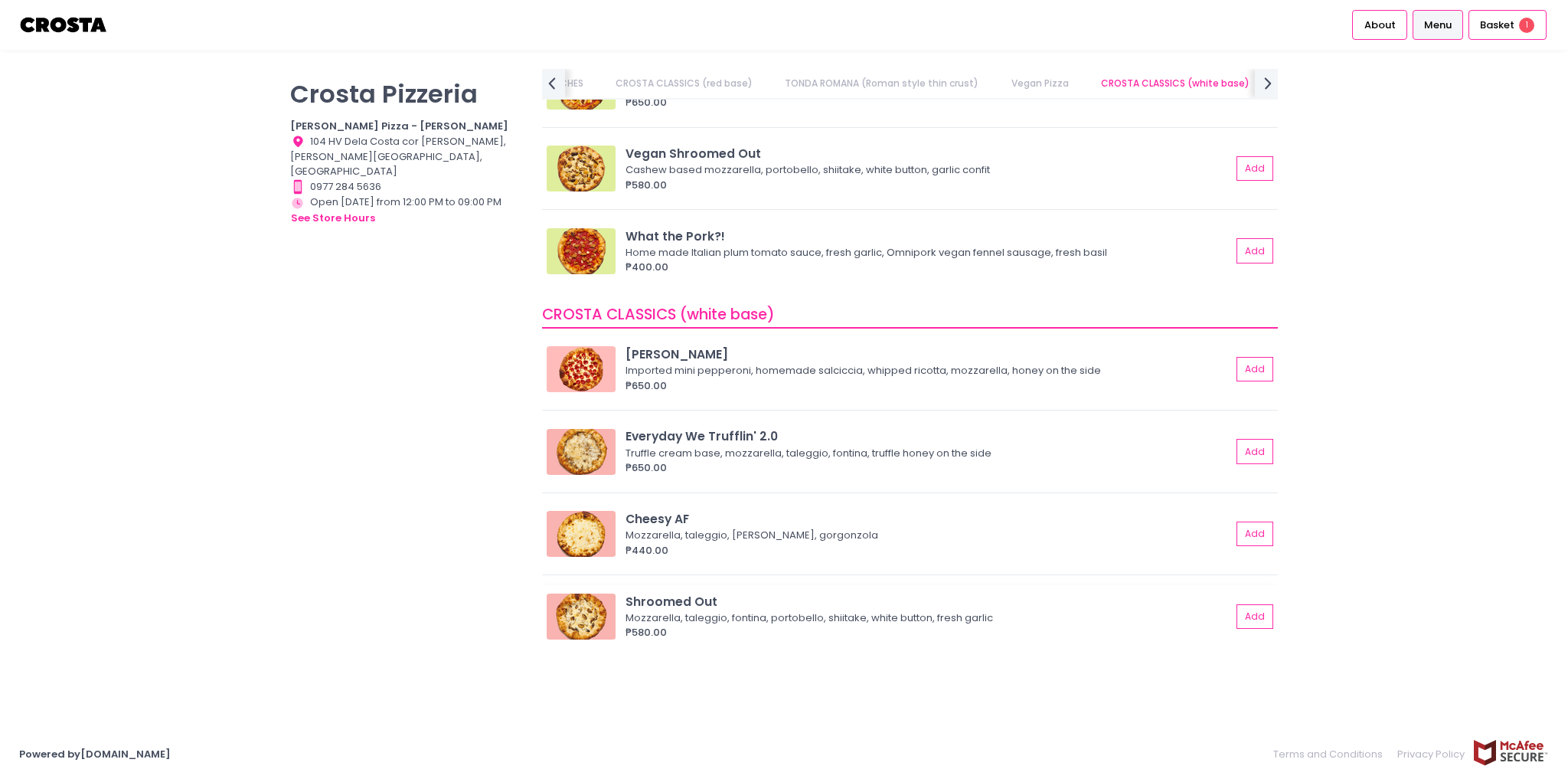
scroll to position [0, 467]
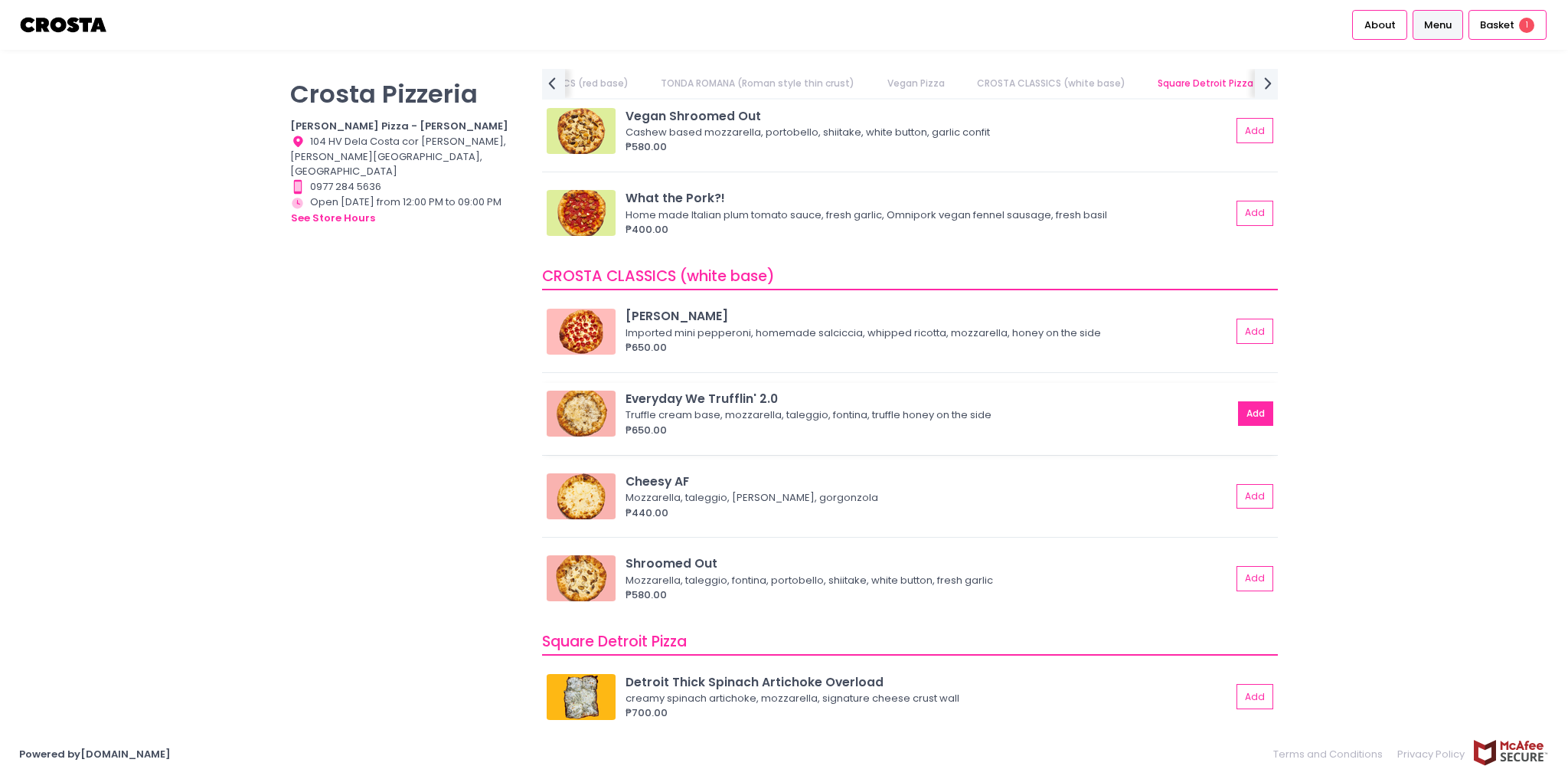
click at [1238, 417] on button "Add" at bounding box center [1256, 414] width 36 height 25
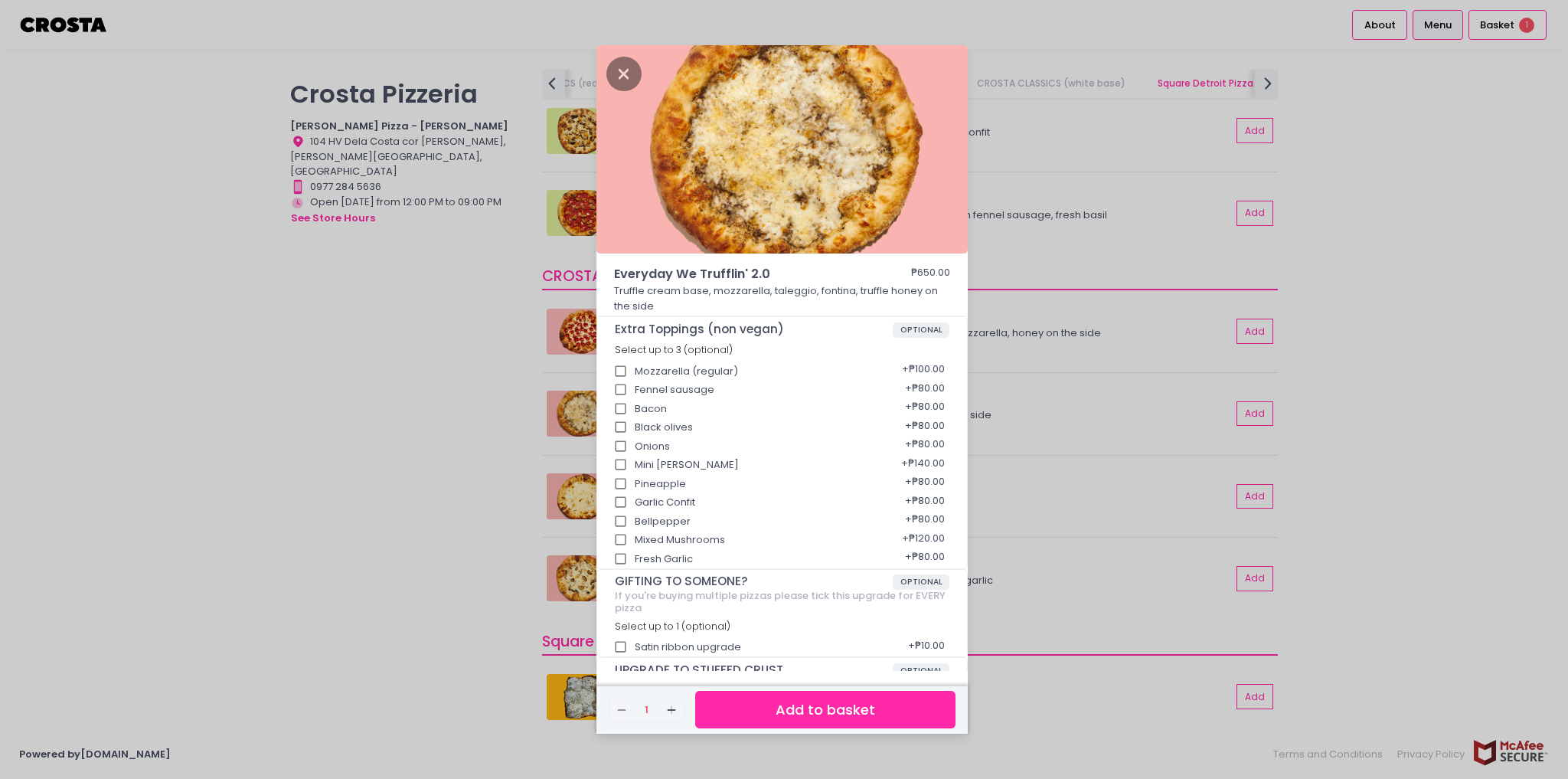
scroll to position [54, 0]
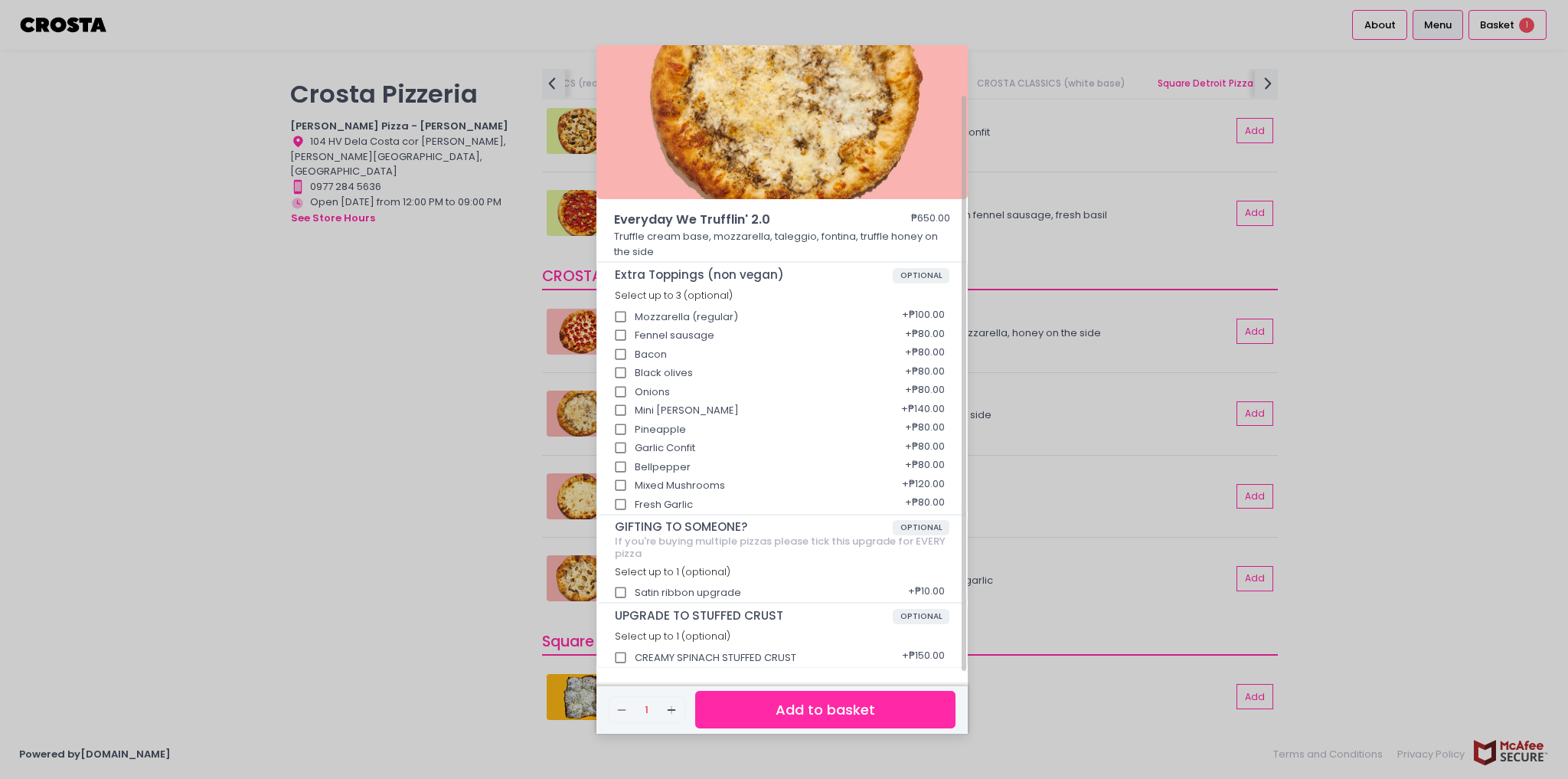
click at [764, 654] on div "CREAMY SPINACH STUFFED CRUST + ₱150.00" at bounding box center [782, 653] width 335 height 20
click at [651, 655] on div "CREAMY SPINACH STUFFED CRUST + ₱150.00" at bounding box center [782, 653] width 335 height 20
click at [621, 655] on input "CREAMY SPINACH STUFFED CRUST" at bounding box center [620, 658] width 29 height 29
checkbox input "true"
click at [758, 708] on button "Add to basket" at bounding box center [825, 710] width 260 height 37
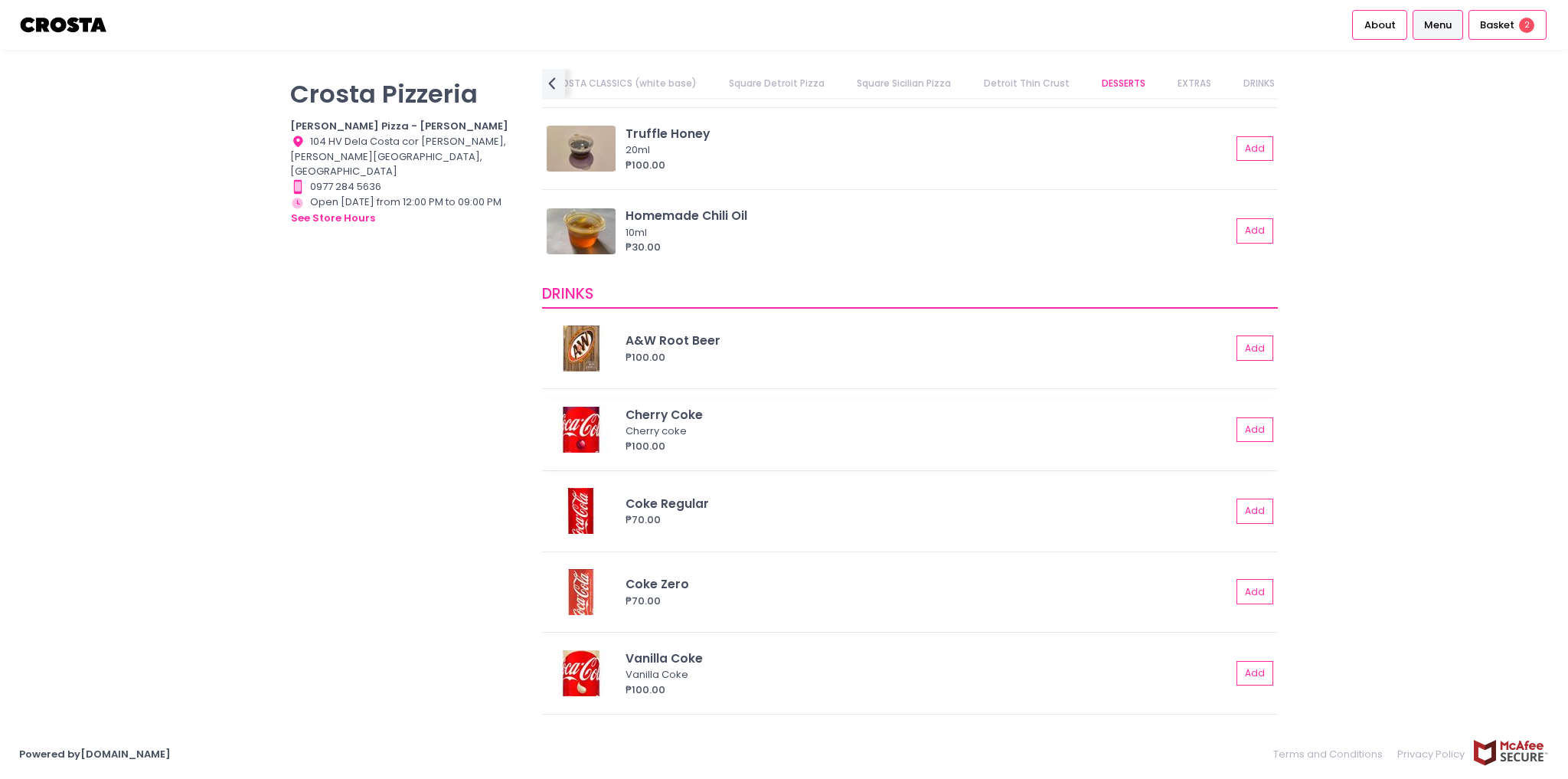
scroll to position [3179, 0]
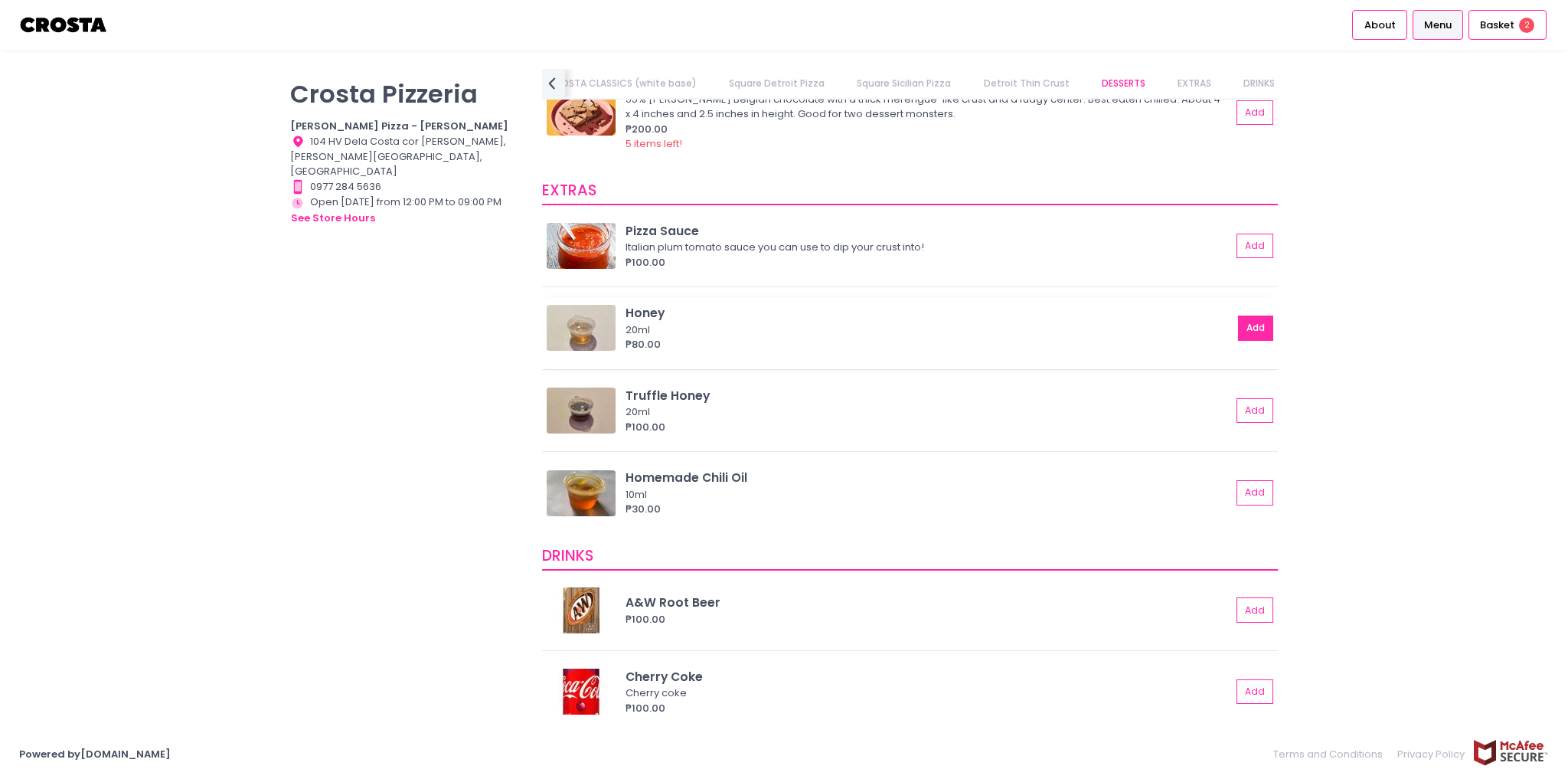
click at [1253, 326] on button "Add" at bounding box center [1256, 328] width 36 height 25
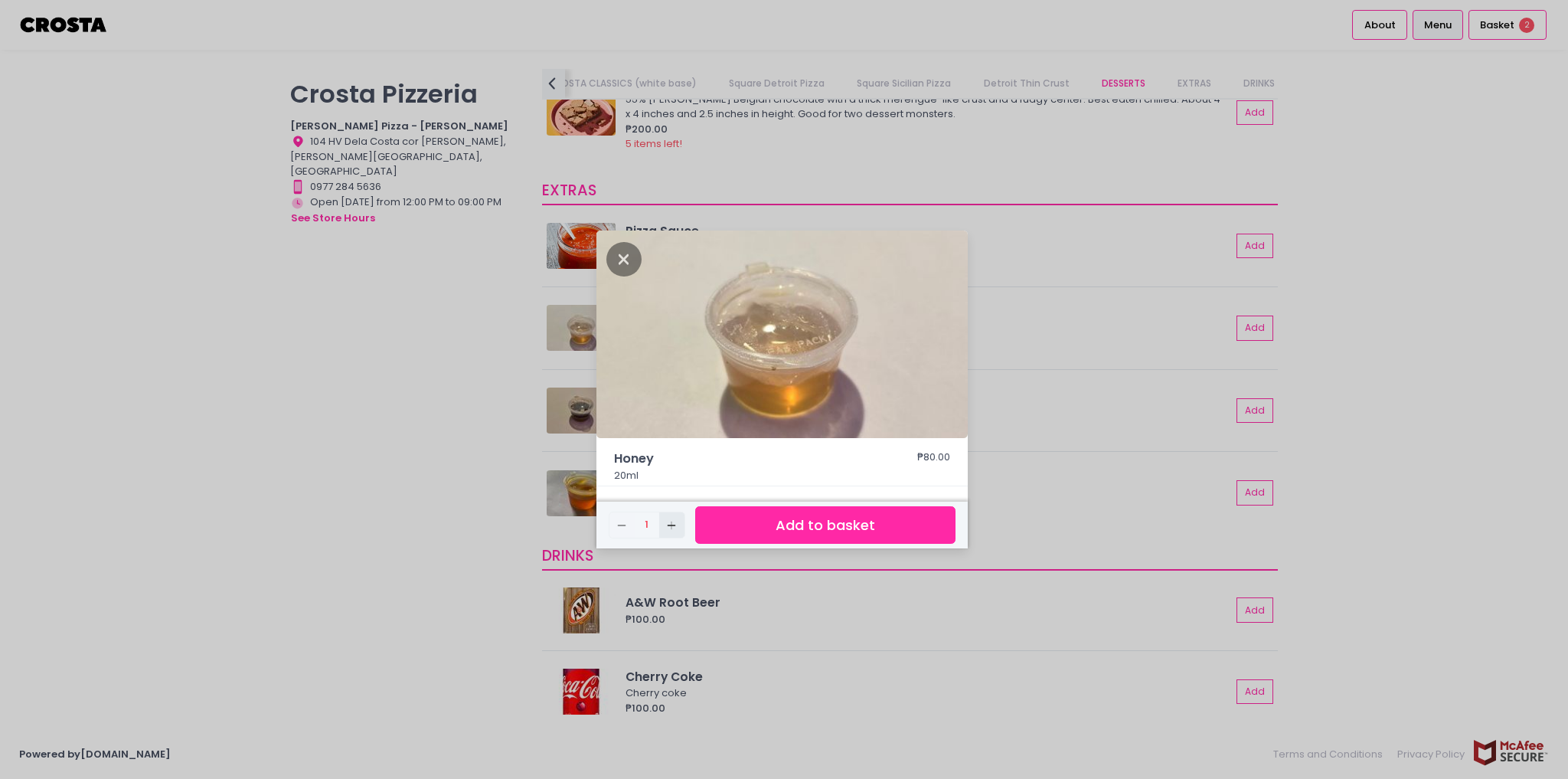
click at [671, 520] on icon "Add Created with Sketch." at bounding box center [671, 525] width 12 height 12
click at [753, 523] on button "Add to basket" at bounding box center [825, 525] width 260 height 37
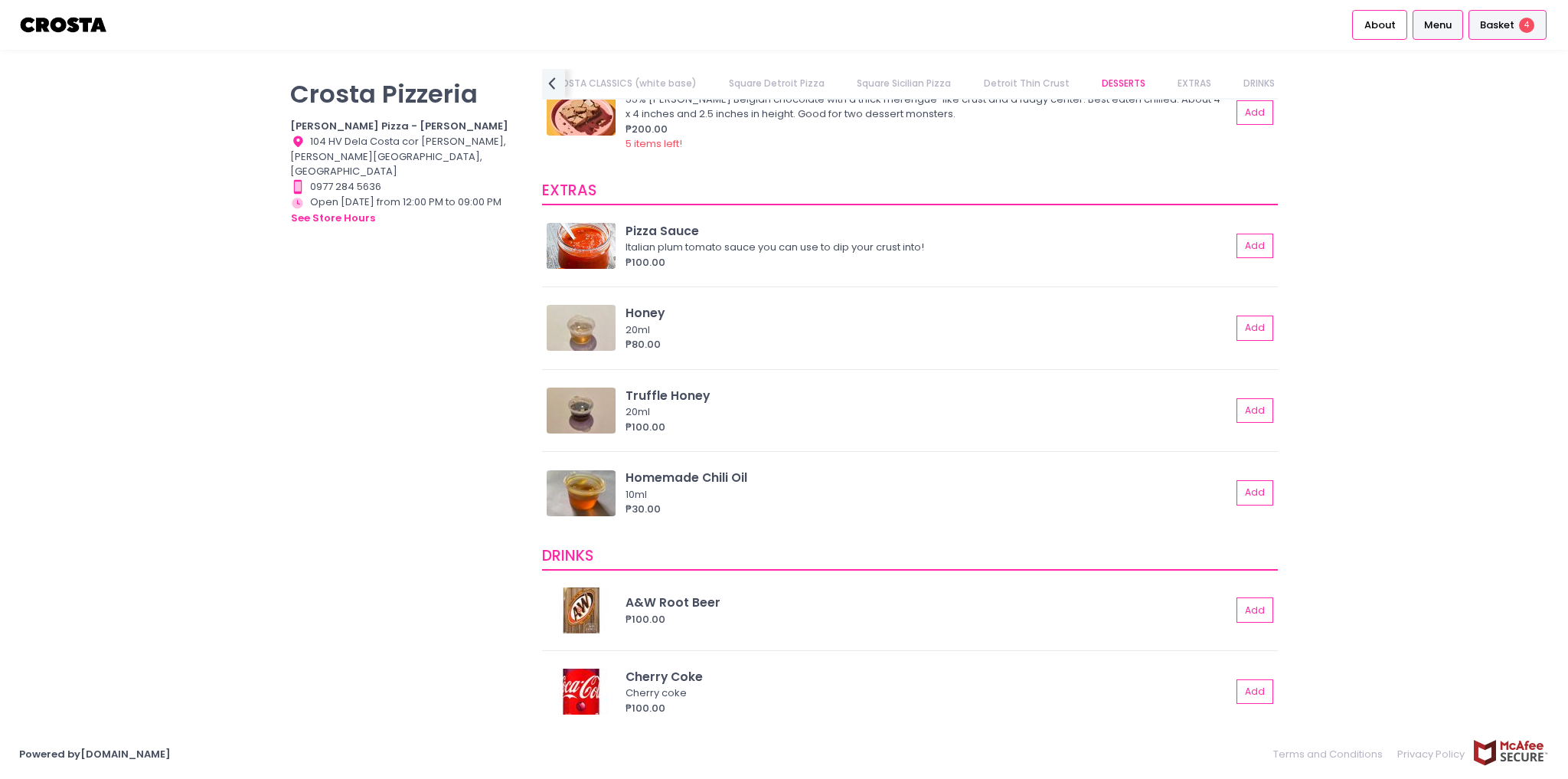
click at [1529, 23] on span "4" at bounding box center [1526, 25] width 15 height 15
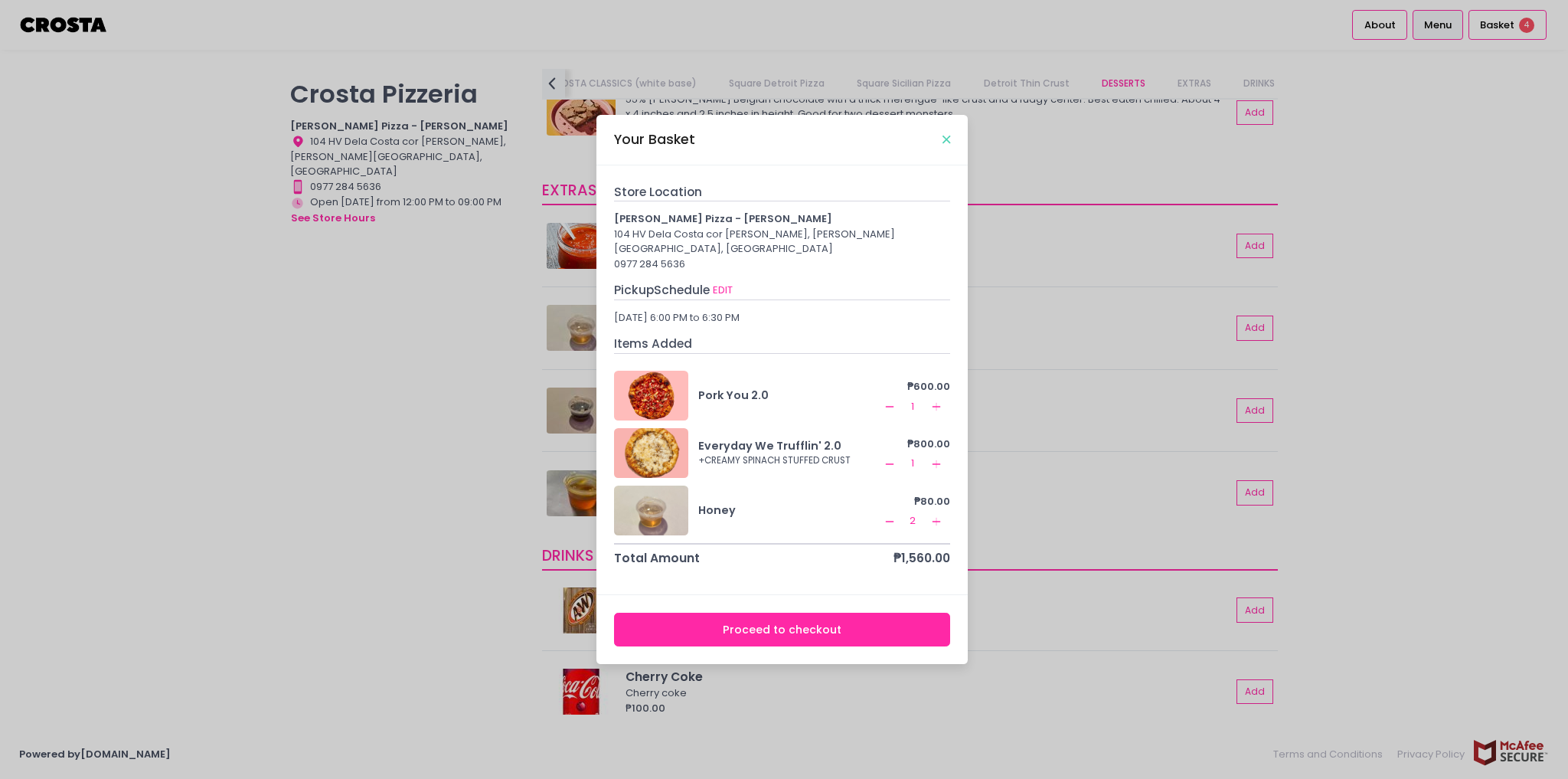
click at [947, 145] on icon "Close" at bounding box center [946, 140] width 8 height 12
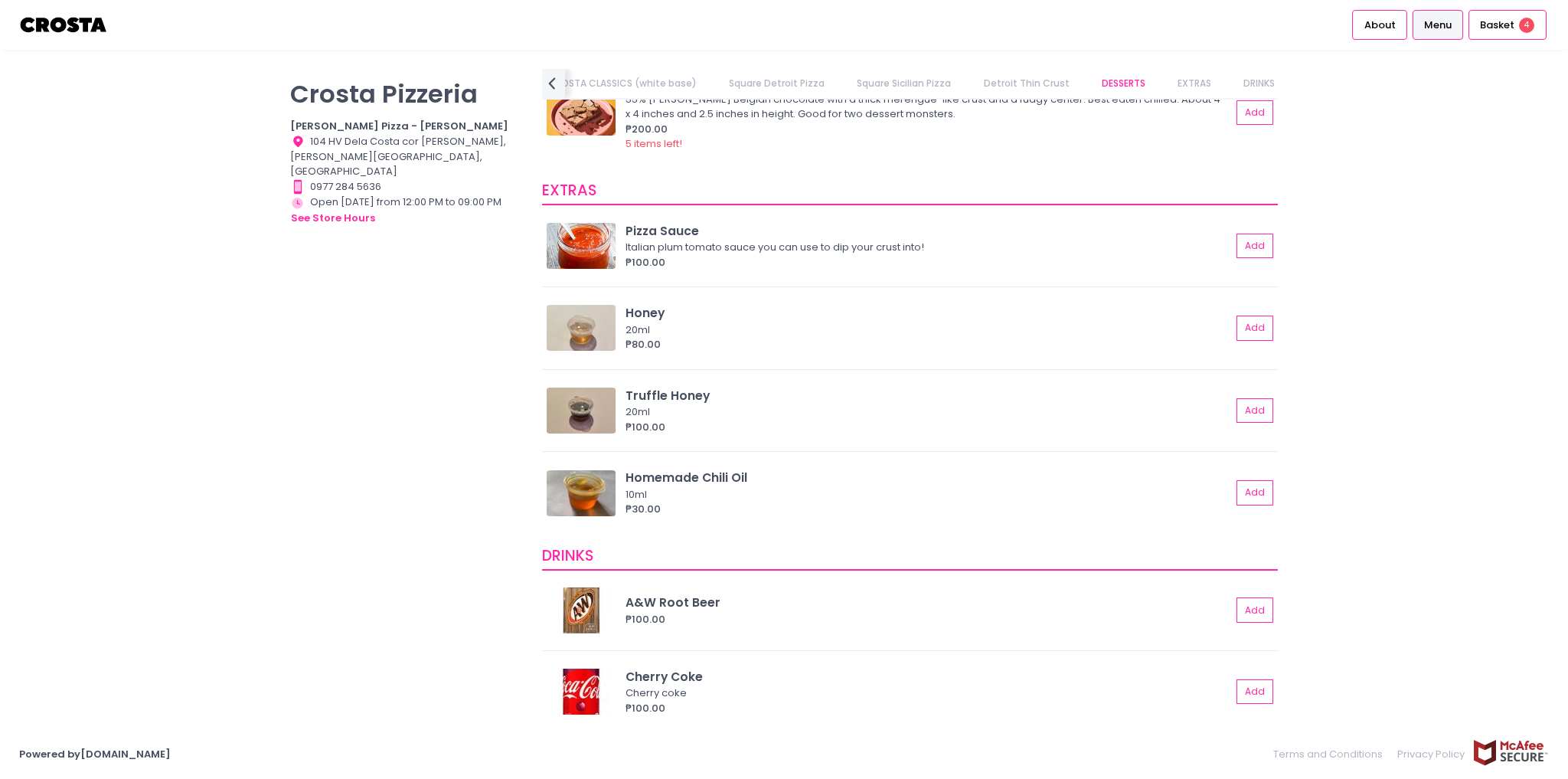
click at [383, 122] on b "[PERSON_NAME] Pizza - [PERSON_NAME]" at bounding box center [399, 126] width 218 height 14
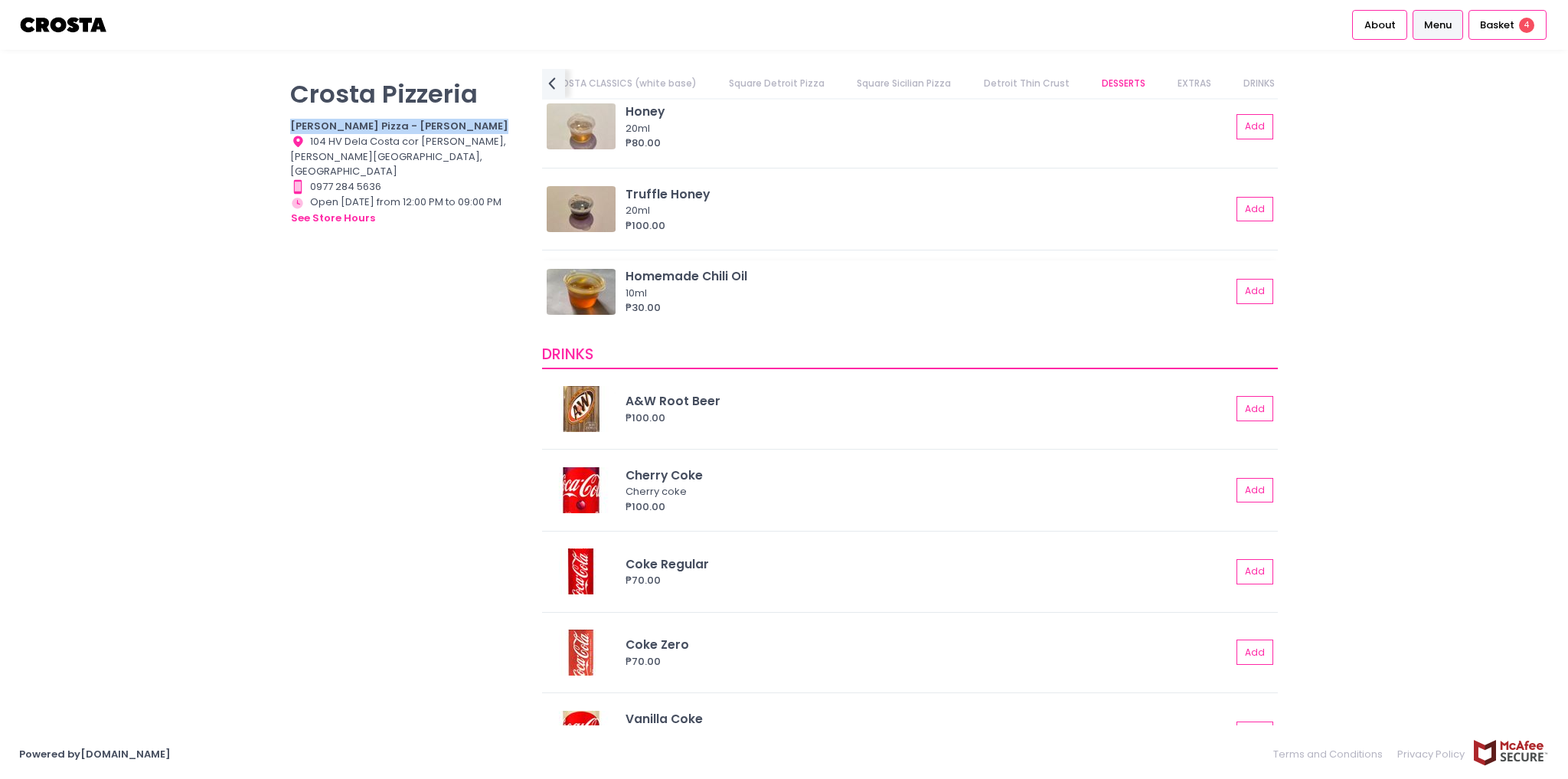
scroll to position [3486, 0]
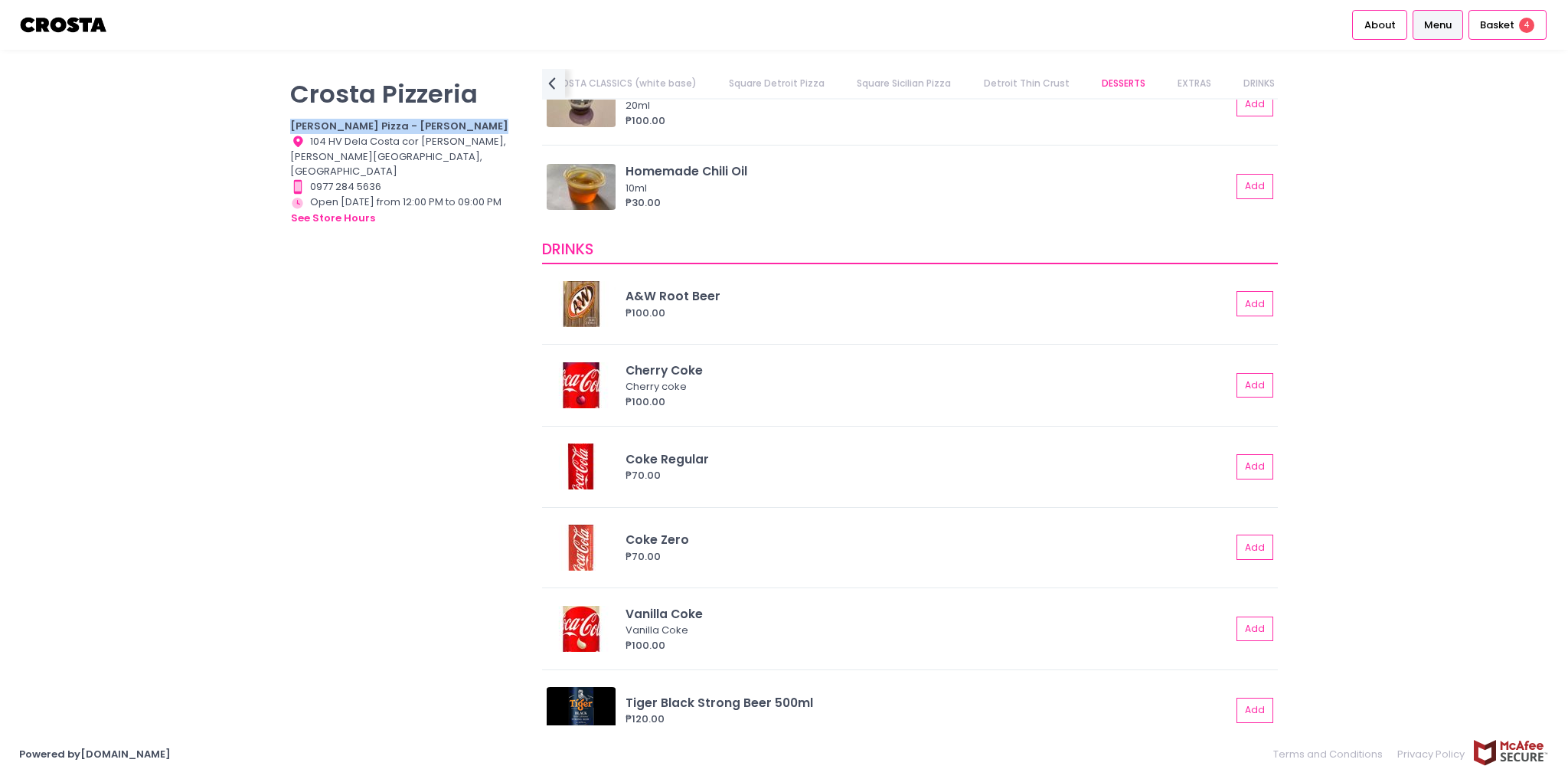
click at [91, 32] on img at bounding box center [64, 25] width 90 height 27
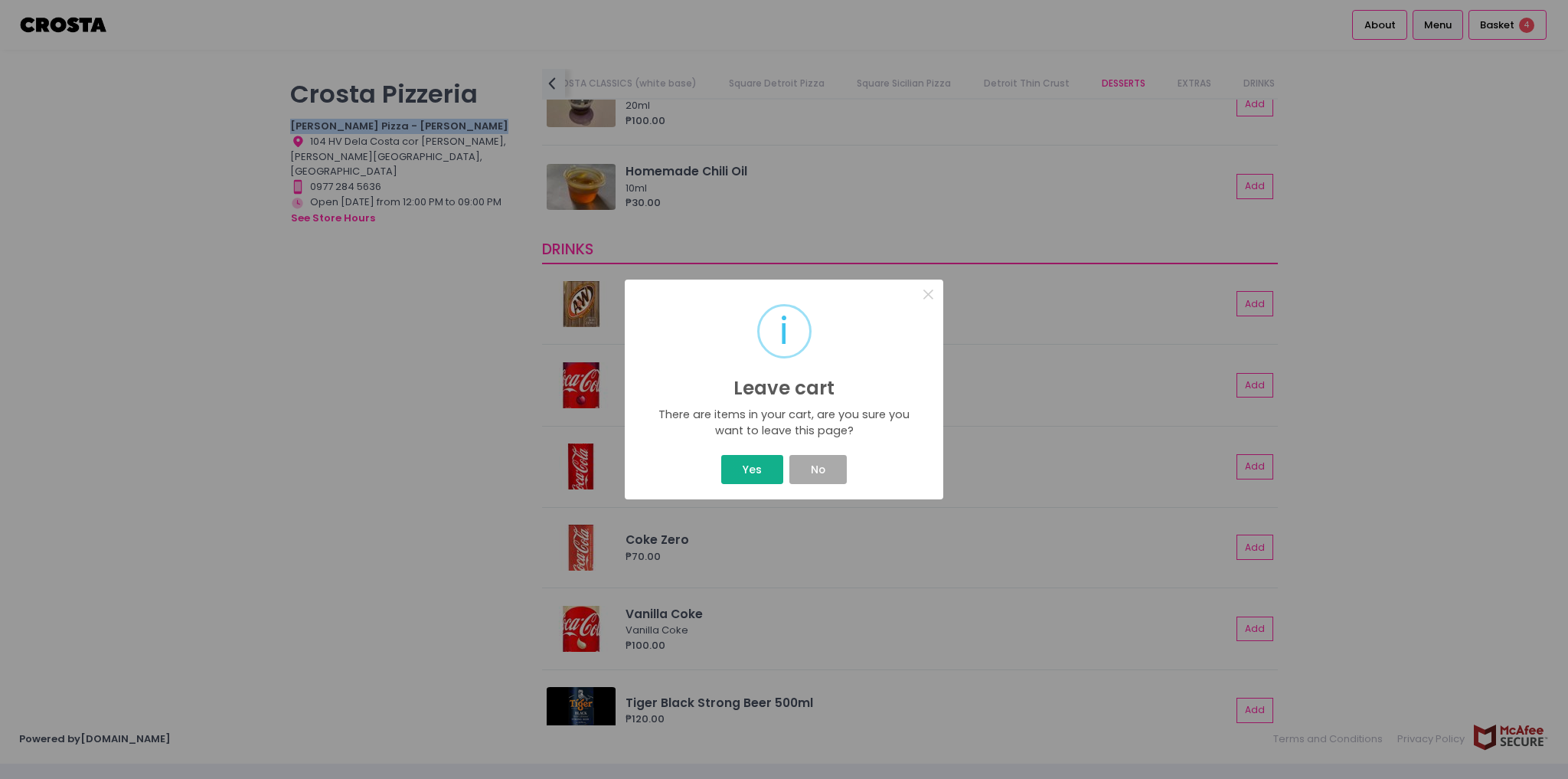
click at [778, 472] on button "Yes" at bounding box center [751, 469] width 61 height 29
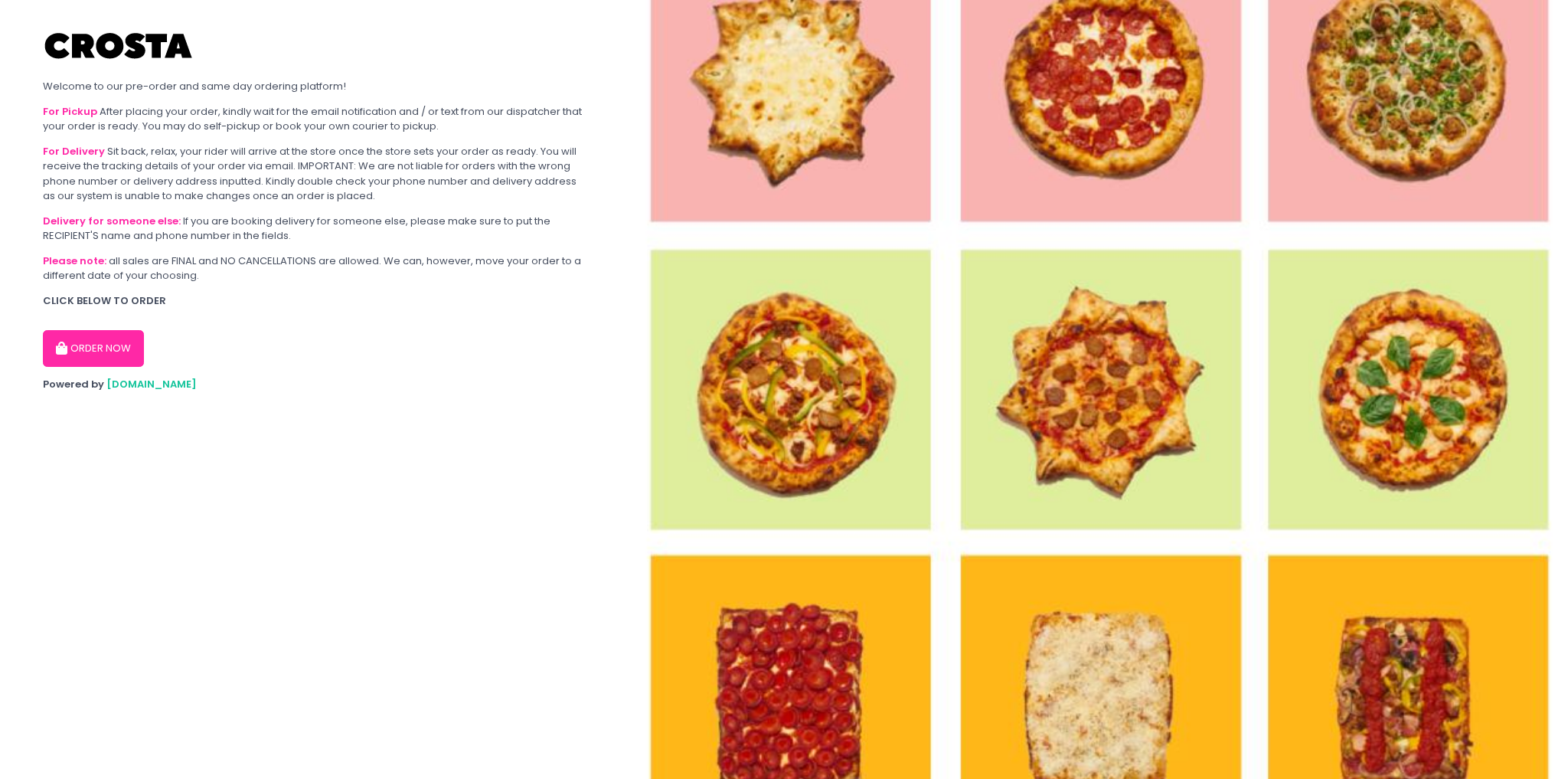
click at [104, 330] on button "ORDER NOW" at bounding box center [93, 348] width 101 height 37
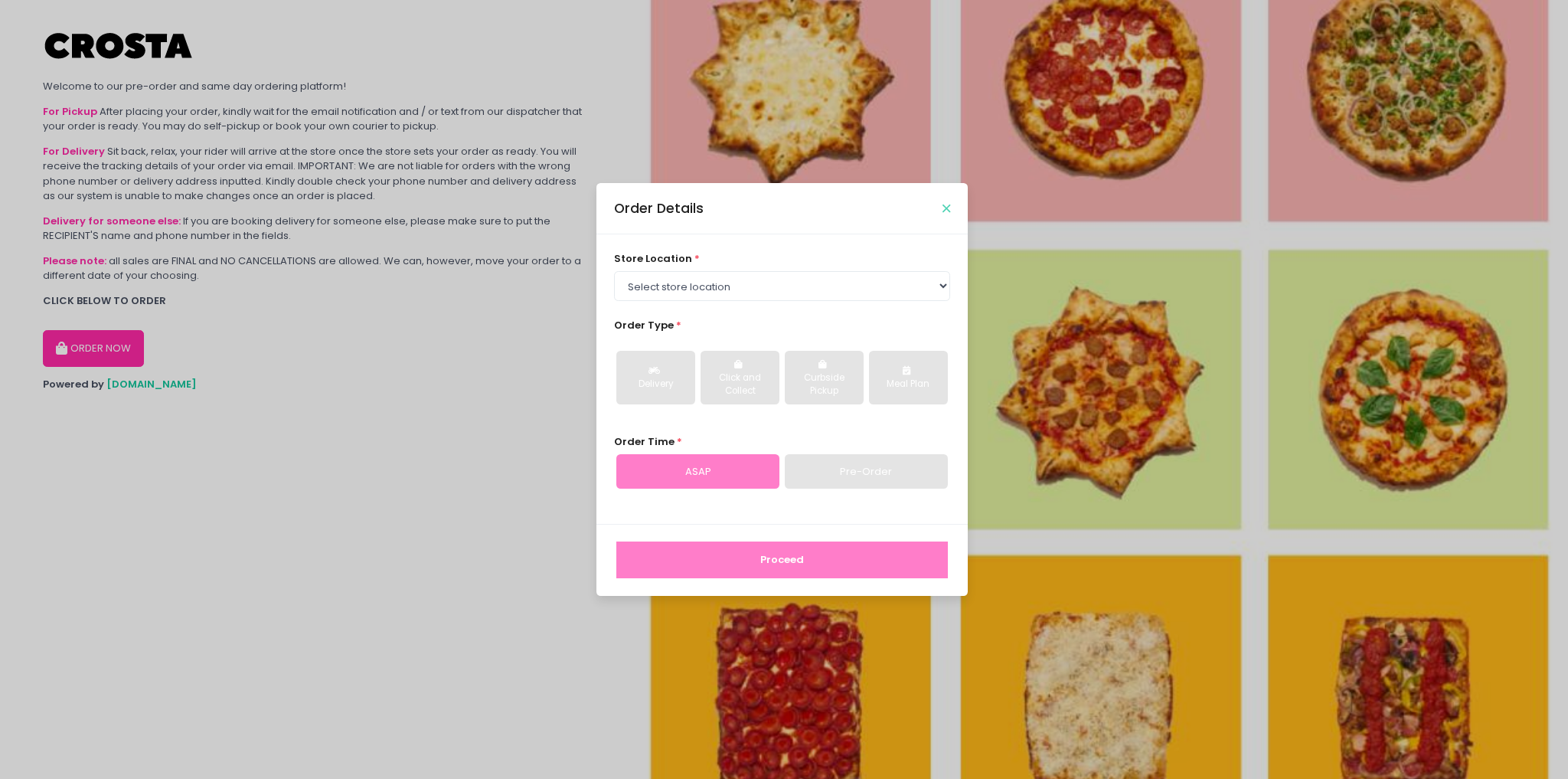
click at [946, 207] on icon "Close" at bounding box center [946, 208] width 8 height 12
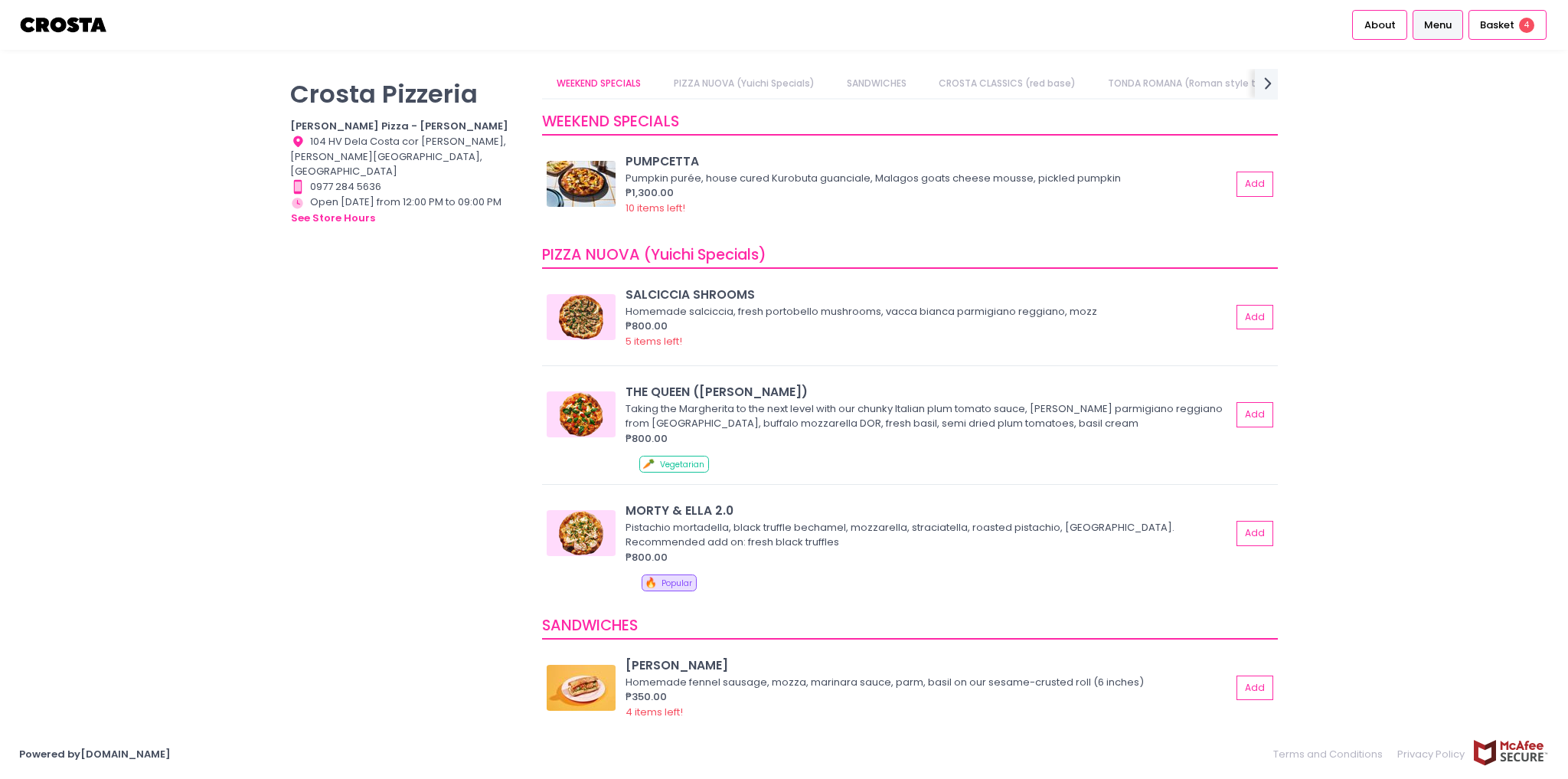
click at [373, 119] on b "Crosta Pizza - Salcedo" at bounding box center [399, 126] width 218 height 14
click at [371, 81] on p "Crosta Pizzeria" at bounding box center [406, 94] width 232 height 30
click at [369, 147] on div "Location Created with Sketch. 104 HV Dela Costa cor LP Leviste, Salcedo Village…" at bounding box center [406, 157] width 232 height 45
click at [344, 127] on b "Crosta Pizza - Salcedo" at bounding box center [399, 126] width 218 height 14
click at [355, 210] on button "see store hours" at bounding box center [333, 218] width 85 height 17
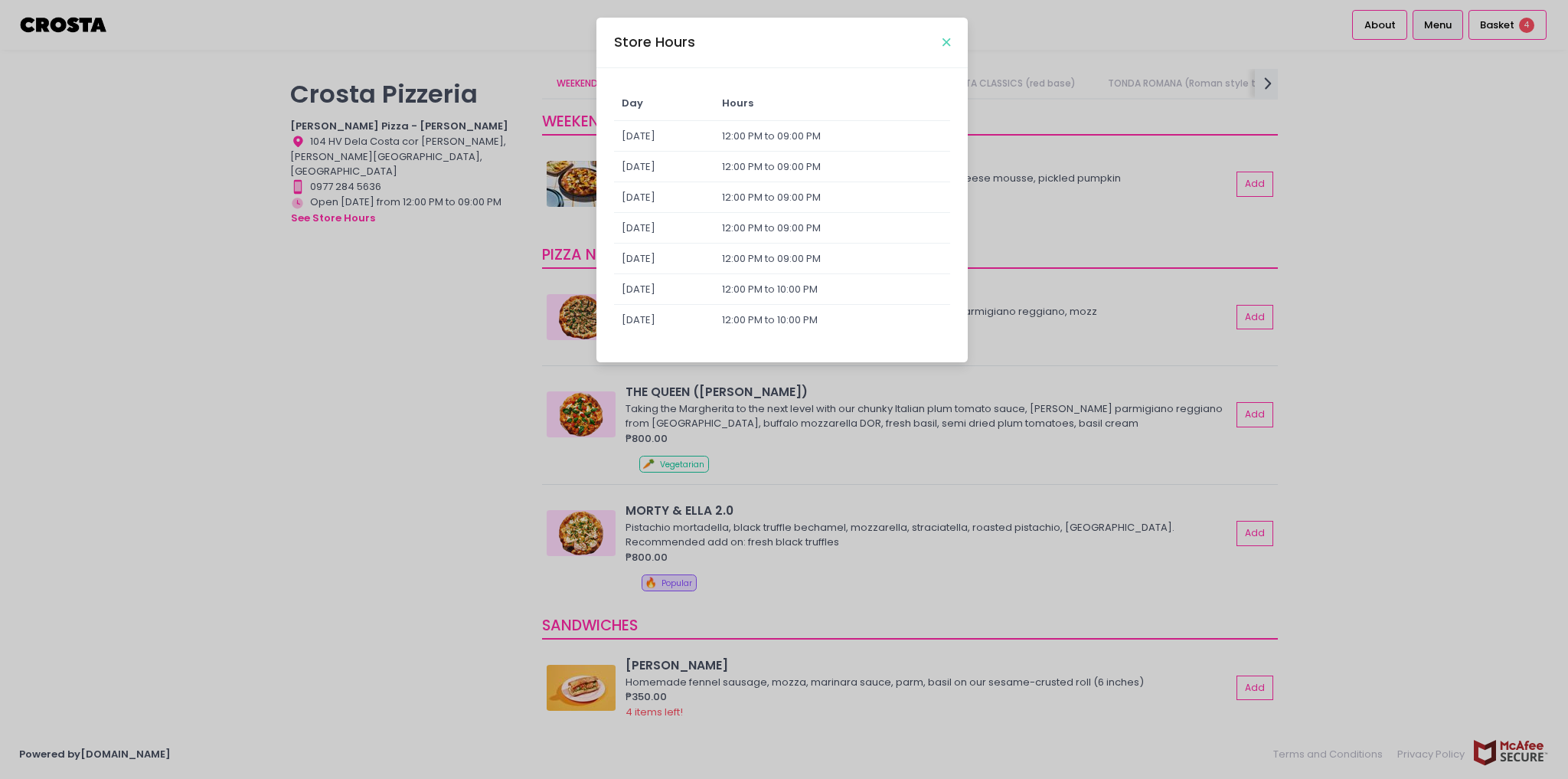
click at [943, 46] on icon "Close" at bounding box center [946, 42] width 8 height 12
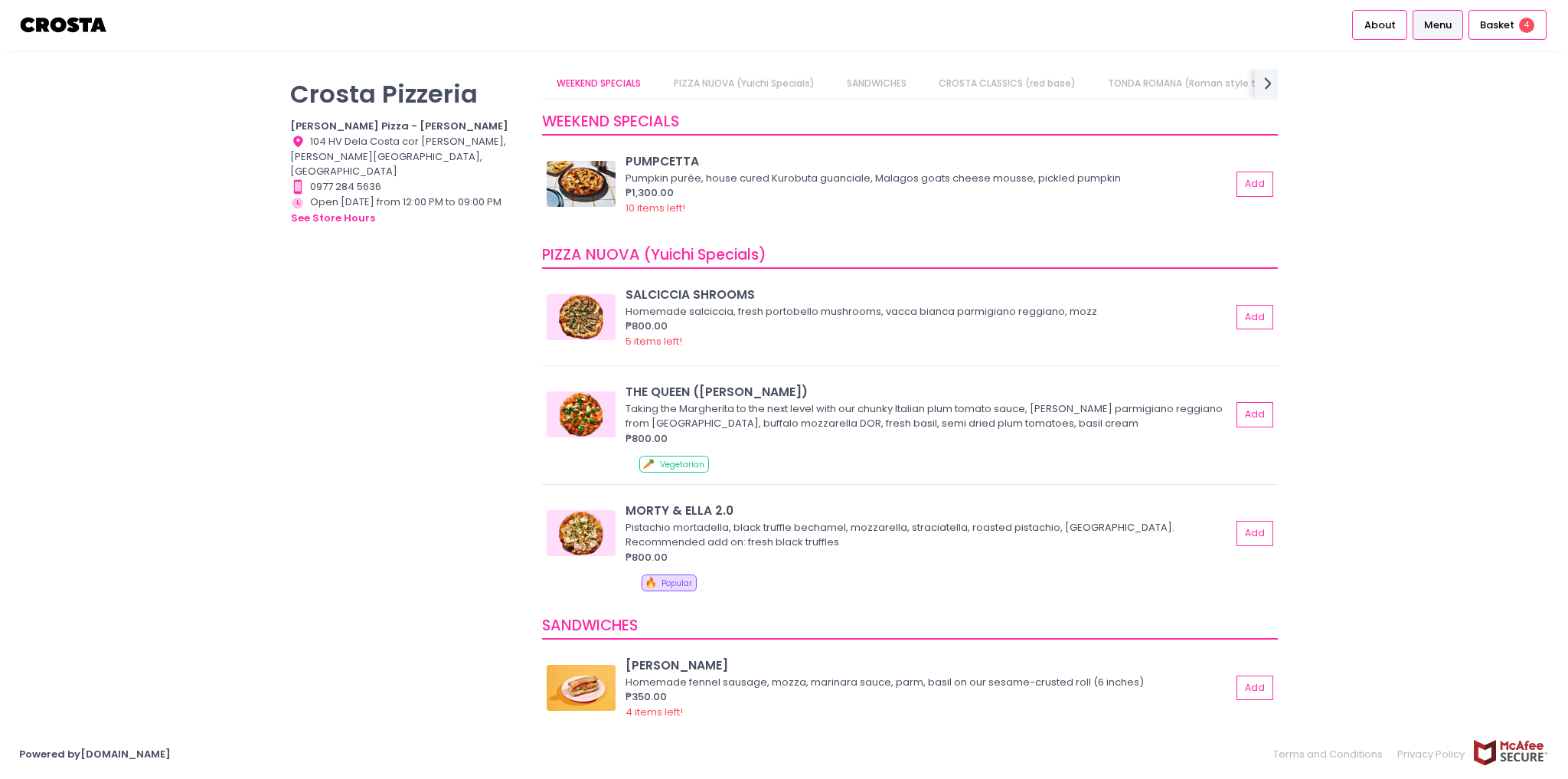
click at [85, 20] on img at bounding box center [64, 25] width 90 height 27
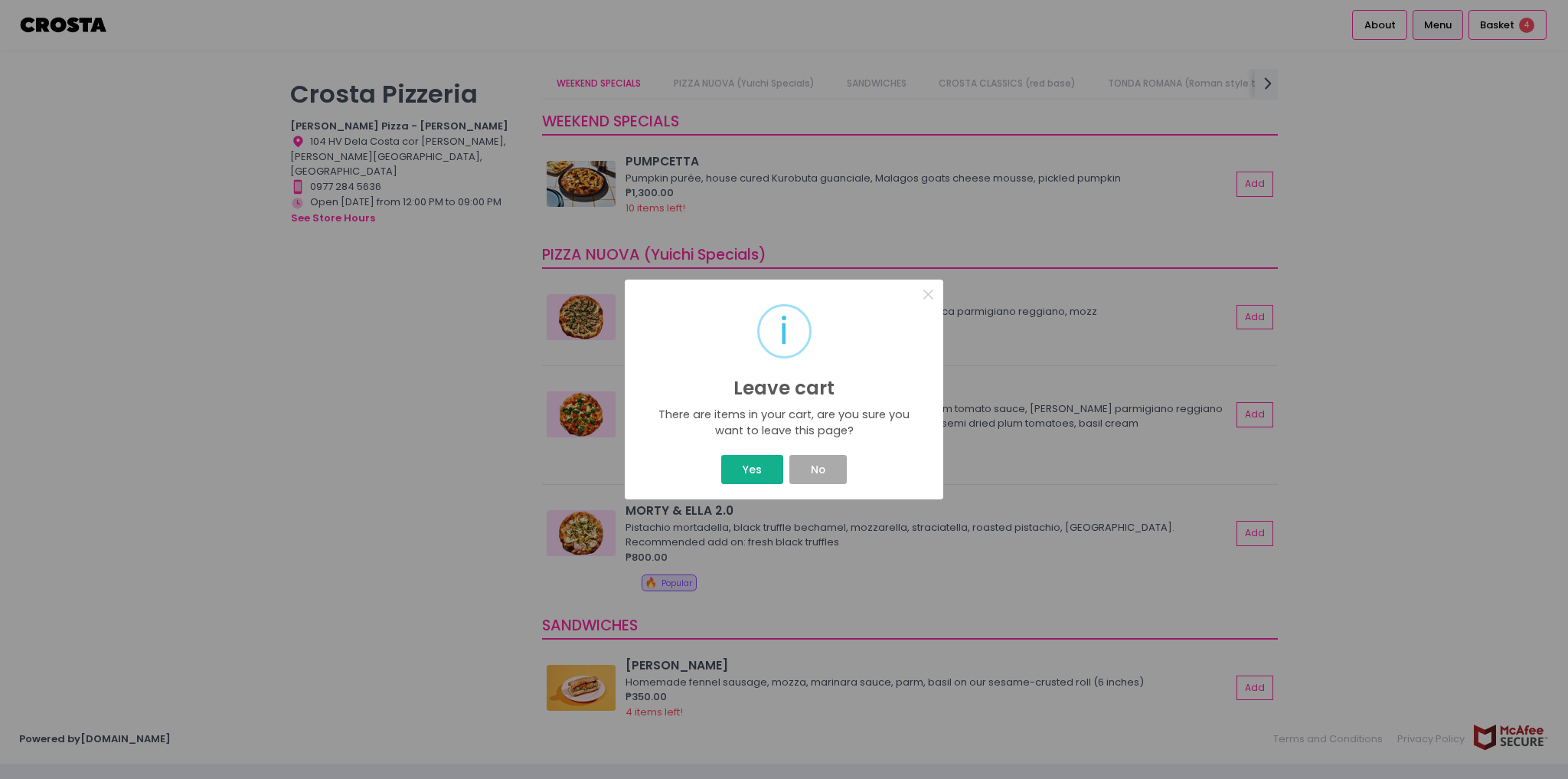
click at [754, 468] on button "Yes" at bounding box center [751, 469] width 61 height 29
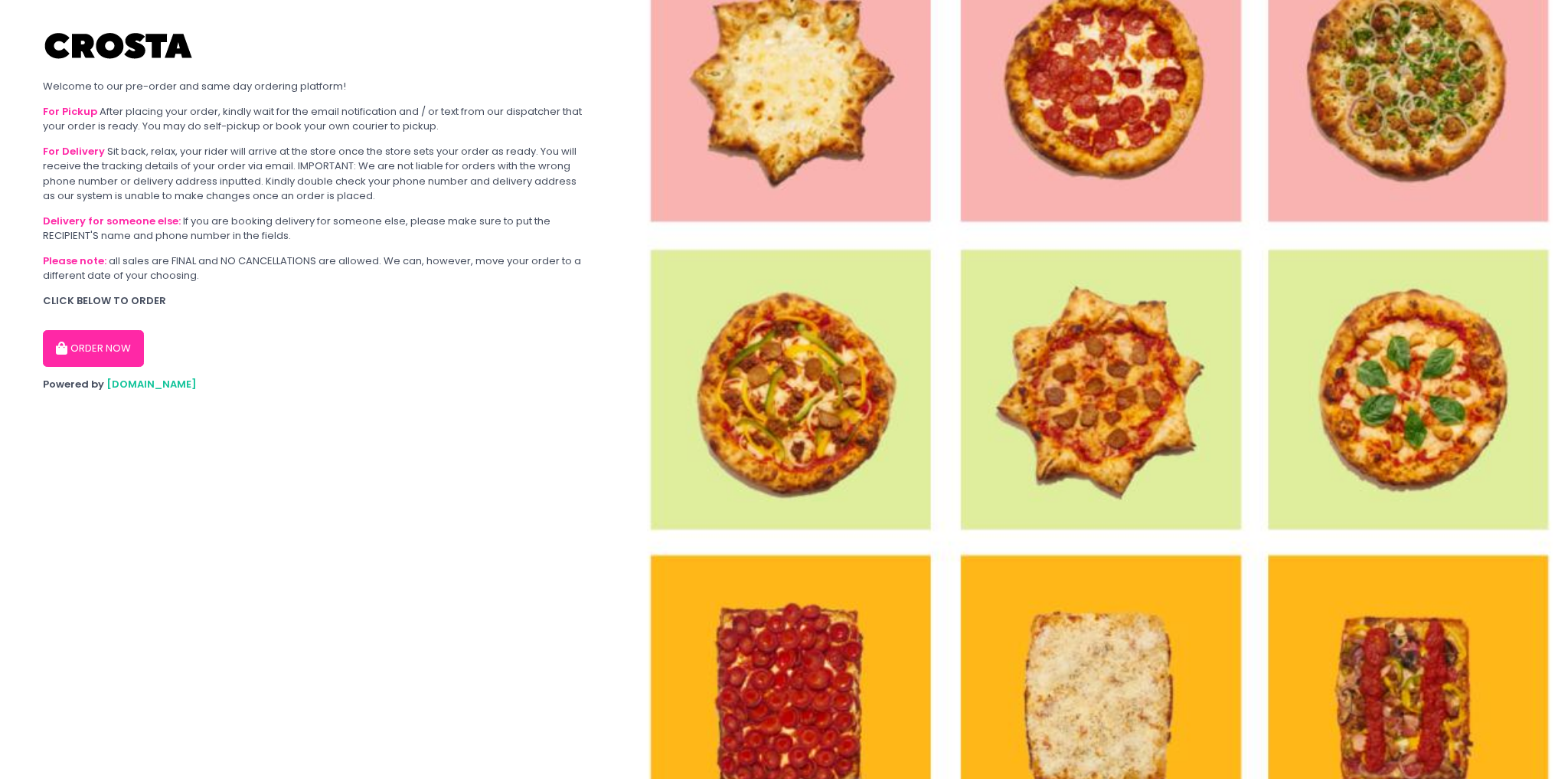
click at [96, 348] on button "ORDER NOW" at bounding box center [93, 348] width 101 height 37
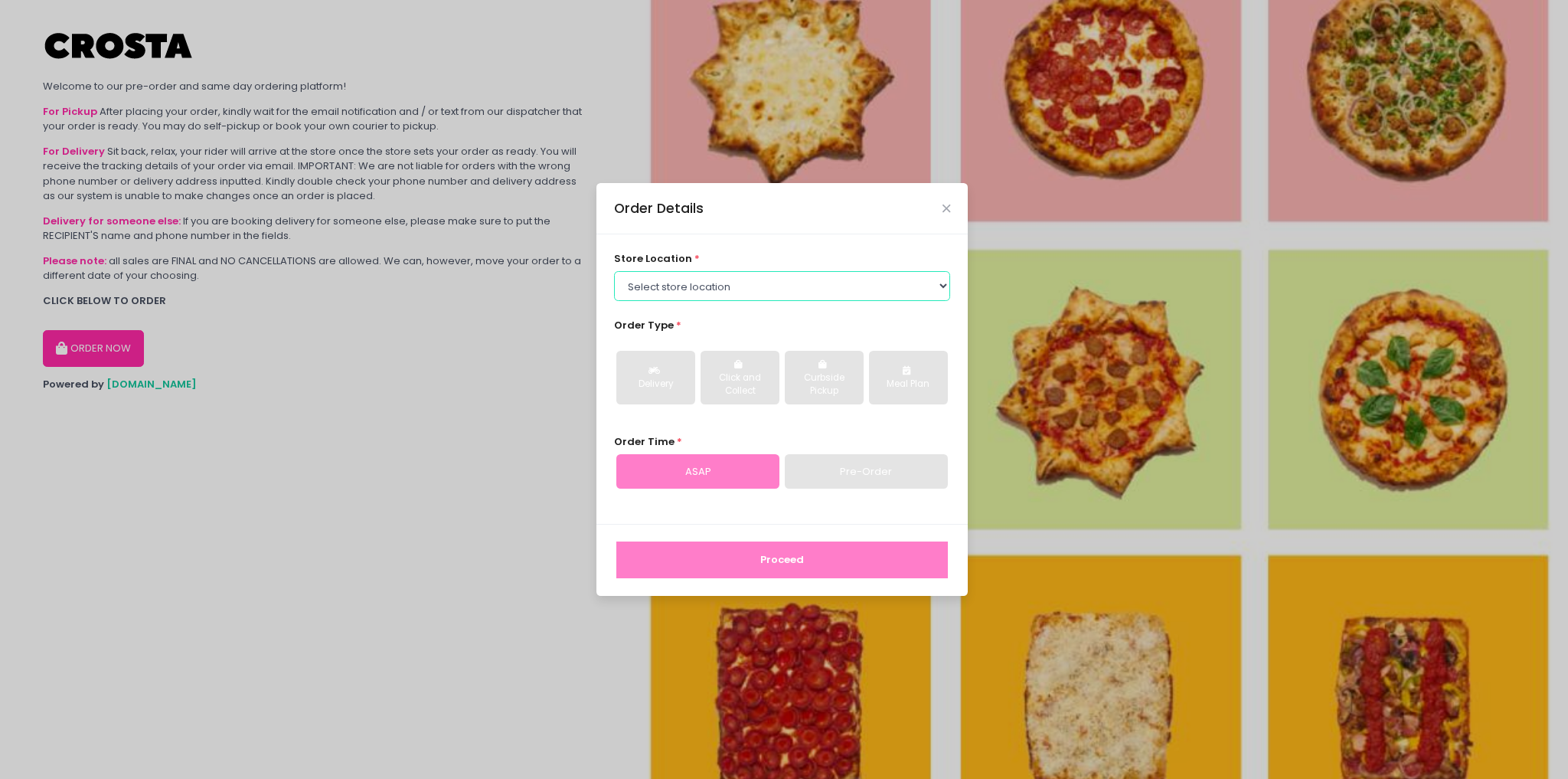
click at [707, 283] on select "Select store location Crosta Pizza - Salcedo Crosta Pizza - San Juan" at bounding box center [782, 286] width 336 height 29
select select "65090bae48156caed44a5eb4"
click at [614, 272] on select "Select store location Crosta Pizza - Salcedo Crosta Pizza - San Juan" at bounding box center [782, 286] width 336 height 29
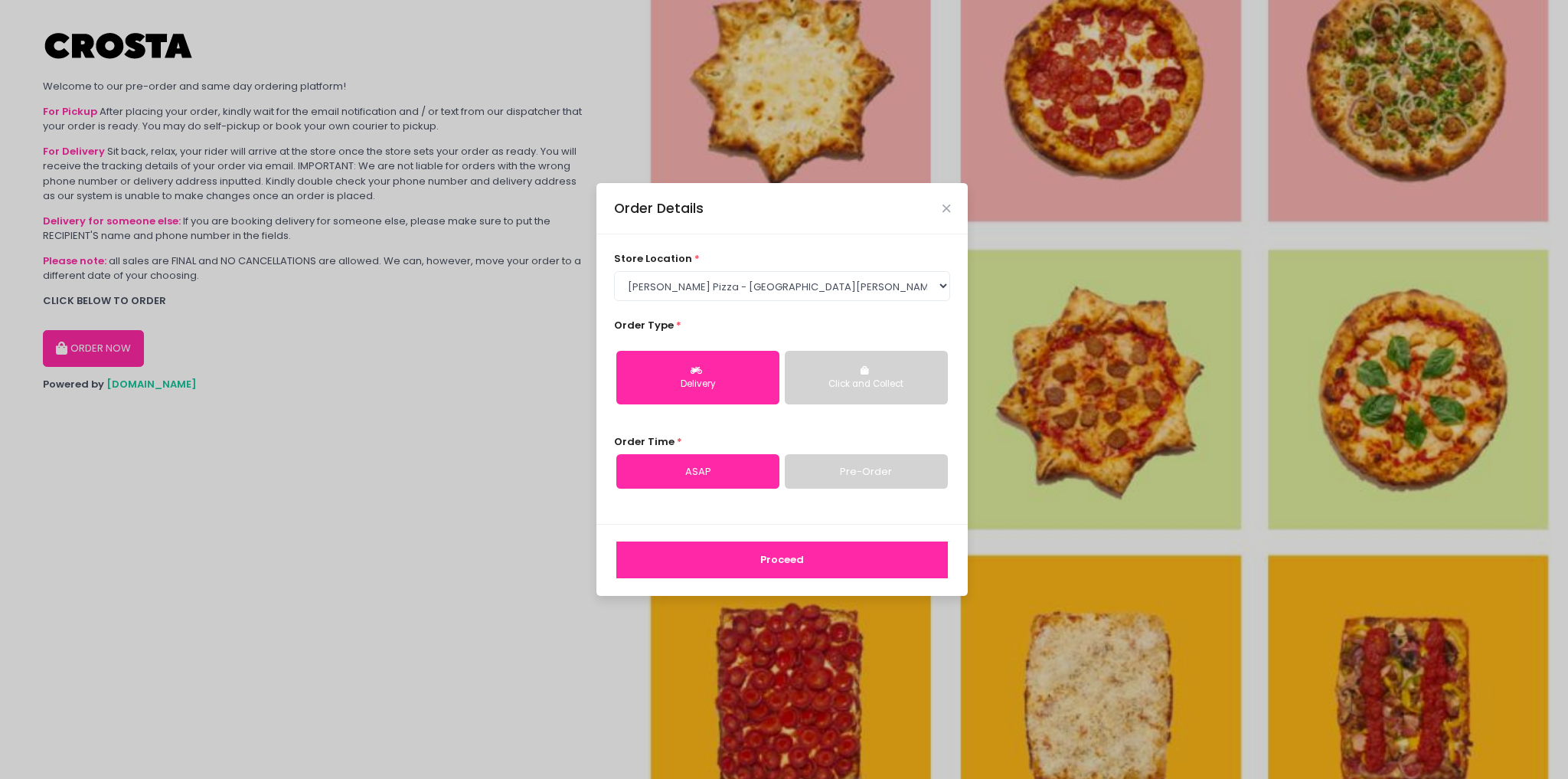
click at [671, 373] on button "Delivery" at bounding box center [697, 377] width 163 height 53
click at [788, 576] on button "Proceed" at bounding box center [781, 559] width 331 height 37
